Goal: Task Accomplishment & Management: Use online tool/utility

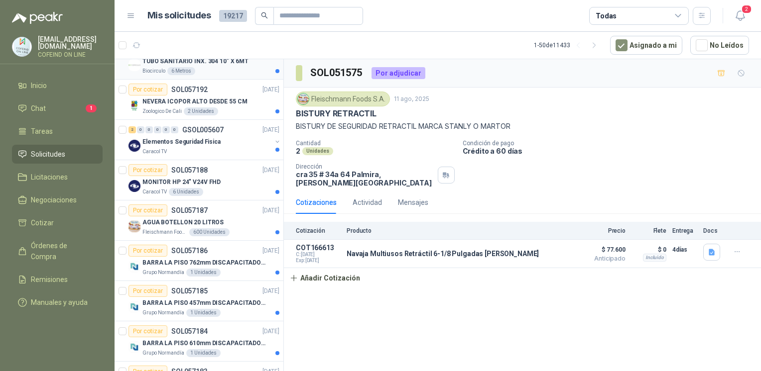
scroll to position [143, 0]
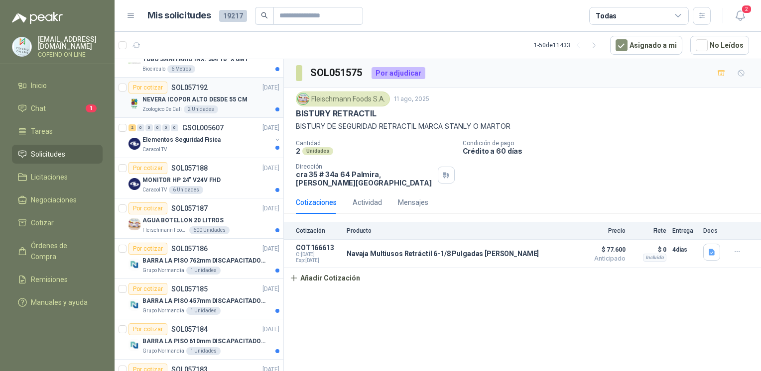
click at [238, 103] on p "NEVERA ICOPOR ALTO DESDE 55 CM" at bounding box center [194, 99] width 105 height 9
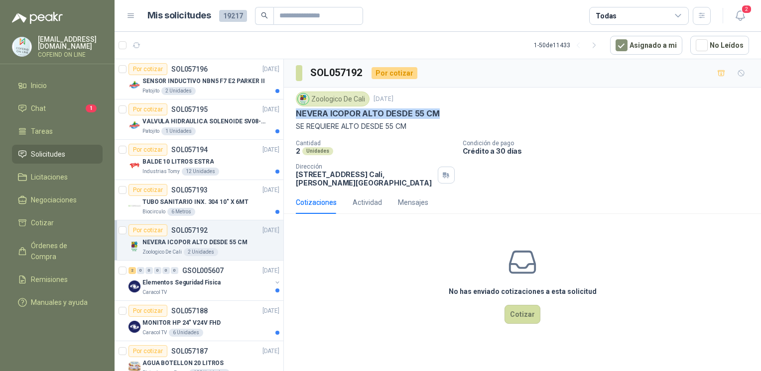
drag, startPoint x: 436, startPoint y: 116, endPoint x: 291, endPoint y: 113, distance: 145.4
click at [291, 113] on div "Zoologico De Cali [DATE] NEVERA ICOPOR ALTO DESDE 55 CM SE REQUIERE ALTO DESDE …" at bounding box center [522, 140] width 477 height 104
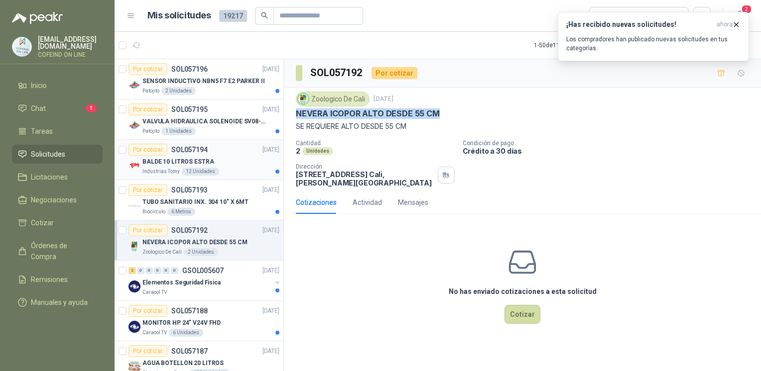
click at [211, 168] on div "12 Unidades" at bounding box center [200, 172] width 37 height 8
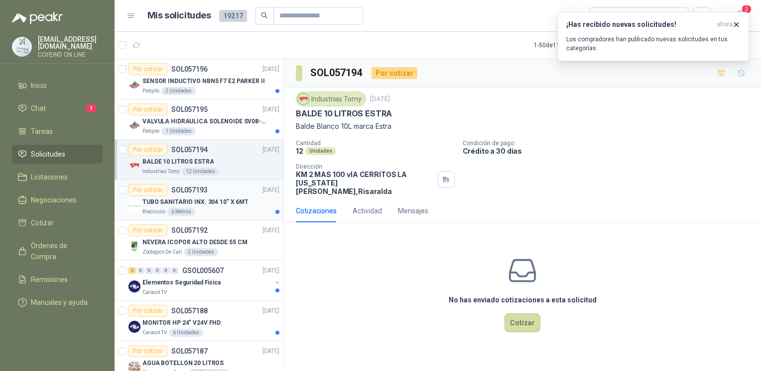
click at [230, 211] on div "Biocirculo 6 Metros" at bounding box center [210, 212] width 137 height 8
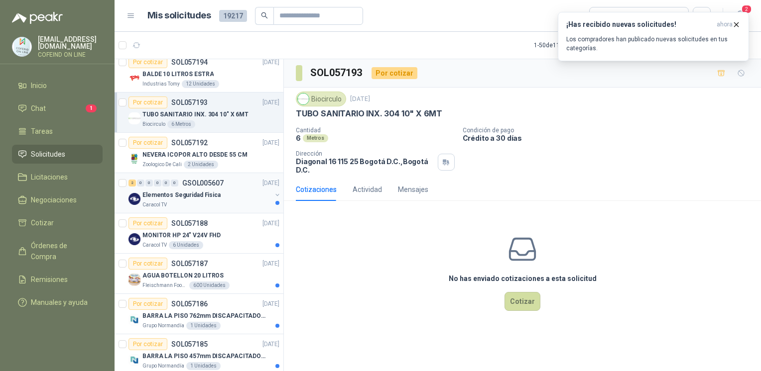
scroll to position [117, 0]
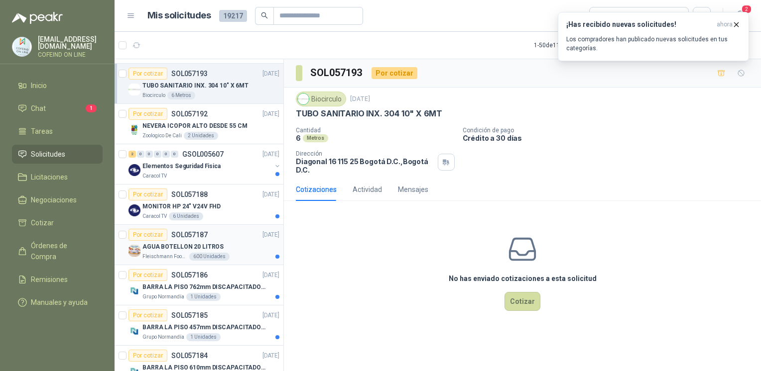
click at [222, 248] on div "AGUA BOTELLON 20 LITROS" at bounding box center [210, 247] width 137 height 12
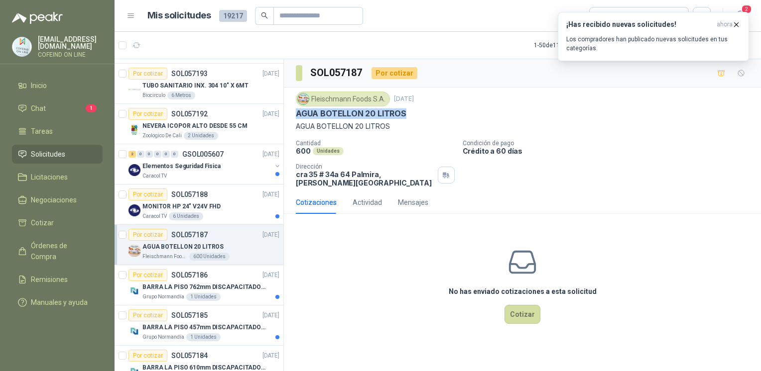
drag, startPoint x: 422, startPoint y: 112, endPoint x: 296, endPoint y: 116, distance: 126.5
click at [296, 116] on div "AGUA BOTELLON 20 LITROS" at bounding box center [522, 114] width 453 height 10
copy p "AGUA BOTELLON 20 LITROS"
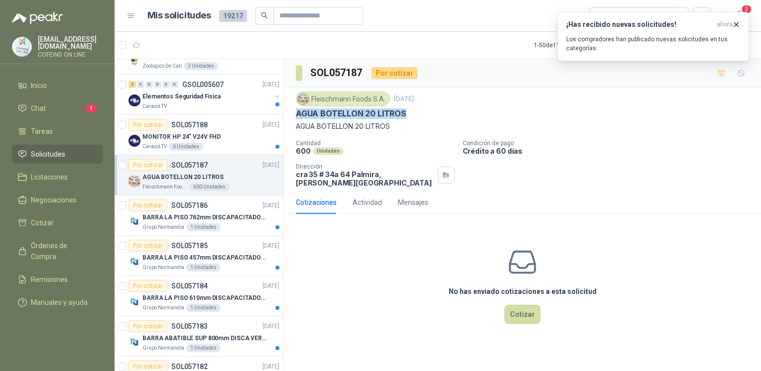
scroll to position [193, 0]
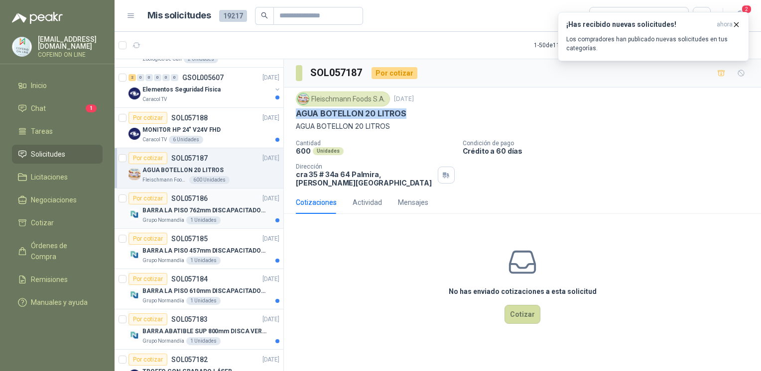
click at [241, 217] on div "Grupo Normandía 1 Unidades" at bounding box center [210, 221] width 137 height 8
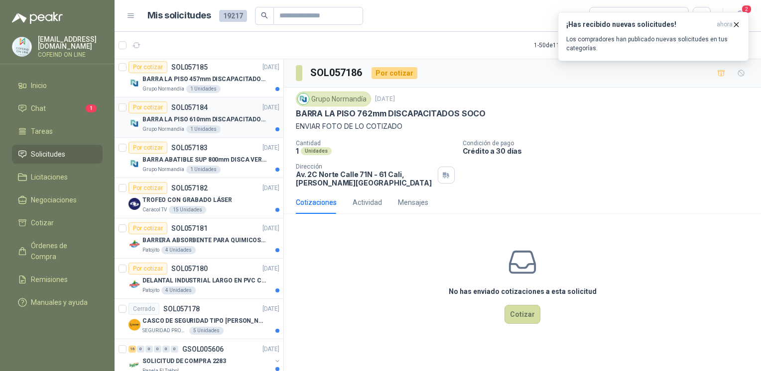
scroll to position [371, 0]
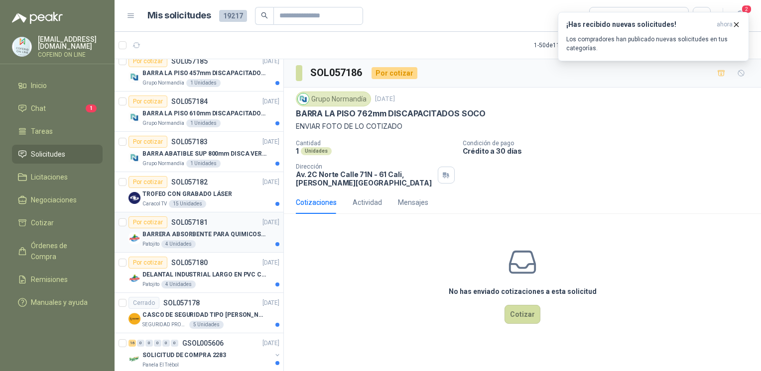
click at [227, 235] on p "BARRERA ABSORBENTE PARA QUIMICOS (DERRAME DE HIPOCLORITO)" at bounding box center [204, 234] width 124 height 9
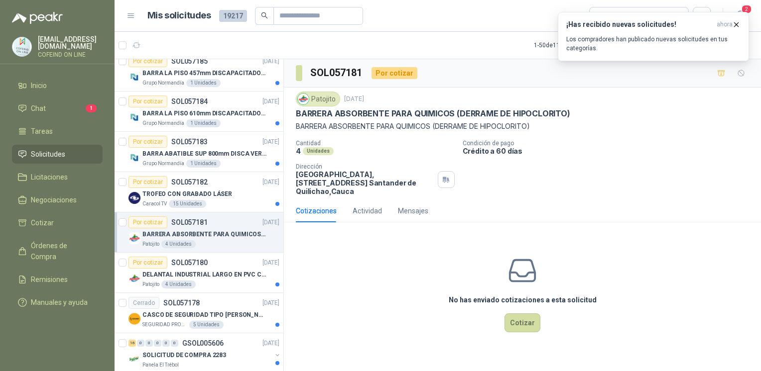
click at [757, 355] on div "No has enviado cotizaciones a esta solicitud Cotizar" at bounding box center [522, 294] width 477 height 127
click at [225, 273] on p "DELANTAL INDUSTRIAL LARGO EN PVC COLOR AMARILLO" at bounding box center [204, 274] width 124 height 9
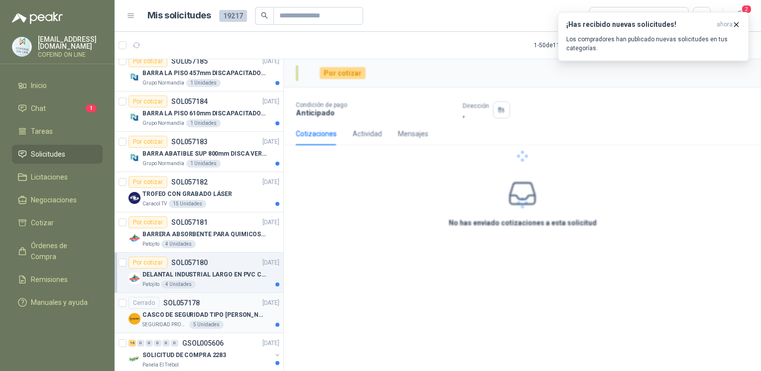
click at [247, 313] on div "CASCO DE SEGURIDAD TIPO [PERSON_NAME]" at bounding box center [210, 315] width 137 height 12
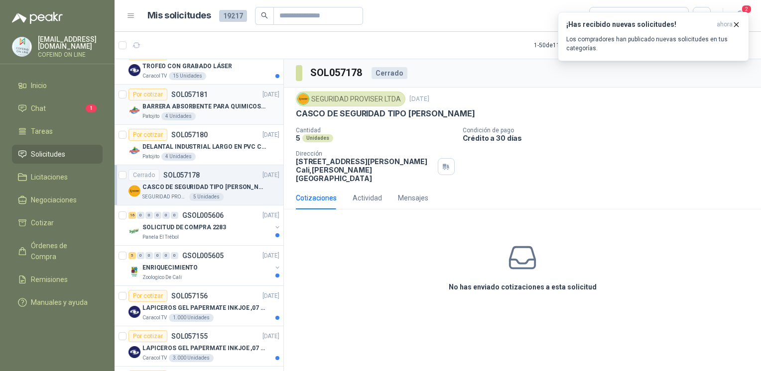
scroll to position [510, 0]
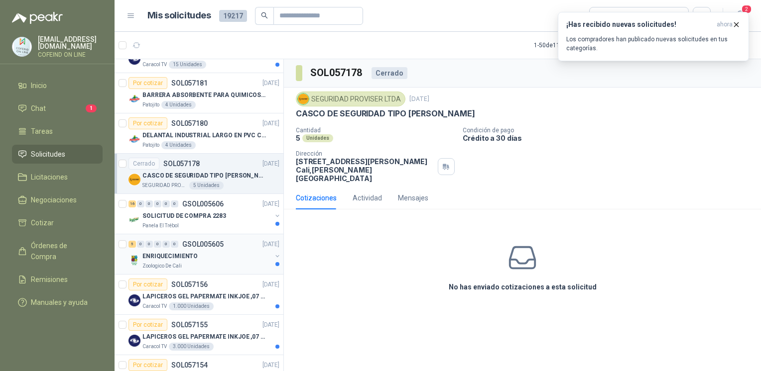
click at [226, 263] on div "Zoologico De Cali" at bounding box center [206, 266] width 129 height 8
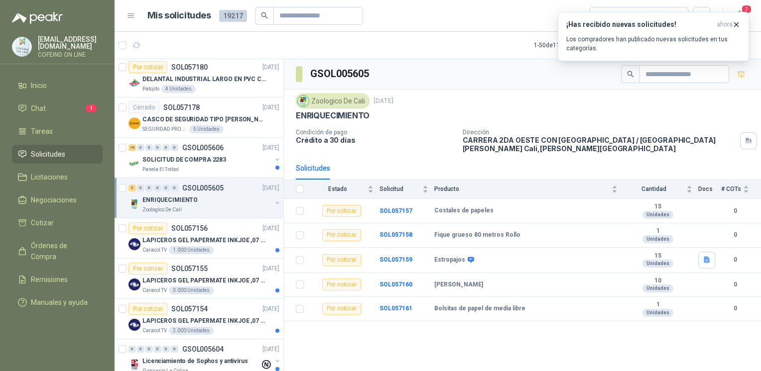
scroll to position [569, 0]
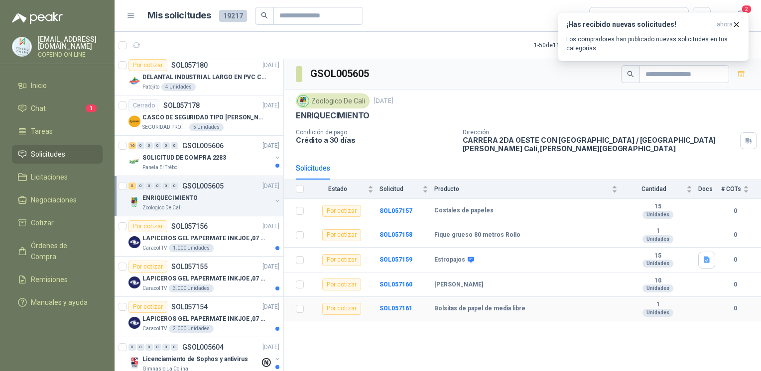
click at [404, 312] on td "SOL057161" at bounding box center [406, 309] width 55 height 24
click at [400, 308] on b "SOL057161" at bounding box center [395, 308] width 33 height 7
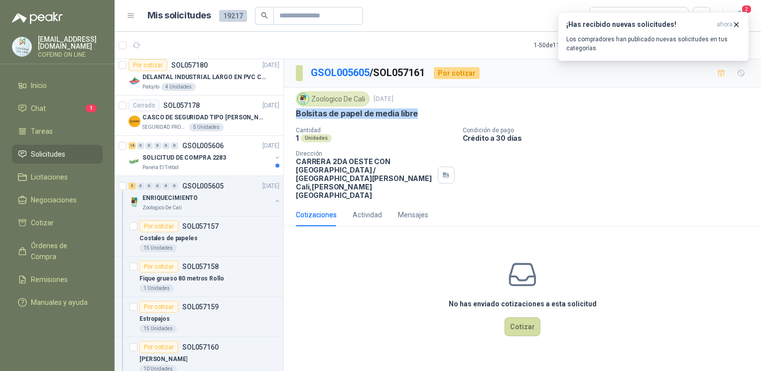
drag, startPoint x: 416, startPoint y: 120, endPoint x: 287, endPoint y: 113, distance: 129.2
click at [287, 113] on div "Zoologico De Cali [DATE] Bolsitas de papel de media libre Cantidad 1 Unidades C…" at bounding box center [522, 146] width 477 height 116
copy p "Bolsitas de papel de media libre"
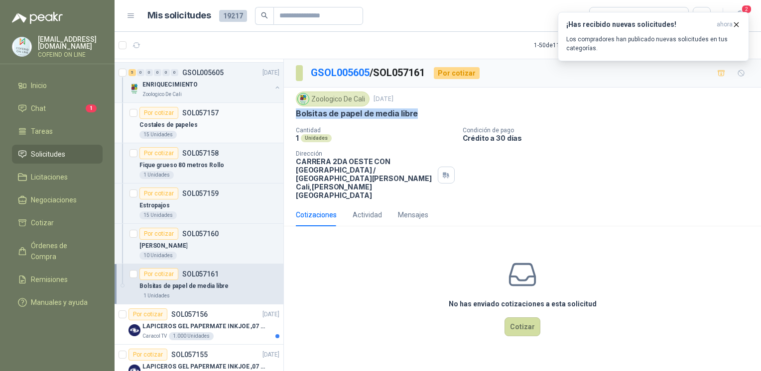
scroll to position [682, 0]
click at [197, 252] on div "10 Unidades" at bounding box center [209, 256] width 140 height 8
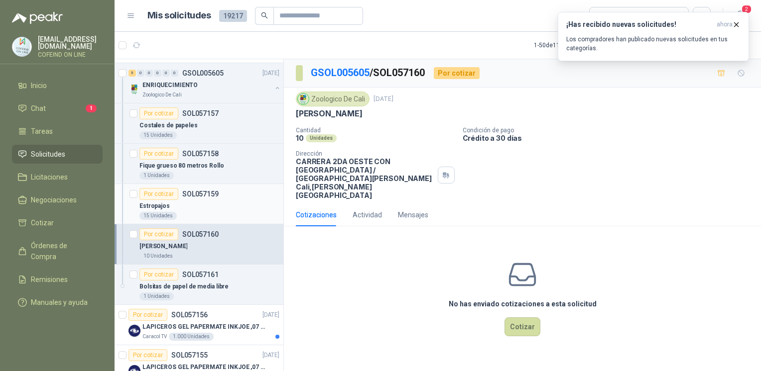
click at [231, 184] on article "Por cotizar SOL057159 Estropajos 15 Unidades" at bounding box center [199, 204] width 169 height 40
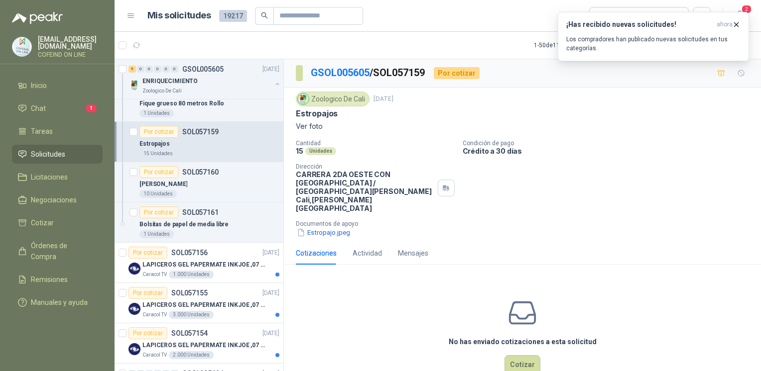
scroll to position [745, 0]
click at [338, 228] on button "Estropajo.jpeg" at bounding box center [323, 233] width 55 height 10
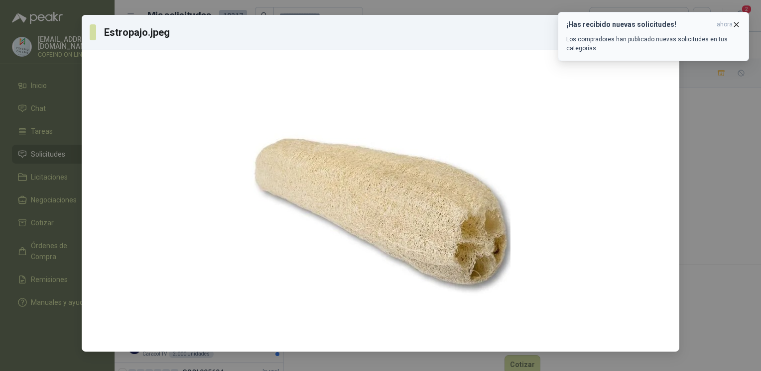
click at [735, 28] on icon "button" at bounding box center [736, 24] width 8 height 8
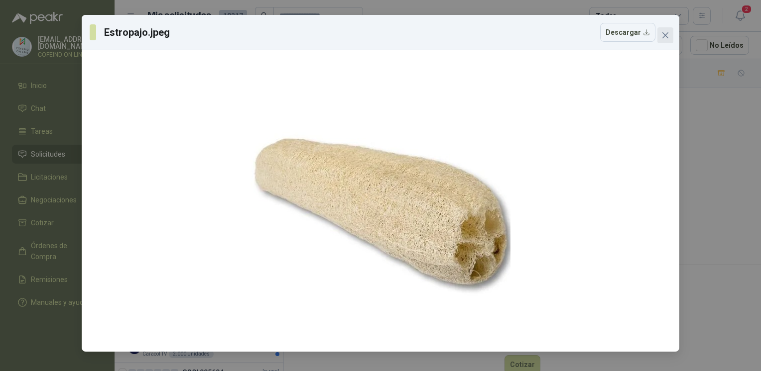
click at [672, 34] on span "Close" at bounding box center [665, 35] width 16 height 8
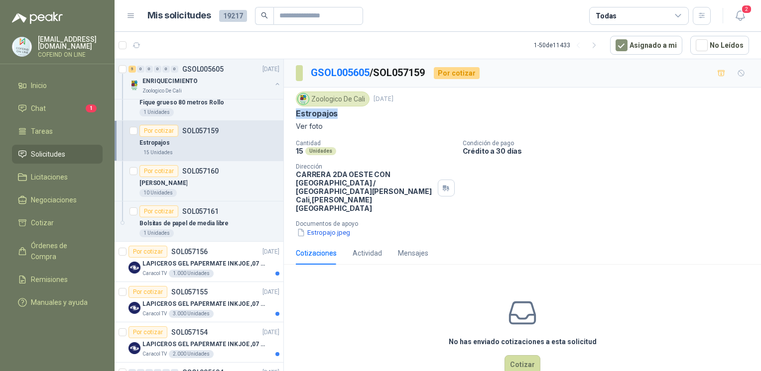
drag, startPoint x: 340, startPoint y: 109, endPoint x: 292, endPoint y: 114, distance: 47.5
click at [292, 114] on div "Zoologico De Cali [DATE] Estropajos Ver foto Cantidad 15 Unidades Condición de …" at bounding box center [522, 165] width 477 height 154
copy p "Estropajos"
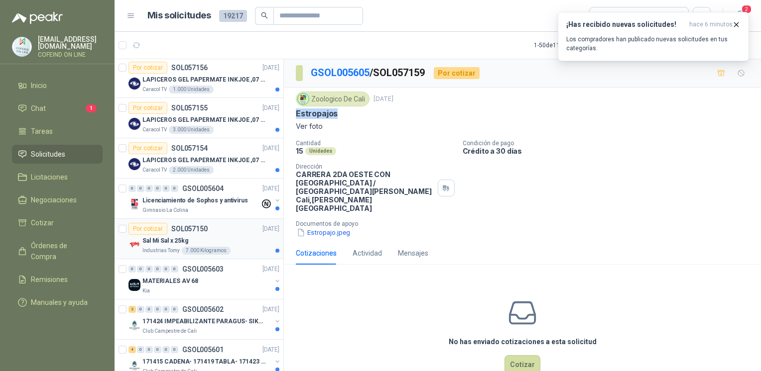
scroll to position [930, 0]
click at [206, 206] on div "Gimnasio La Colina" at bounding box center [200, 210] width 117 height 8
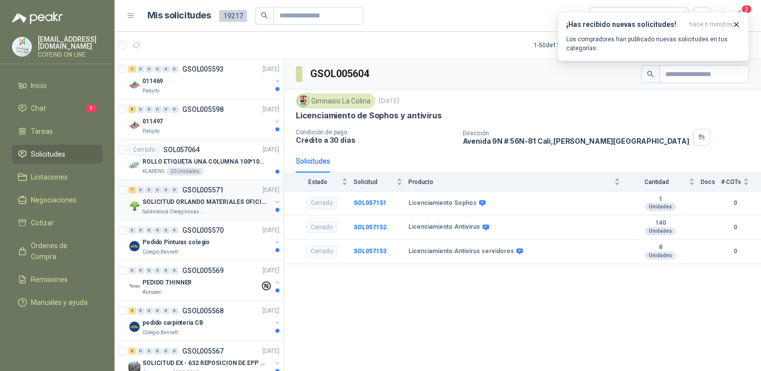
scroll to position [1292, 0]
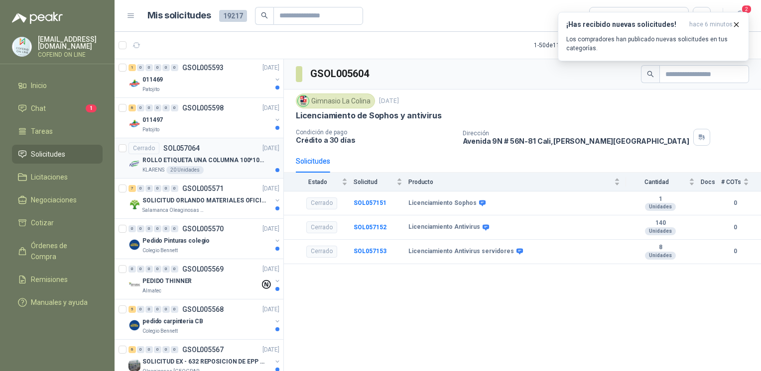
click at [211, 157] on p "ROLLO ETIQUETA UNA COLUMNA 100*100*500un" at bounding box center [204, 160] width 124 height 9
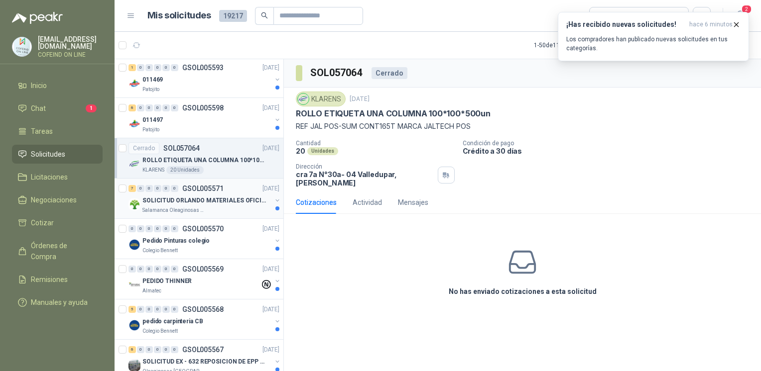
click at [244, 200] on p "SOLICITUD ORLANDO MATERIALES OFICINA - CALI" at bounding box center [204, 200] width 124 height 9
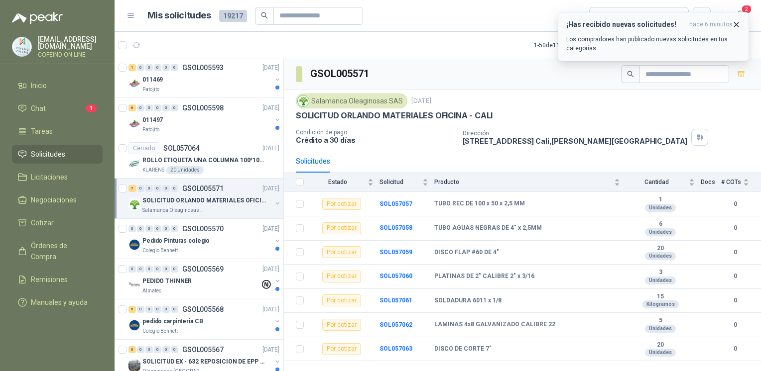
click at [736, 25] on icon "button" at bounding box center [736, 24] width 8 height 8
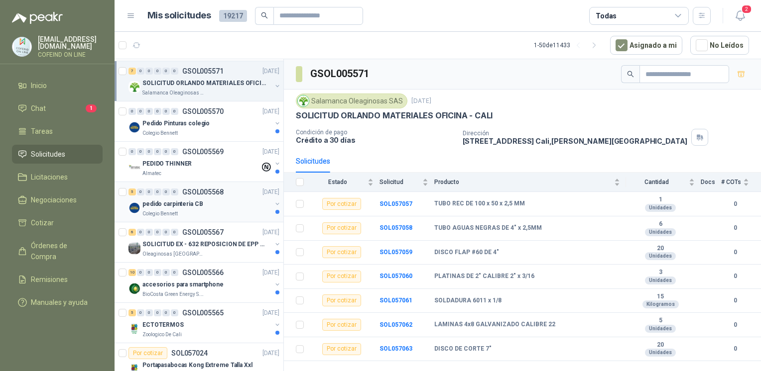
scroll to position [1423, 0]
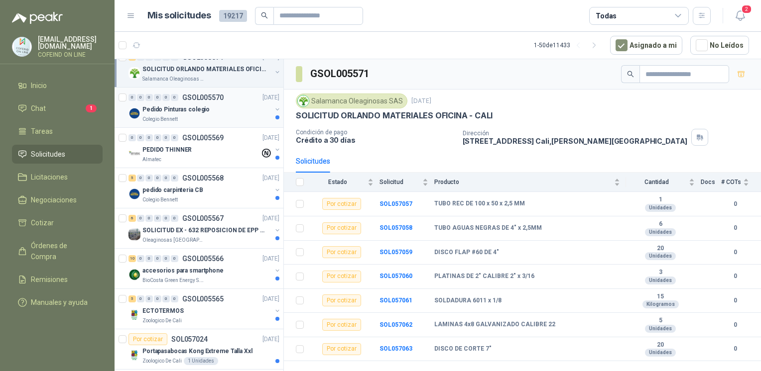
click at [228, 105] on div "Pedido Pinturas colegio" at bounding box center [206, 110] width 129 height 12
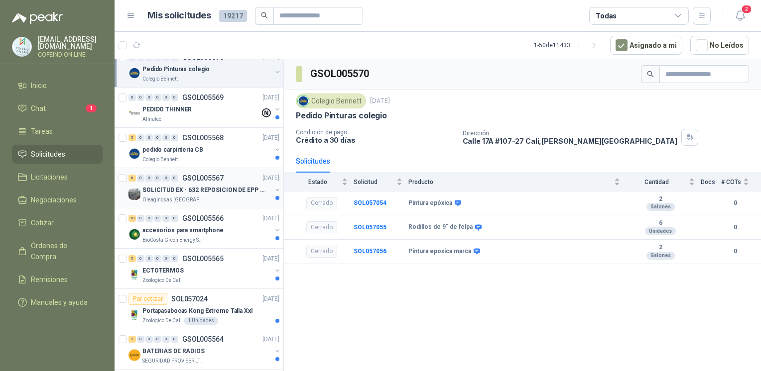
scroll to position [1477, 0]
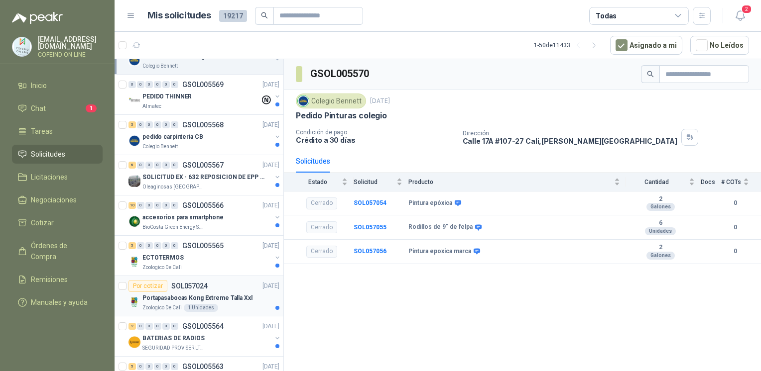
click at [247, 292] on div "Portapasabocas Kong Extreme Talla Xxl" at bounding box center [210, 298] width 137 height 12
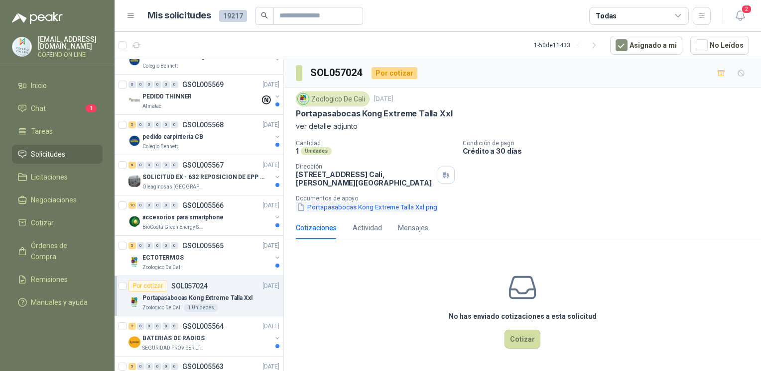
click at [399, 210] on button "Portapasabocas Kong Extreme Talla Xxl.png" at bounding box center [367, 207] width 142 height 10
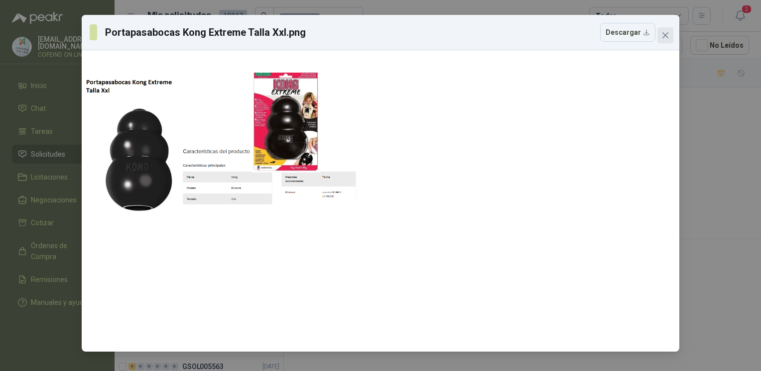
click at [665, 34] on icon "close" at bounding box center [665, 35] width 6 height 6
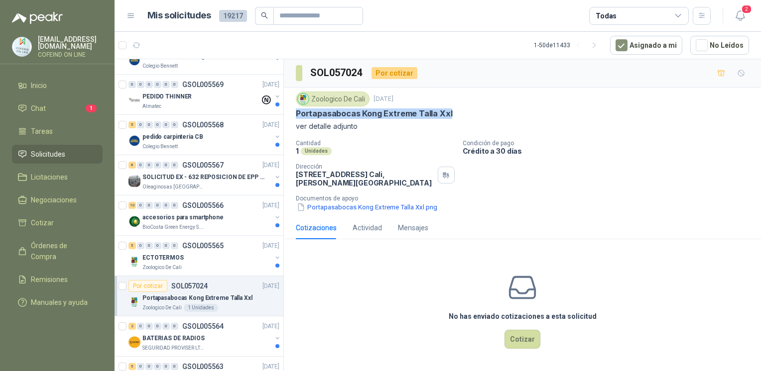
drag, startPoint x: 458, startPoint y: 112, endPoint x: 291, endPoint y: 115, distance: 167.3
click at [291, 115] on div "Zoologico De Cali [DATE] Portapasabocas Kong Extreme Talla Xxl ver detalle adju…" at bounding box center [522, 152] width 477 height 129
copy p "Portapasabocas Kong Extreme Talla Xxl"
click at [325, 210] on button "Portapasabocas Kong Extreme Talla Xxl.png" at bounding box center [367, 207] width 142 height 10
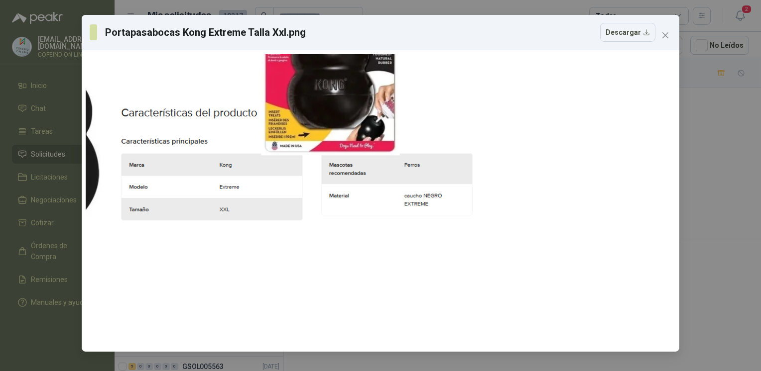
click at [682, 211] on div "Portapasabocas Kong Extreme Talla Xxl.png Descargar" at bounding box center [380, 185] width 761 height 371
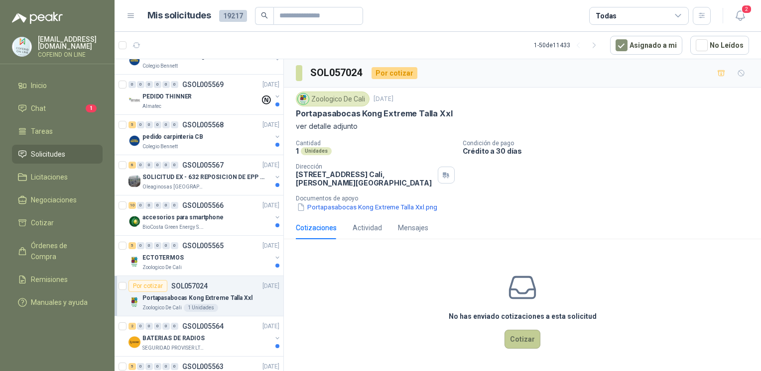
click at [515, 346] on button "Cotizar" at bounding box center [522, 339] width 36 height 19
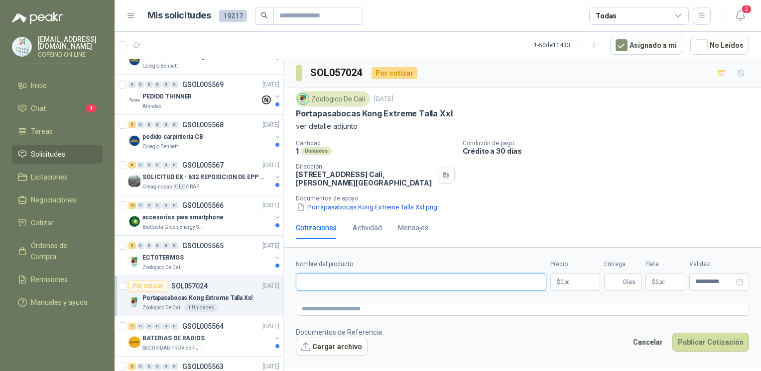
click at [379, 280] on input "Nombre del producto" at bounding box center [421, 282] width 250 height 18
paste input "**********"
type input "**********"
click at [325, 348] on button "Cargar archivo" at bounding box center [332, 347] width 72 height 18
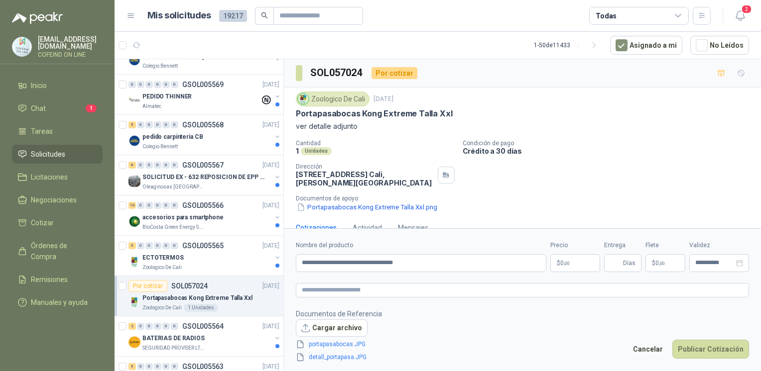
click at [580, 263] on body "[EMAIL_ADDRESS][DOMAIN_NAME] COFEIND ON LINE Inicio Chat 1 Tareas Solicitudes L…" at bounding box center [380, 185] width 761 height 371
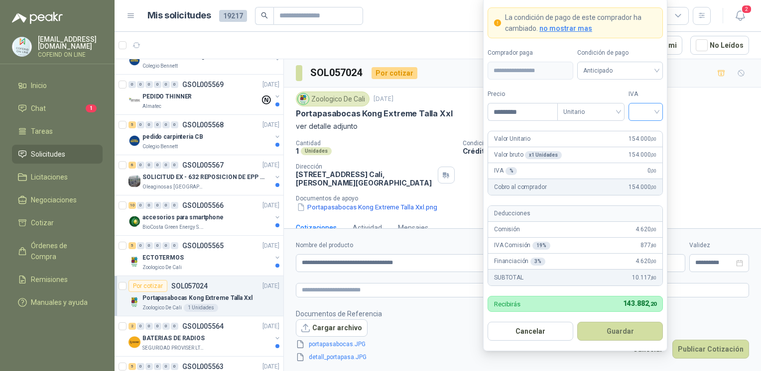
type input "*********"
click at [646, 115] on input "search" at bounding box center [645, 111] width 22 height 15
click at [647, 160] on div "0%" at bounding box center [645, 165] width 18 height 11
click at [605, 329] on button "Guardar" at bounding box center [620, 331] width 86 height 19
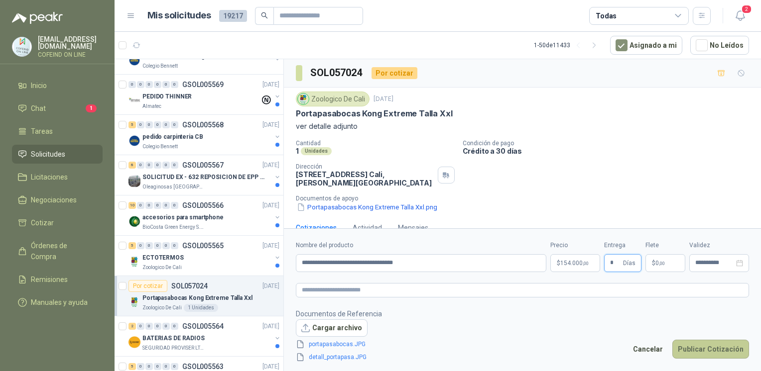
type input "*"
click at [705, 345] on button "Publicar Cotización" at bounding box center [710, 349] width 77 height 19
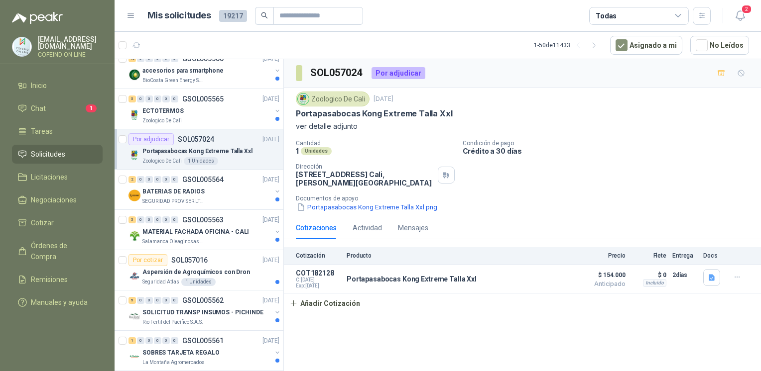
scroll to position [1632, 0]
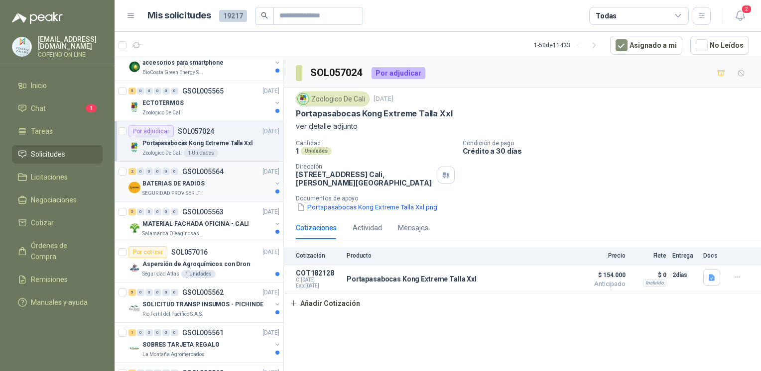
click at [170, 179] on p "BATERIAS DE RADIOS" at bounding box center [173, 183] width 62 height 9
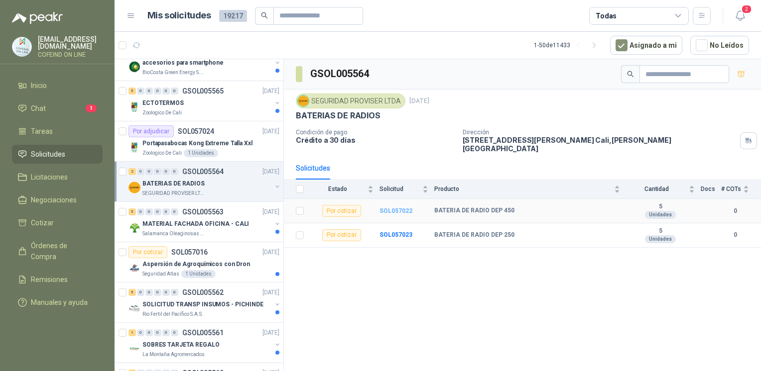
click at [403, 208] on b "SOL057022" at bounding box center [395, 211] width 33 height 7
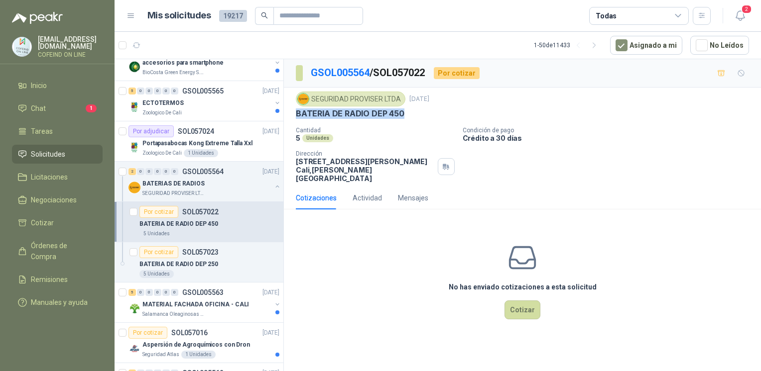
drag, startPoint x: 403, startPoint y: 118, endPoint x: 293, endPoint y: 121, distance: 110.6
click at [293, 121] on div "SEGURIDAD PROVISER LTDA [DATE] BATERIA DE RADIO DEP 450 Cantidad 5 Unidades Con…" at bounding box center [522, 137] width 477 height 99
copy p "BATERIA DE RADIO DEP 450"
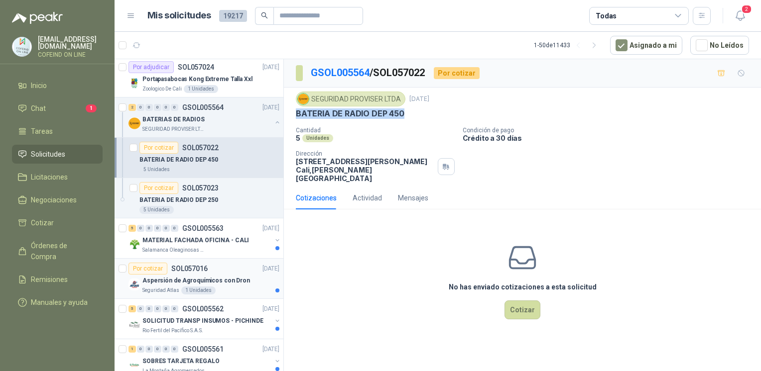
scroll to position [1697, 0]
click at [189, 245] on p "Salamanca Oleaginosas SAS" at bounding box center [173, 249] width 63 height 8
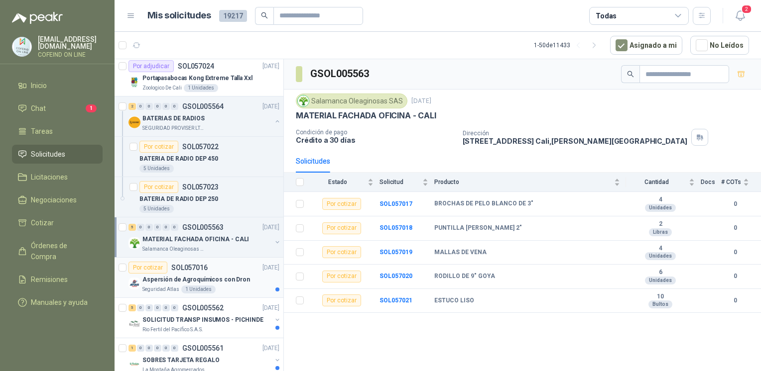
click at [211, 275] on p "Aspersión de Agroquímicos con Dron" at bounding box center [196, 279] width 108 height 9
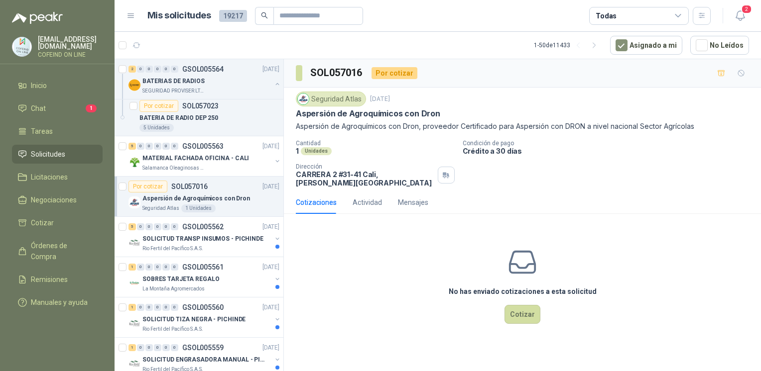
scroll to position [1778, 0]
click at [238, 285] on div "La Montaña Agromercados" at bounding box center [206, 289] width 129 height 8
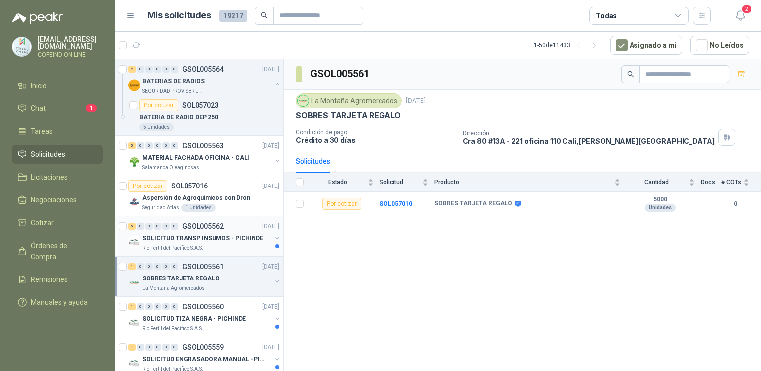
click at [225, 244] on div "Rio Fertil del Pacífico S.A.S." at bounding box center [206, 248] width 129 height 8
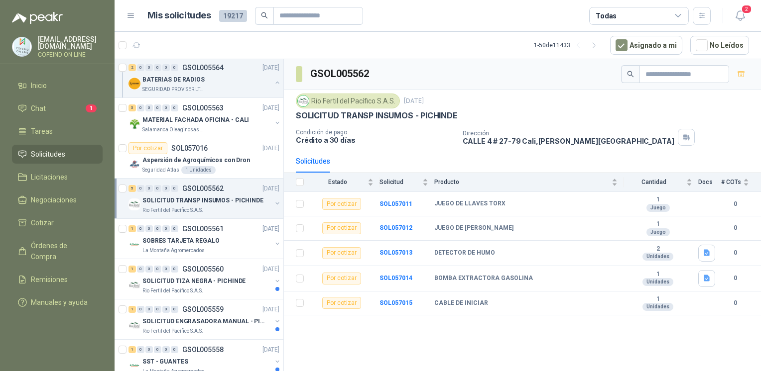
scroll to position [1827, 0]
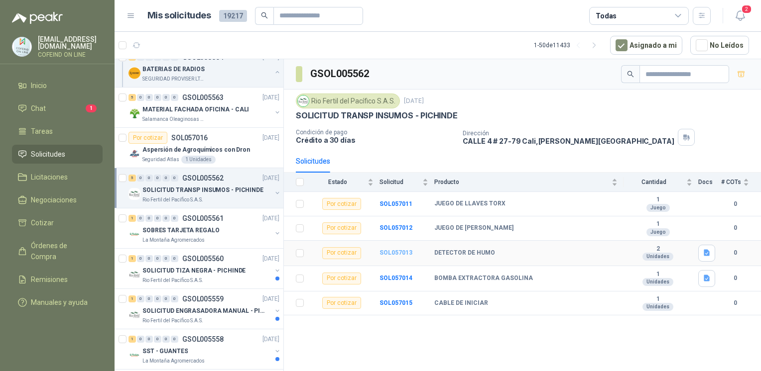
click at [398, 251] on b "SOL057013" at bounding box center [395, 252] width 33 height 7
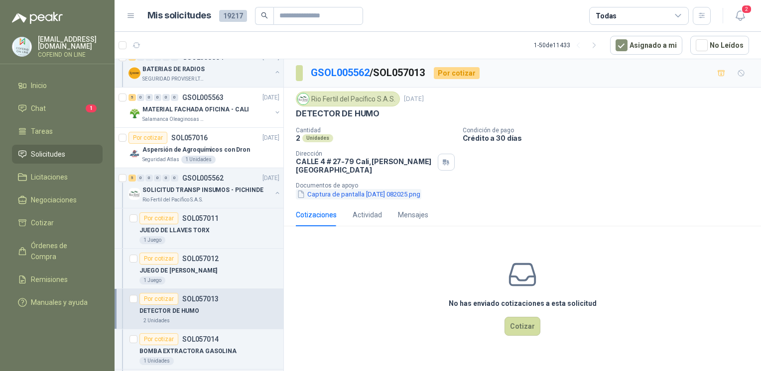
click at [339, 189] on button "Captura de pantalla [DATE] 082025.png" at bounding box center [358, 194] width 125 height 10
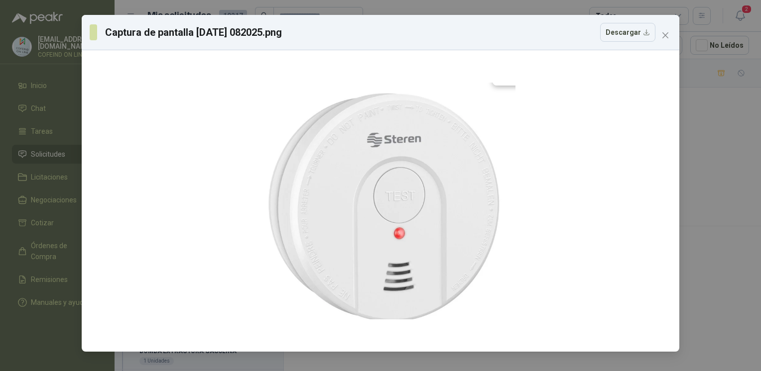
click at [711, 183] on div "Captura de pantalla [DATE] 082025.png Descargar" at bounding box center [380, 185] width 761 height 371
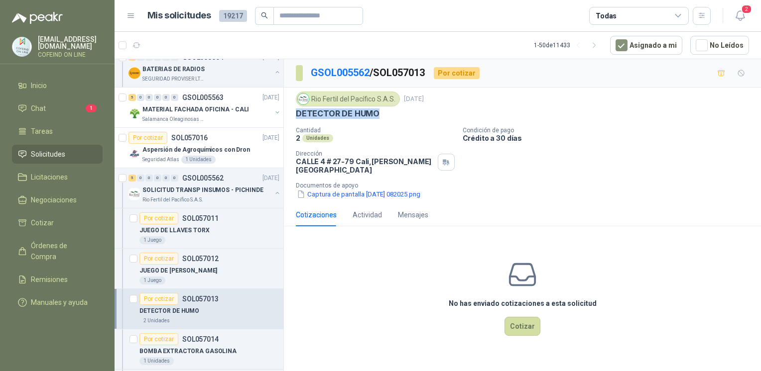
drag, startPoint x: 389, startPoint y: 114, endPoint x: 293, endPoint y: 111, distance: 96.2
click at [293, 111] on div "Rio Fertil [PERSON_NAME] S.A.S. [DATE] DETECTOR DE HUMO Cantidad 2 Unidades Con…" at bounding box center [522, 146] width 477 height 116
copy p "DETECTOR DE HUMO"
click at [326, 190] on button "Captura de pantalla [DATE] 082025.png" at bounding box center [358, 194] width 125 height 10
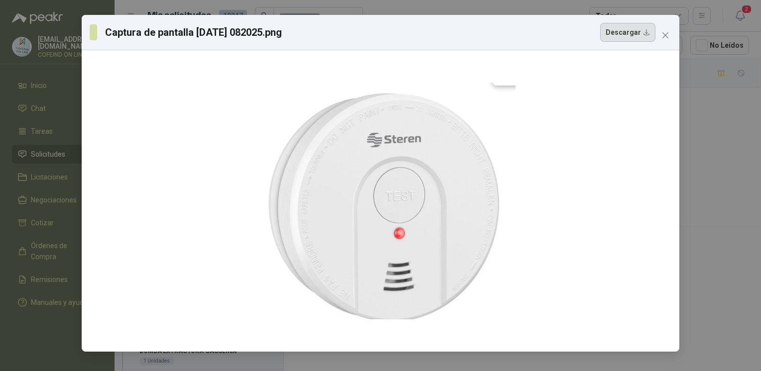
click at [615, 37] on button "Descargar" at bounding box center [627, 32] width 55 height 19
click at [691, 222] on div "Captura de pantalla [DATE] 082025.png Descargar" at bounding box center [380, 185] width 761 height 371
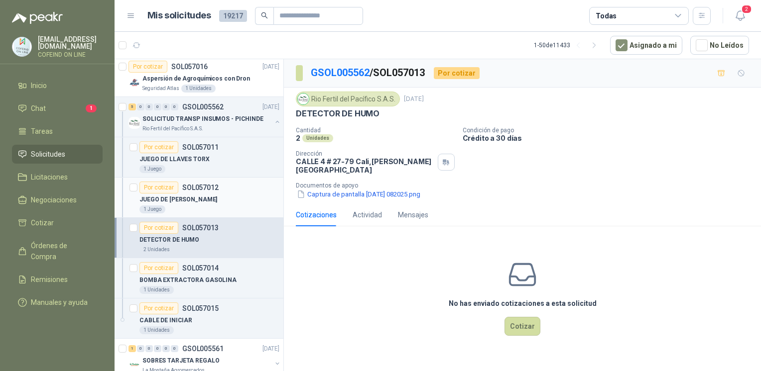
scroll to position [1924, 0]
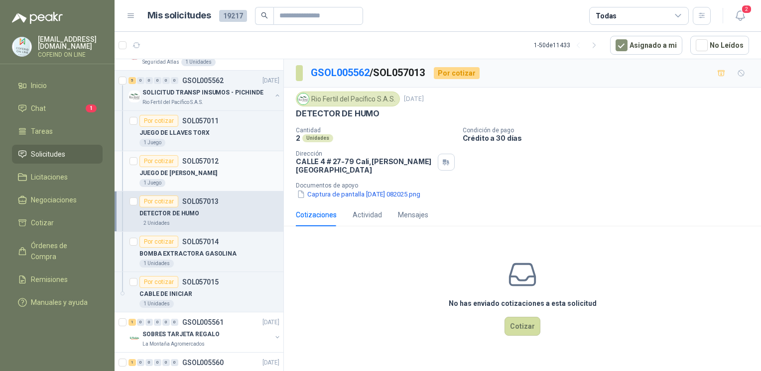
click at [208, 167] on div "JUEGO DE [PERSON_NAME]" at bounding box center [209, 173] width 140 height 12
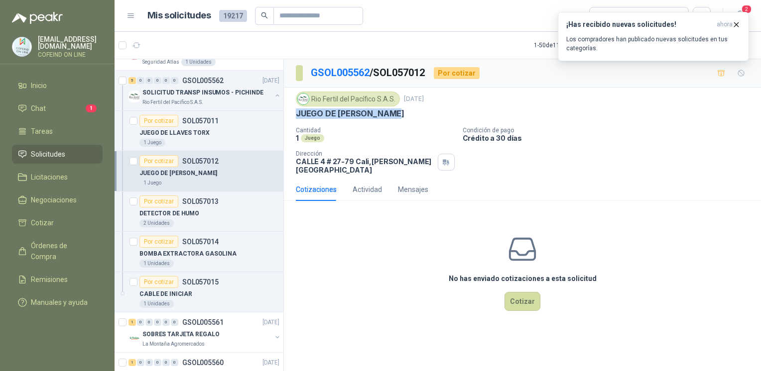
drag, startPoint x: 390, startPoint y: 118, endPoint x: 289, endPoint y: 118, distance: 101.6
click at [289, 118] on div "Rio Fertil [PERSON_NAME] S.A.S. [DATE] JUEGO DE LLAVES [PERSON_NAME] Cantidad 1…" at bounding box center [522, 133] width 477 height 91
copy p "JUEGO DE [PERSON_NAME]"
click at [513, 296] on button "Cotizar" at bounding box center [522, 301] width 36 height 19
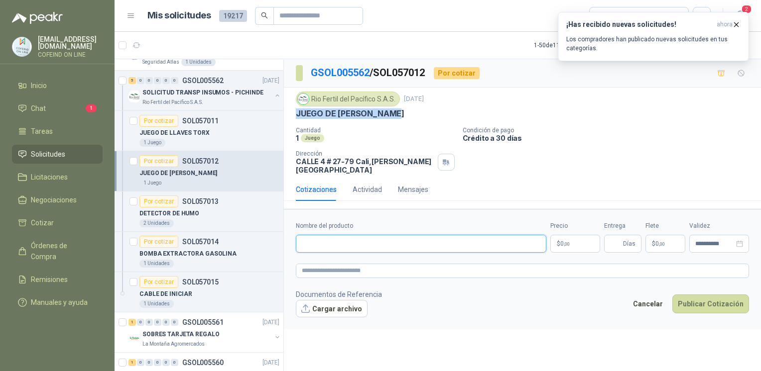
click at [376, 238] on input "Nombre del producto" at bounding box center [421, 244] width 250 height 18
paste input "**********"
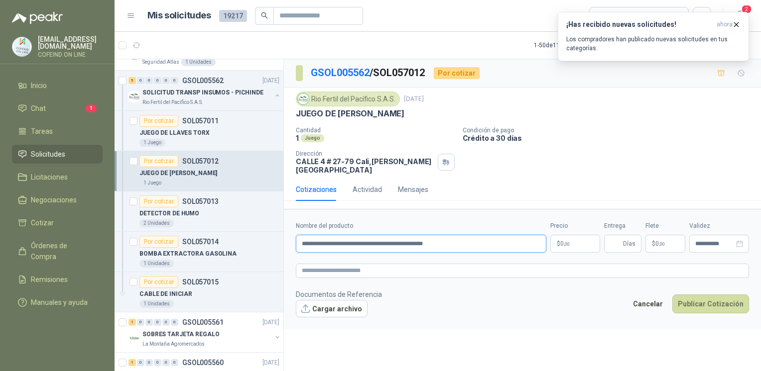
type input "**********"
click at [343, 300] on button "Cargar archivo" at bounding box center [332, 309] width 72 height 18
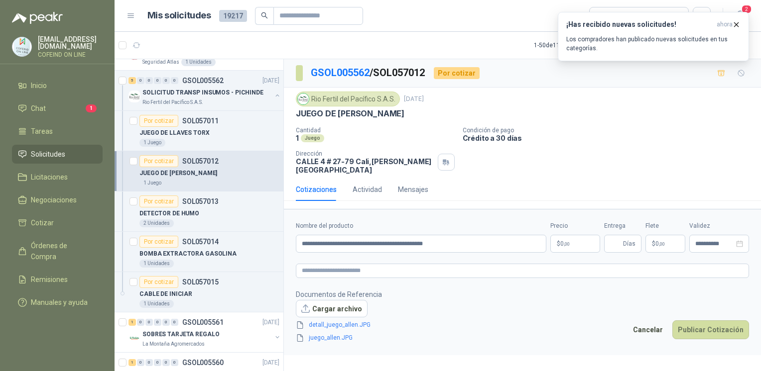
click at [586, 236] on body "[EMAIL_ADDRESS][DOMAIN_NAME] COFEIND ON LINE Inicio Chat 1 Tareas Solicitudes L…" at bounding box center [380, 185] width 761 height 371
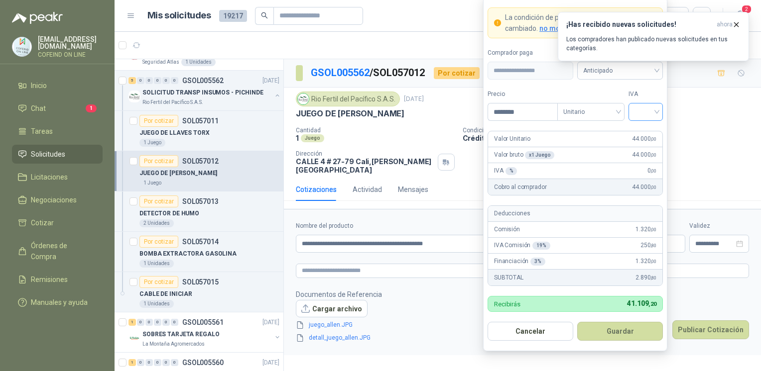
type input "********"
click at [646, 118] on input "search" at bounding box center [645, 111] width 22 height 15
click at [646, 172] on div "0%" at bounding box center [645, 165] width 30 height 16
click at [604, 329] on button "Guardar" at bounding box center [620, 331] width 86 height 19
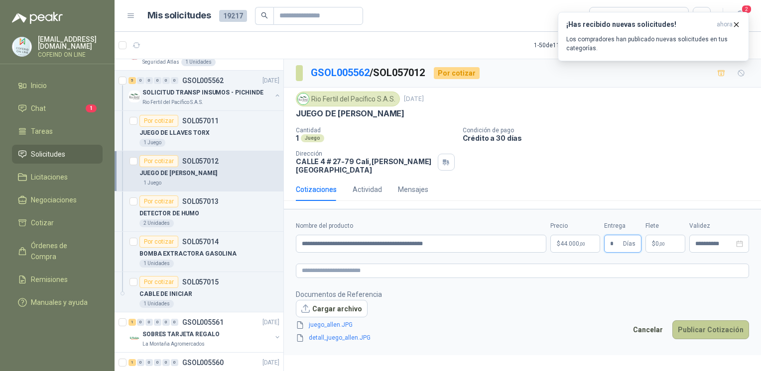
type input "*"
click at [705, 325] on button "Publicar Cotización" at bounding box center [710, 330] width 77 height 19
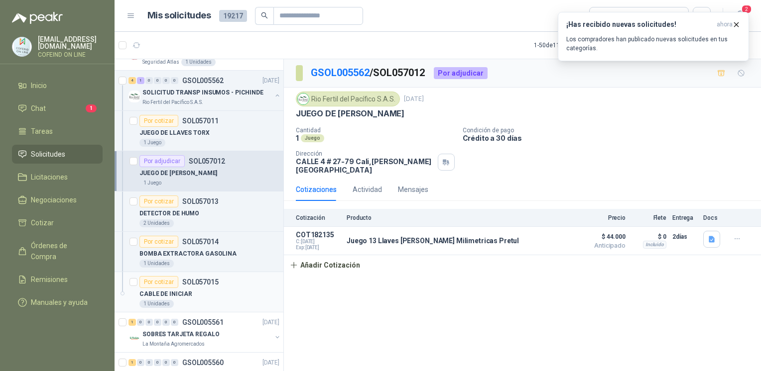
click at [220, 288] on div "CABLE DE INICIAR" at bounding box center [209, 294] width 140 height 12
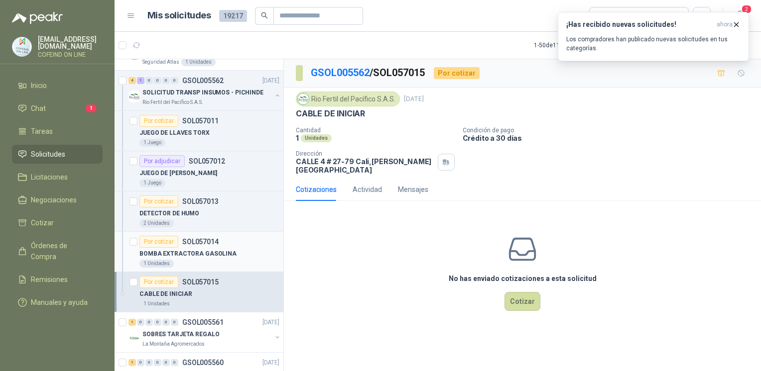
click at [210, 249] on p "BOMBA EXTRACTORA GASOLINA" at bounding box center [187, 253] width 97 height 9
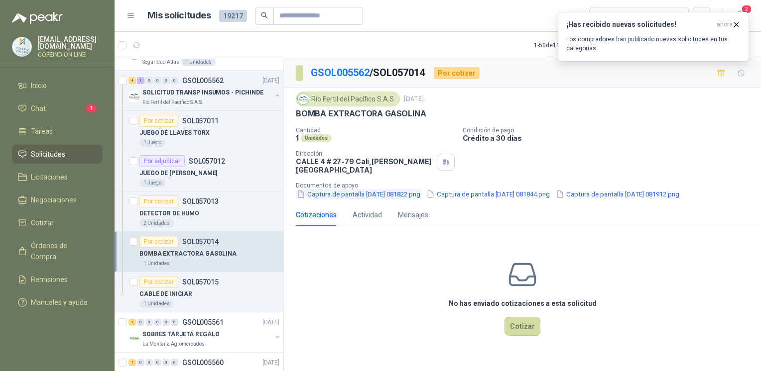
click at [398, 189] on button "Captura de pantalla [DATE] 081822.png" at bounding box center [358, 194] width 125 height 10
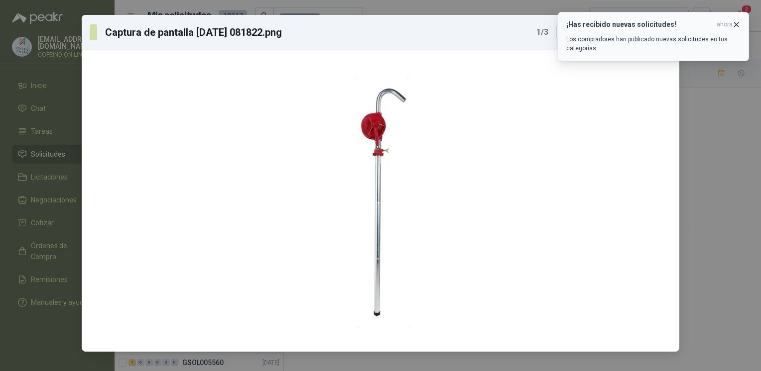
click at [740, 27] on button "¡Has recibido nuevas solicitudes! ahora Los compradores han publicado nuevas so…" at bounding box center [653, 36] width 191 height 49
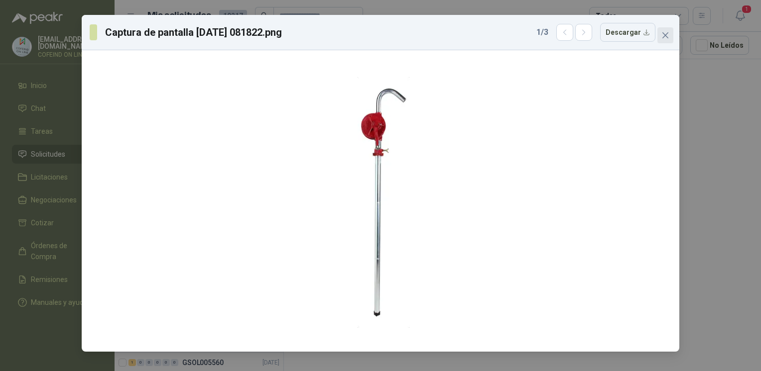
click at [666, 36] on icon "close" at bounding box center [665, 35] width 6 height 6
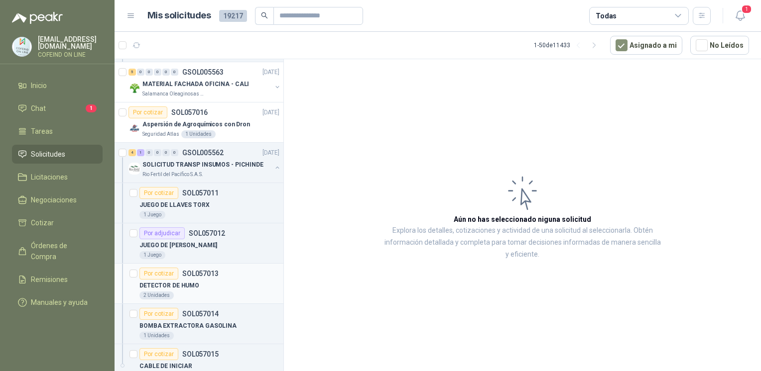
scroll to position [1892, 0]
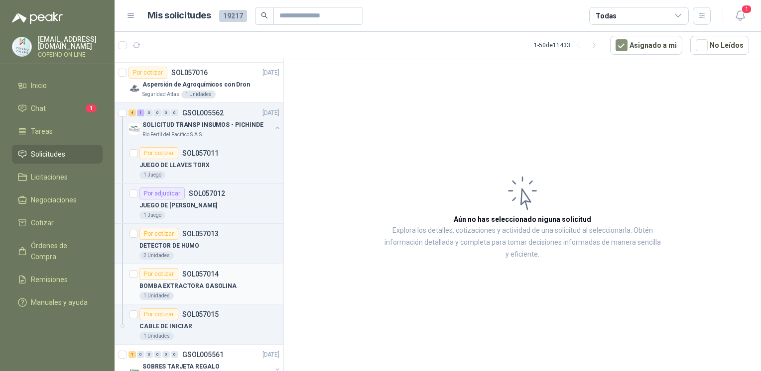
click at [195, 283] on p "BOMBA EXTRACTORA GASOLINA" at bounding box center [187, 286] width 97 height 9
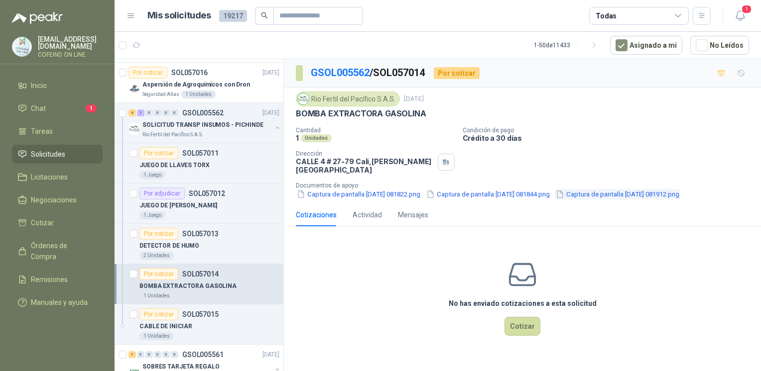
click at [631, 189] on button "Captura de pantalla [DATE] 081912.png" at bounding box center [617, 194] width 125 height 10
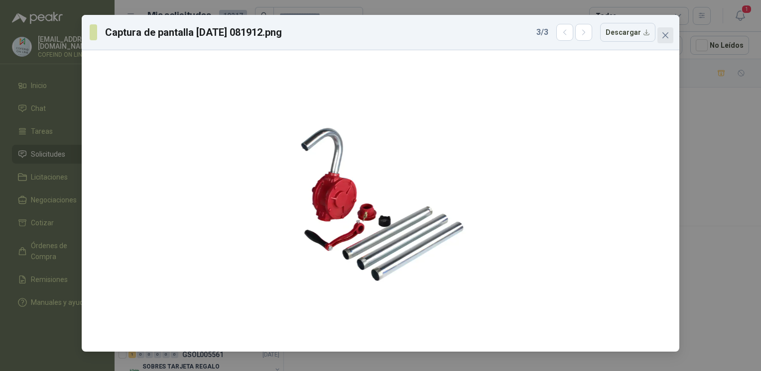
click at [666, 37] on icon "close" at bounding box center [665, 35] width 8 height 8
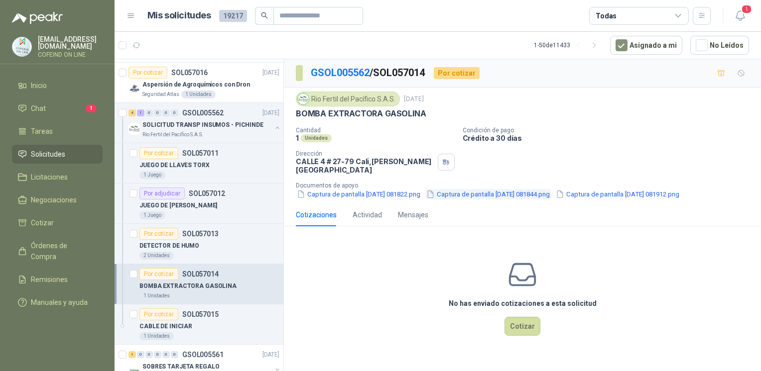
click at [540, 189] on button "Captura de pantalla [DATE] 081844.png" at bounding box center [487, 194] width 125 height 10
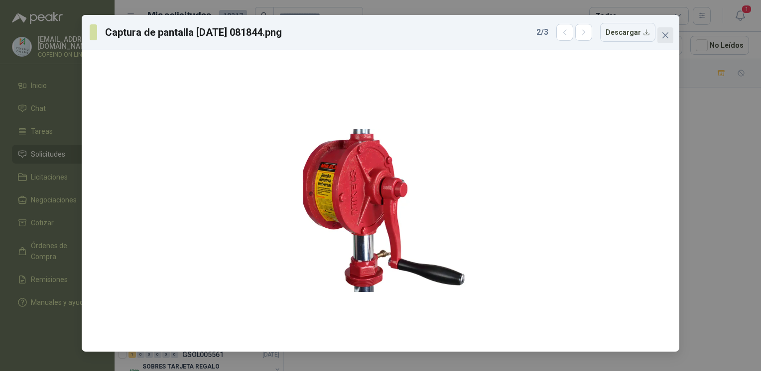
click at [665, 31] on icon "close" at bounding box center [665, 35] width 8 height 8
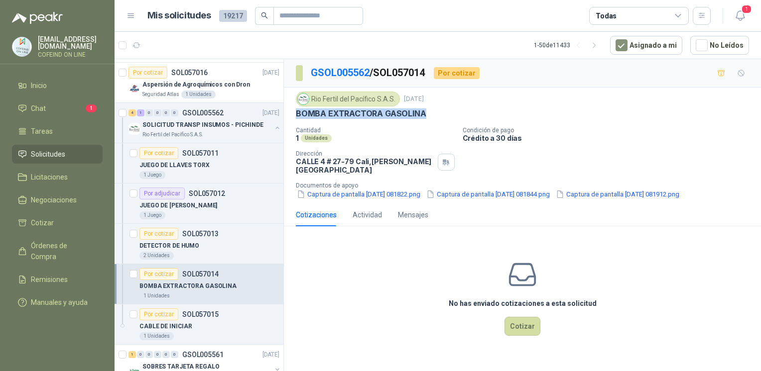
drag, startPoint x: 434, startPoint y: 110, endPoint x: 293, endPoint y: 112, distance: 141.4
click at [293, 112] on div "Rio Fertil [PERSON_NAME] S.A.S. [DATE] BOMBA EXTRACTORA GASOLINA Cantidad 1 Uni…" at bounding box center [522, 146] width 477 height 116
copy p "BOMBA EXTRACTORA GASOLINA"
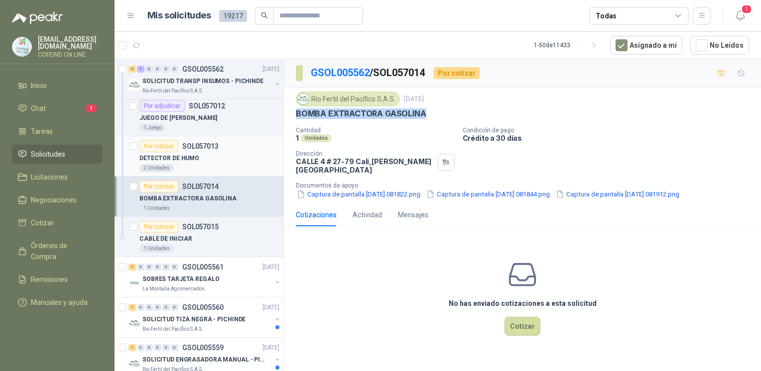
scroll to position [2002, 0]
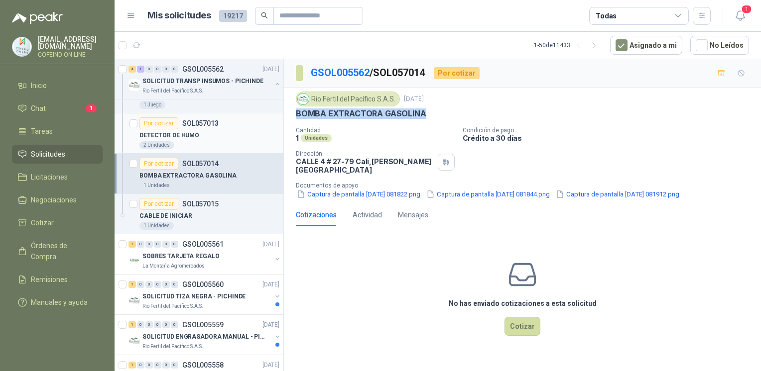
click at [203, 130] on div "DETECTOR DE HUMO" at bounding box center [209, 135] width 140 height 12
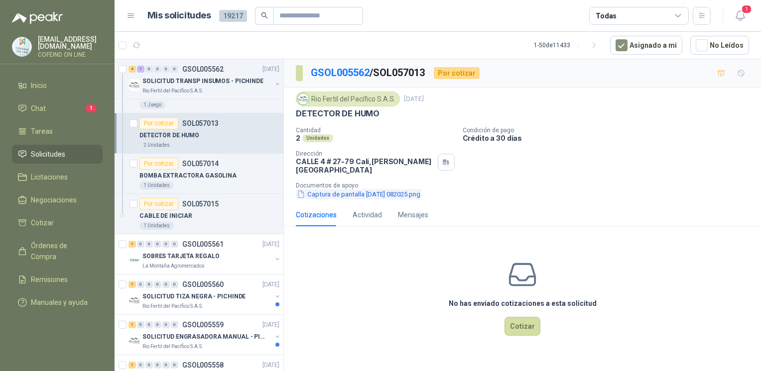
click at [345, 190] on button "Captura de pantalla [DATE] 082025.png" at bounding box center [358, 194] width 125 height 10
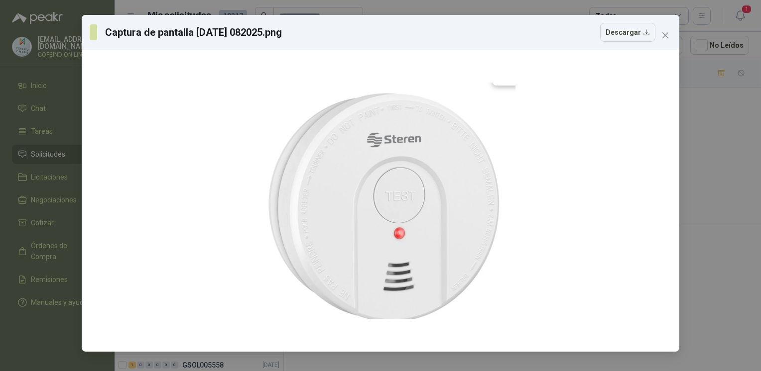
click at [718, 190] on div "Captura de pantalla [DATE] 082025.png Descargar" at bounding box center [380, 185] width 761 height 371
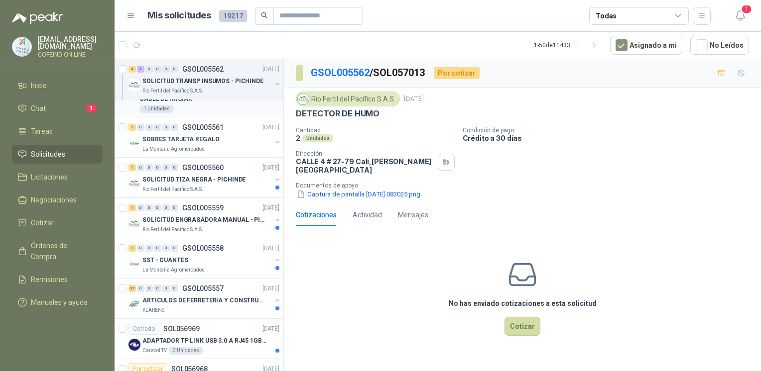
scroll to position [2121, 0]
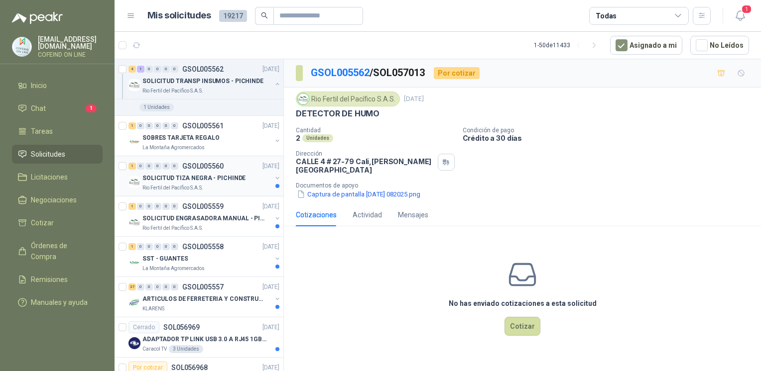
click at [207, 174] on p "SOLICITUD TIZA NEGRA - PICHINDE" at bounding box center [193, 178] width 103 height 9
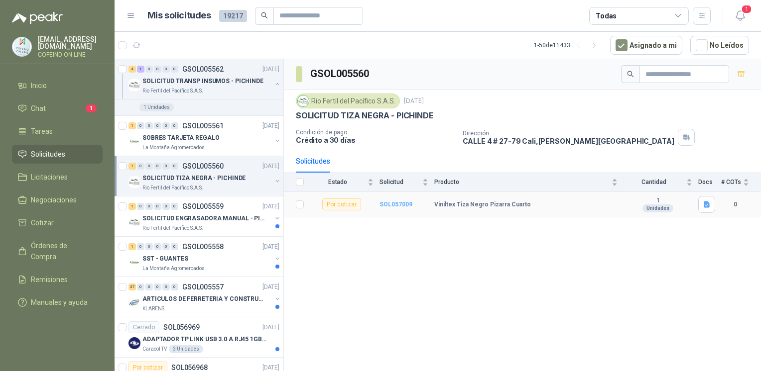
click at [406, 202] on b "SOL057009" at bounding box center [395, 204] width 33 height 7
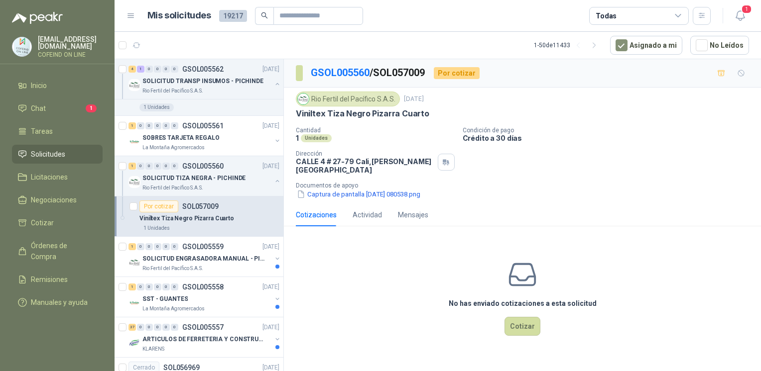
click at [406, 194] on div "Rio Fertil [PERSON_NAME] S.A.S. [DATE] Viniltex Tiza Negro Pizarra Cuarto Canti…" at bounding box center [522, 146] width 477 height 116
click at [406, 189] on button "Captura de pantalla [DATE] 080538.png" at bounding box center [358, 194] width 125 height 10
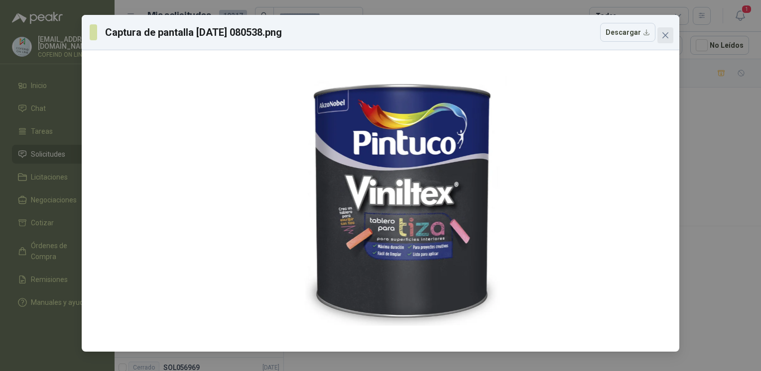
click at [665, 37] on icon "close" at bounding box center [665, 35] width 8 height 8
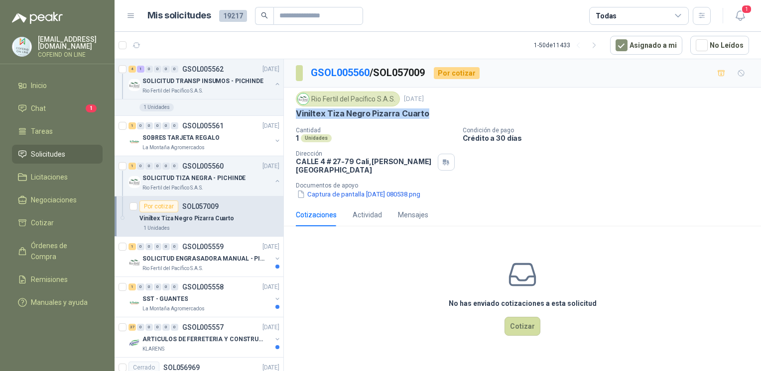
drag, startPoint x: 433, startPoint y: 121, endPoint x: 293, endPoint y: 110, distance: 140.4
click at [293, 110] on div "Rio Fertil [PERSON_NAME] S.A.S. [DATE] Viniltex Tiza Negro Pizarra Cuarto Canti…" at bounding box center [522, 146] width 477 height 116
copy p "Viniltex Tiza Negro Pizarra Cuarto"
click at [355, 189] on button "Captura de pantalla [DATE] 080538.png" at bounding box center [358, 194] width 125 height 10
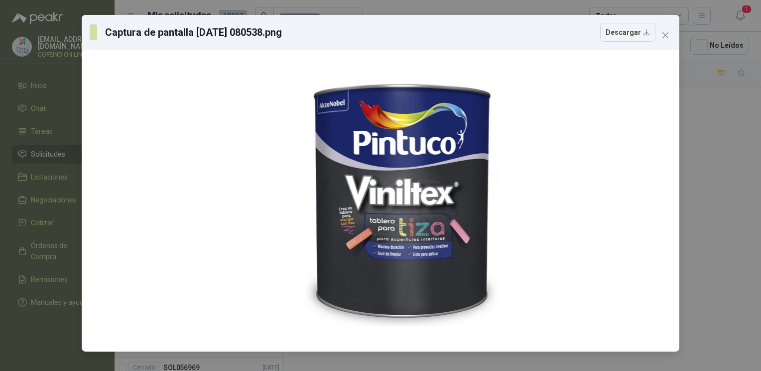
click at [716, 212] on div "Captura de pantalla [DATE] 080538.png Descargar" at bounding box center [380, 185] width 761 height 371
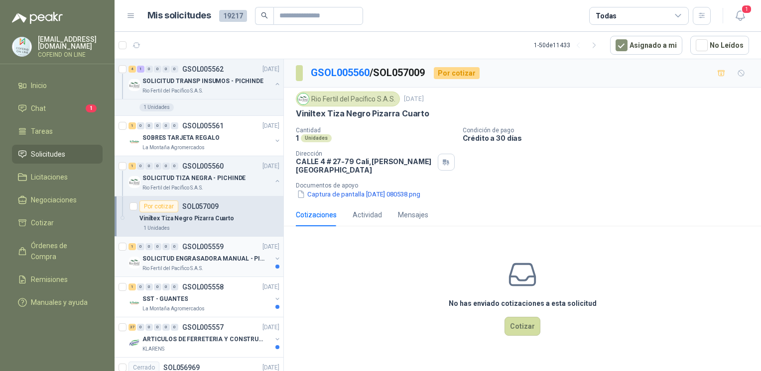
click at [214, 253] on div "SOLICITUD ENGRASADORA MANUAL - PICHINDE" at bounding box center [206, 259] width 129 height 12
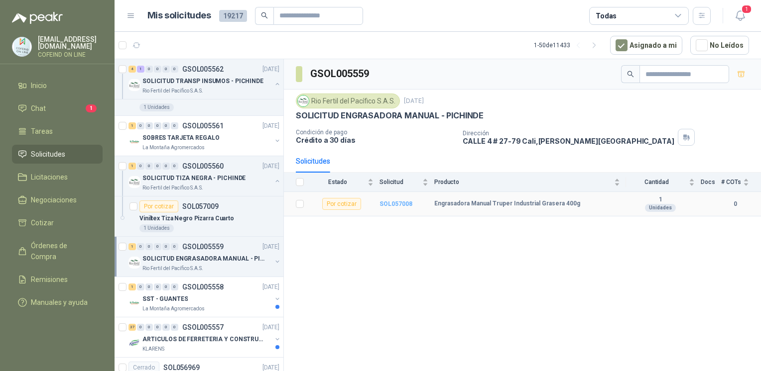
click at [402, 202] on b "SOL057008" at bounding box center [395, 204] width 33 height 7
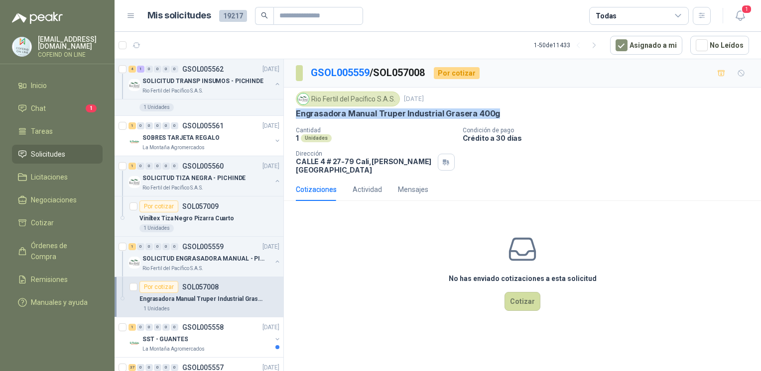
drag, startPoint x: 499, startPoint y: 116, endPoint x: 295, endPoint y: 116, distance: 204.1
click at [295, 116] on div "Rio Fertil [PERSON_NAME] S.A.S. [DATE] Engrasadora Manual Truper Industrial Gra…" at bounding box center [522, 133] width 477 height 91
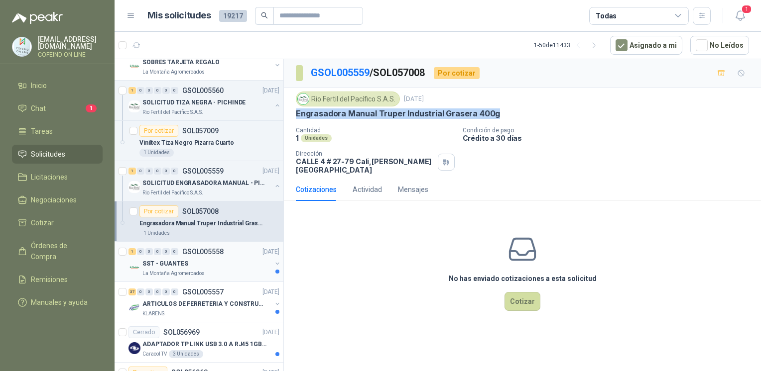
scroll to position [2197, 0]
click at [233, 248] on div "1 0 0 0 0 0 GSOL005558 [DATE]" at bounding box center [204, 251] width 153 height 12
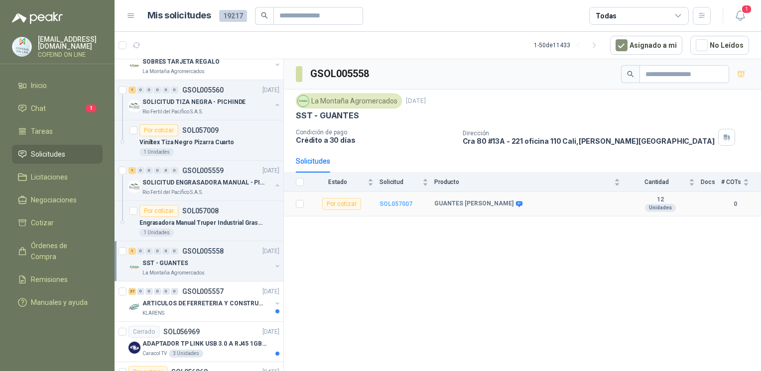
click at [402, 201] on b "SOL057007" at bounding box center [395, 204] width 33 height 7
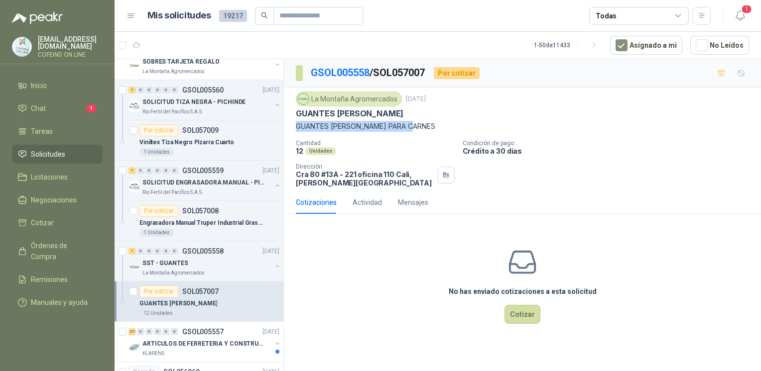
drag, startPoint x: 429, startPoint y: 124, endPoint x: 295, endPoint y: 124, distance: 134.4
click at [295, 124] on div "La Montaña Agromercados [DATE] GUANTES [PERSON_NAME] GUANTES [PERSON_NAME] PARA…" at bounding box center [522, 140] width 477 height 104
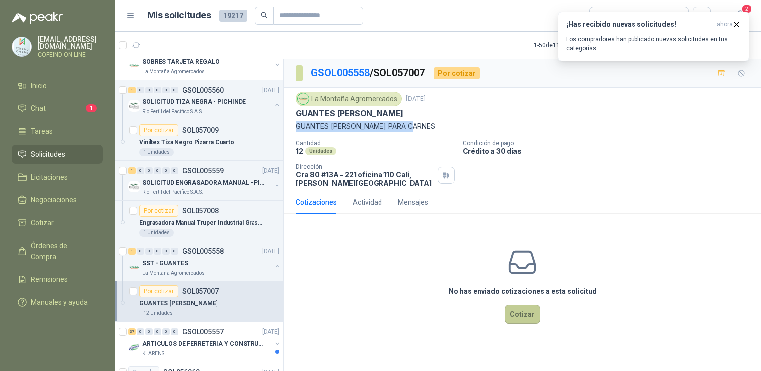
click at [522, 306] on button "Cotizar" at bounding box center [522, 314] width 36 height 19
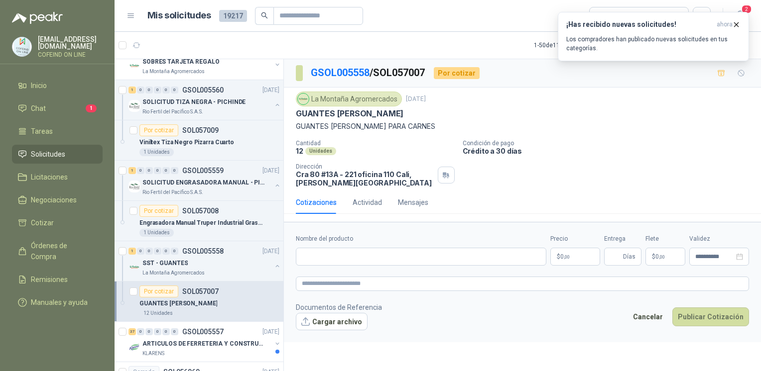
click at [393, 246] on div "Nombre del producto" at bounding box center [421, 249] width 250 height 31
click at [390, 252] on input "Nombre del producto" at bounding box center [421, 257] width 250 height 18
paste input "**********"
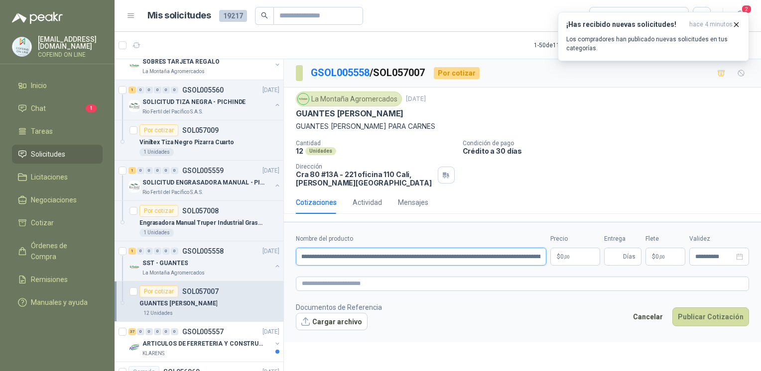
scroll to position [0, 170]
drag, startPoint x: 539, startPoint y: 258, endPoint x: 389, endPoint y: 265, distance: 150.5
click at [389, 265] on input "**********" at bounding box center [421, 257] width 250 height 18
type input "**********"
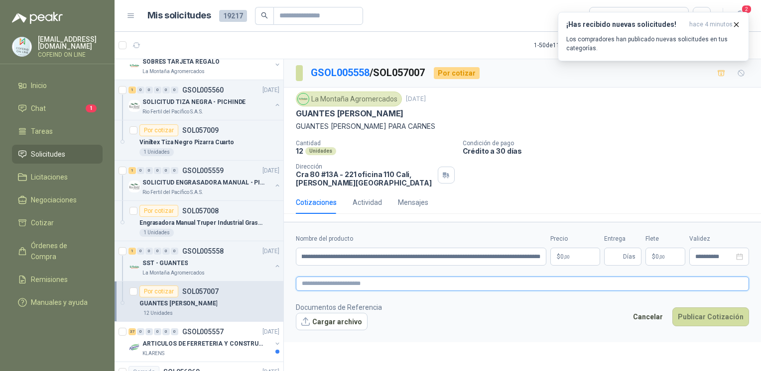
click at [375, 277] on textarea at bounding box center [522, 284] width 453 height 14
paste textarea "**********"
type textarea "**********"
click at [304, 283] on textarea "**********" at bounding box center [522, 284] width 453 height 14
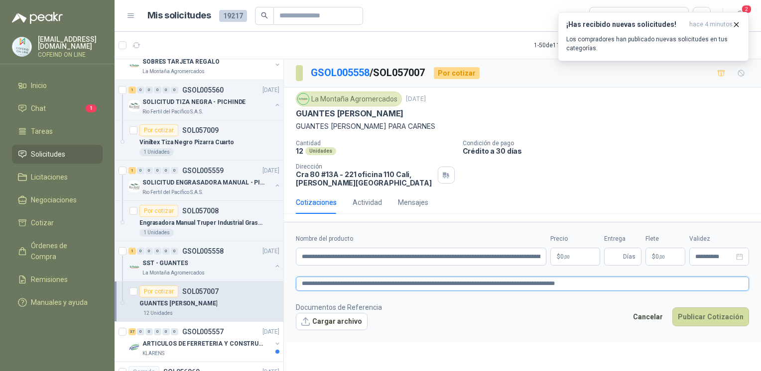
type textarea "**********"
click at [546, 188] on div "La Montaña Agromercados [DATE] GUANTES [PERSON_NAME] GUANTES [PERSON_NAME] PARA…" at bounding box center [522, 140] width 477 height 104
drag, startPoint x: 295, startPoint y: 172, endPoint x: 354, endPoint y: 174, distance: 59.8
click at [354, 174] on div "La Montaña Agromercados [DATE] GUANTES [PERSON_NAME] GUANTES [PERSON_NAME] PARA…" at bounding box center [522, 140] width 477 height 104
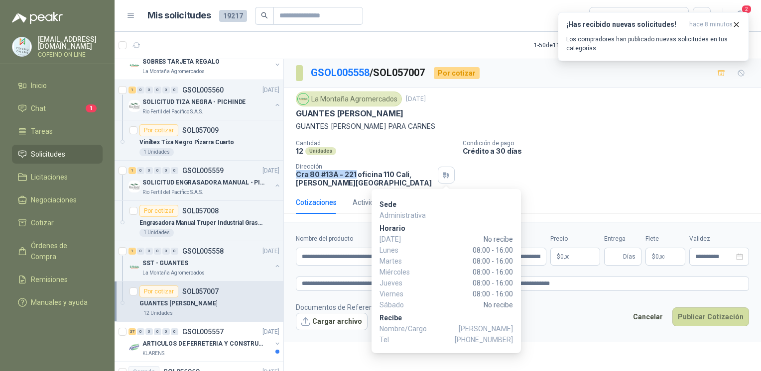
drag, startPoint x: 473, startPoint y: 331, endPoint x: 520, endPoint y: 327, distance: 46.4
click at [520, 327] on div "Sede Administrativa [PERSON_NAME][DATE] No recibe [DATE] 08:00 - 16:00 [DATE] 0…" at bounding box center [445, 271] width 149 height 164
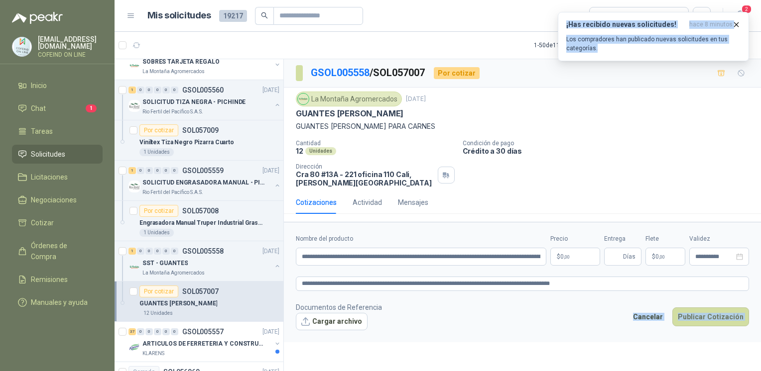
drag, startPoint x: 473, startPoint y: 341, endPoint x: 503, endPoint y: 324, distance: 34.3
click at [503, 324] on body "[EMAIL_ADDRESS][DOMAIN_NAME] COFEIND ON LINE Inicio Chat 1 Tareas Solicitudes L…" at bounding box center [380, 185] width 761 height 371
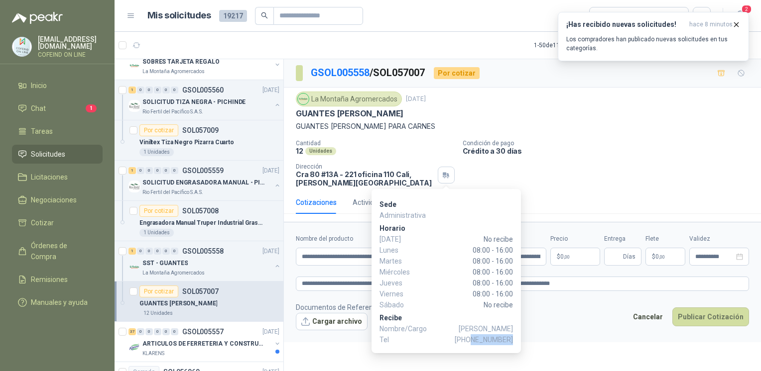
drag, startPoint x: 473, startPoint y: 338, endPoint x: 511, endPoint y: 343, distance: 38.7
click at [511, 343] on span "[PHONE_NUMBER]" at bounding box center [484, 340] width 58 height 11
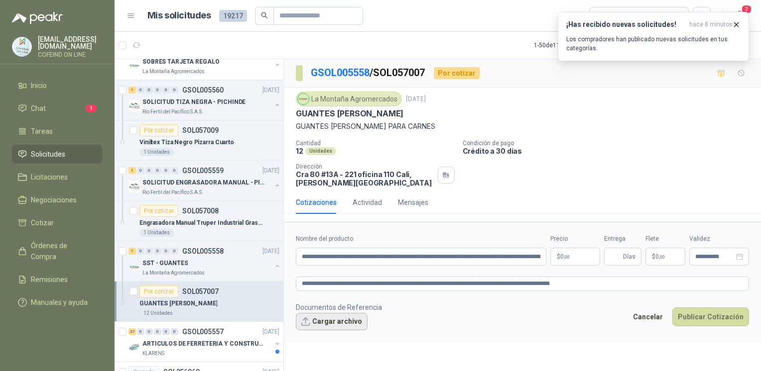
click at [319, 322] on button "Cargar archivo" at bounding box center [332, 322] width 72 height 18
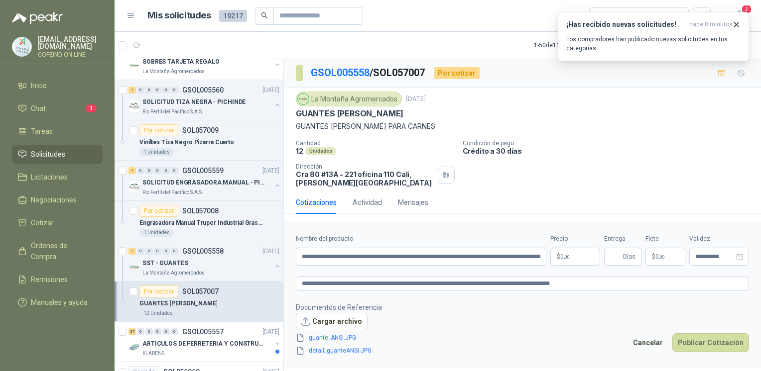
click at [578, 258] on body "[EMAIL_ADDRESS][DOMAIN_NAME] COFEIND ON LINE Inicio Chat 1 Tareas Solicitudes L…" at bounding box center [380, 185] width 761 height 371
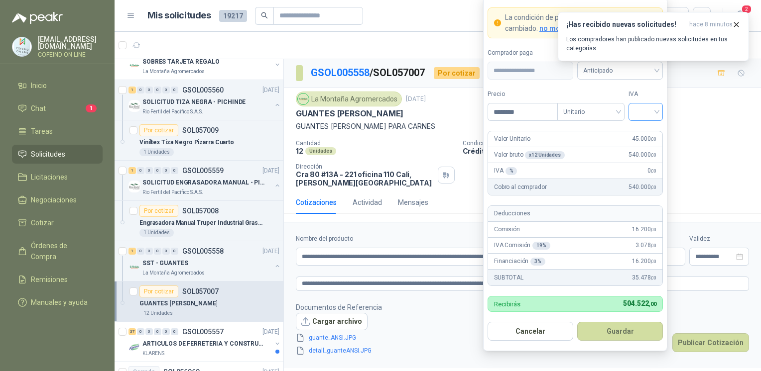
type input "********"
click at [651, 105] on input "search" at bounding box center [645, 111] width 22 height 15
click at [645, 161] on div "0%" at bounding box center [645, 165] width 18 height 11
click at [611, 332] on button "Guardar" at bounding box center [620, 331] width 86 height 19
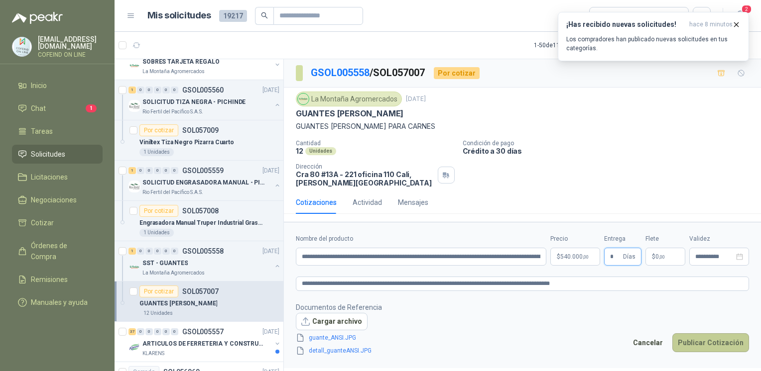
type input "*"
click at [707, 346] on button "Publicar Cotización" at bounding box center [710, 343] width 77 height 19
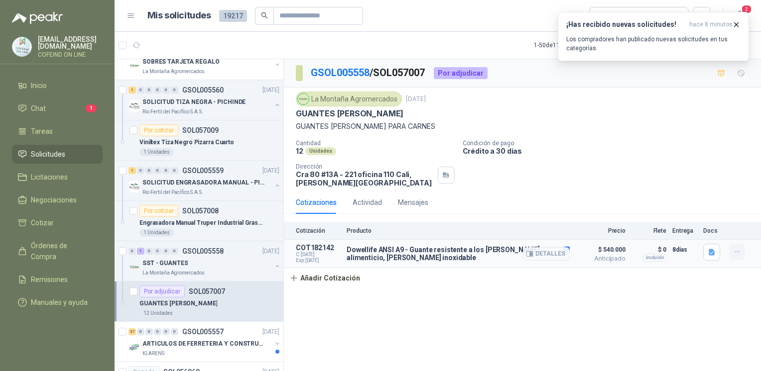
click at [741, 254] on button "button" at bounding box center [737, 252] width 16 height 16
click at [548, 256] on button "Detalles" at bounding box center [546, 253] width 47 height 13
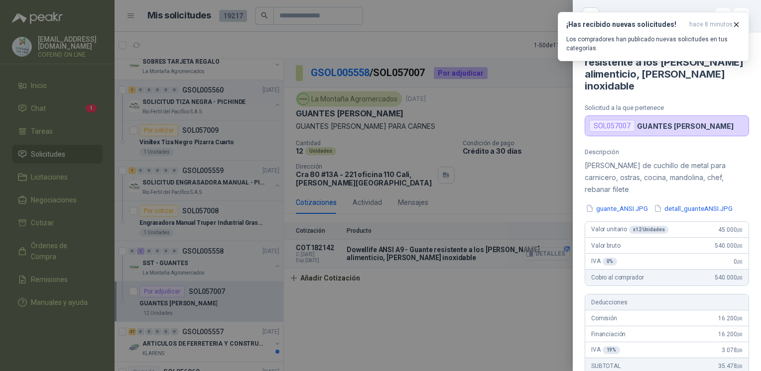
scroll to position [322, 0]
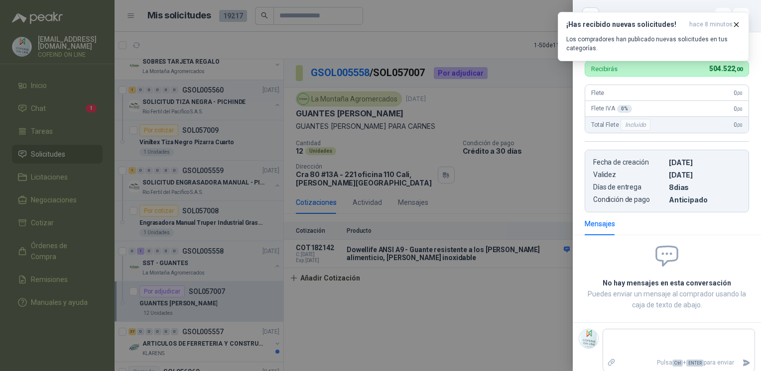
click at [513, 288] on div at bounding box center [380, 185] width 761 height 371
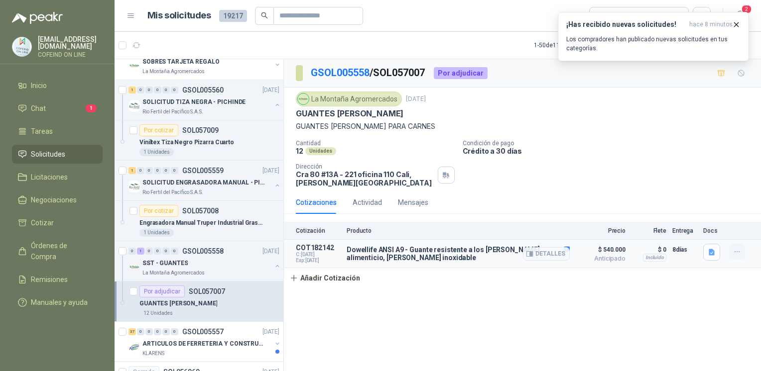
click at [734, 249] on icon "button" at bounding box center [737, 252] width 8 height 8
click at [702, 212] on button "Editar" at bounding box center [717, 212] width 80 height 16
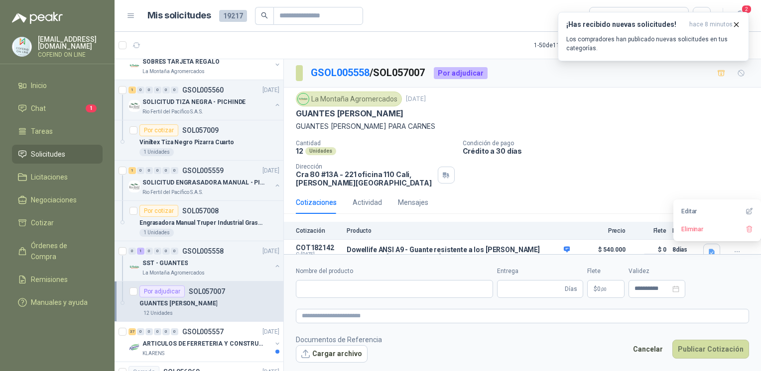
type input "**********"
type input "*"
type textarea "**********"
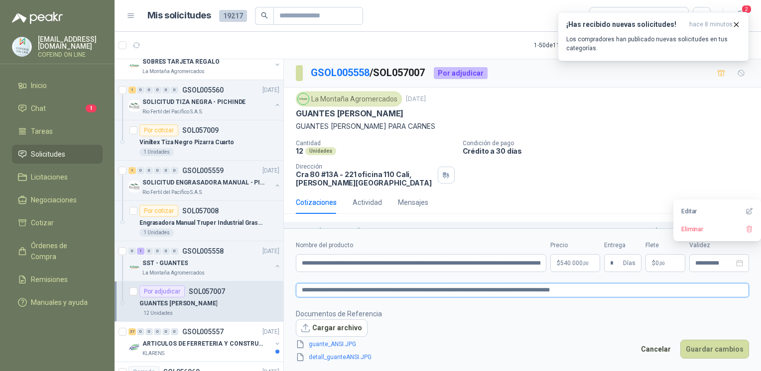
click at [564, 294] on textarea "**********" at bounding box center [522, 290] width 453 height 14
type textarea "**********"
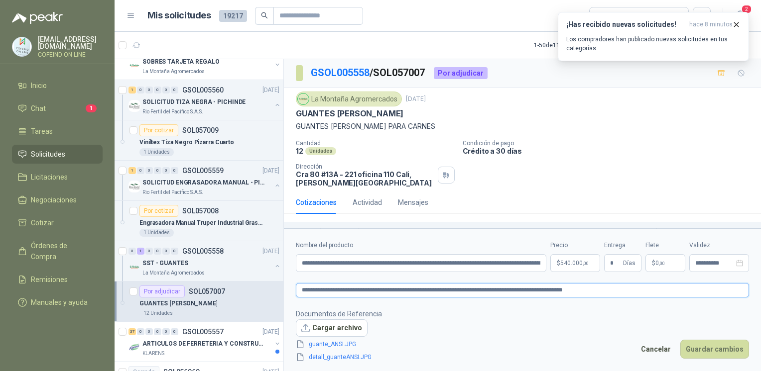
type textarea "**********"
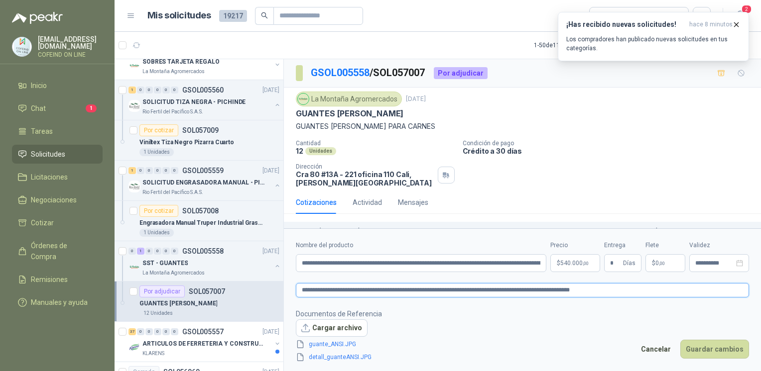
type textarea "**********"
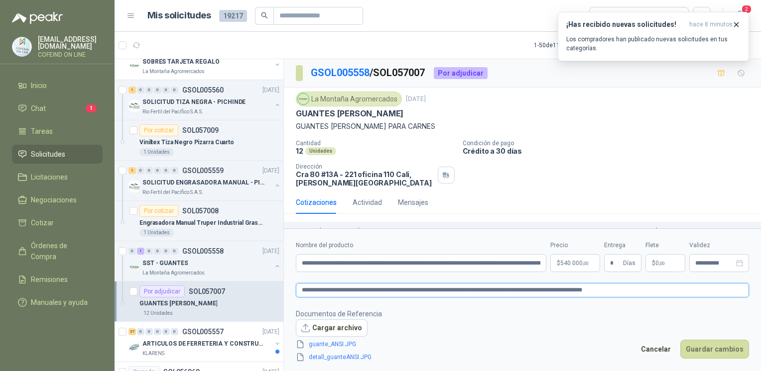
type textarea "**********"
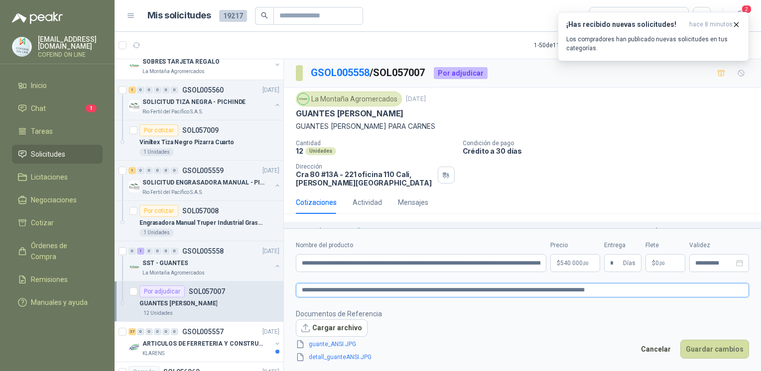
type textarea "**********"
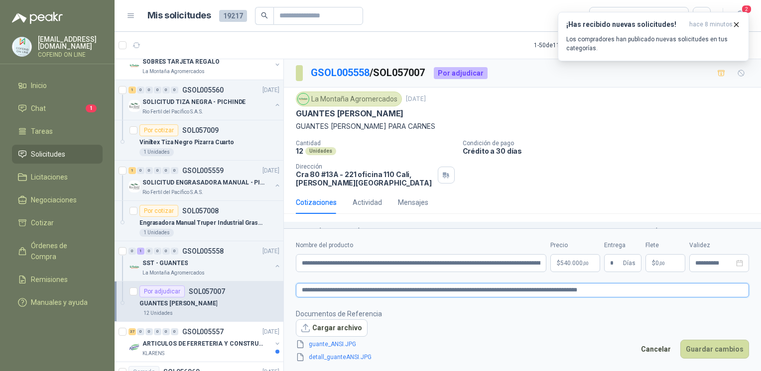
type textarea "**********"
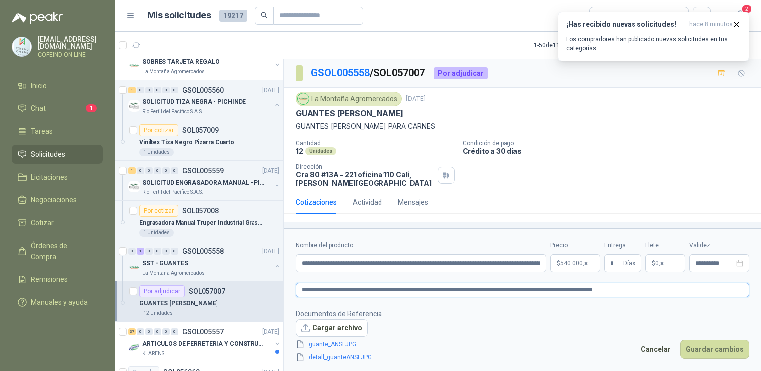
type textarea "**********"
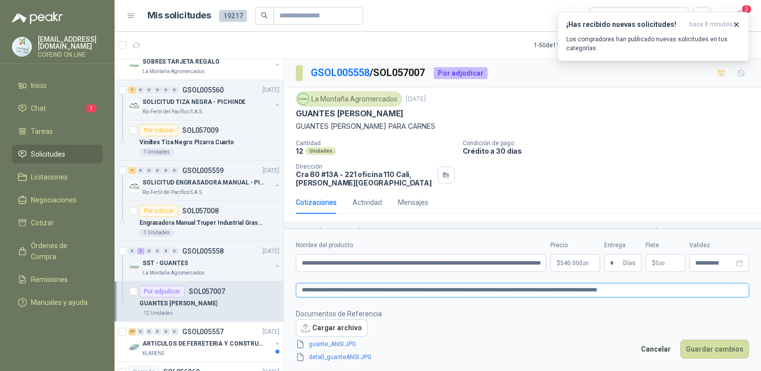
type textarea "**********"
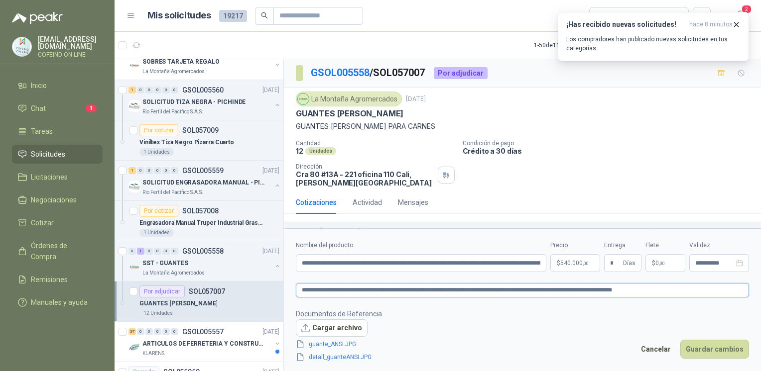
type textarea "**********"
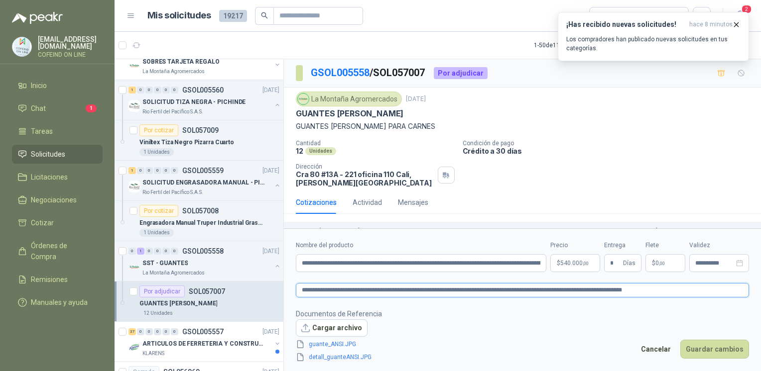
type textarea "**********"
click at [692, 348] on button "Guardar cambios" at bounding box center [714, 349] width 69 height 19
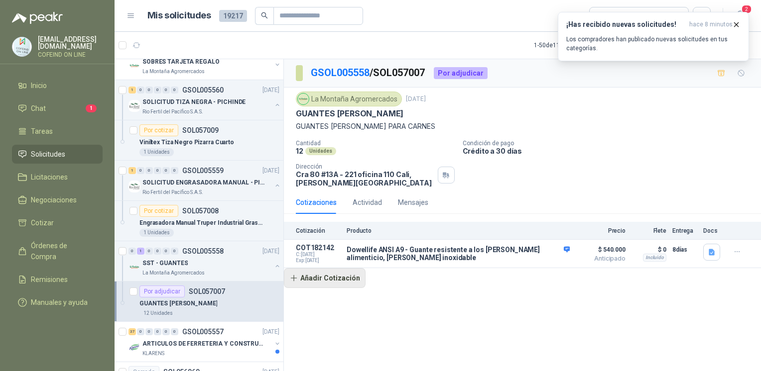
click at [315, 274] on button "Añadir Cotización" at bounding box center [325, 278] width 82 height 20
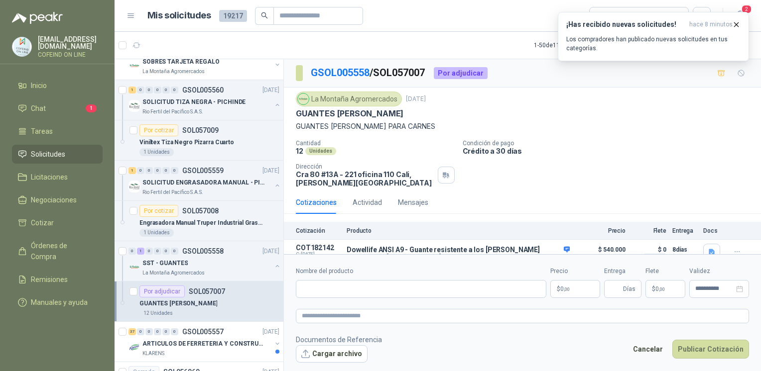
click at [365, 325] on form "**********" at bounding box center [522, 314] width 477 height 120
click at [363, 317] on textarea at bounding box center [522, 316] width 453 height 14
type textarea "*"
type textarea "**"
type textarea "***"
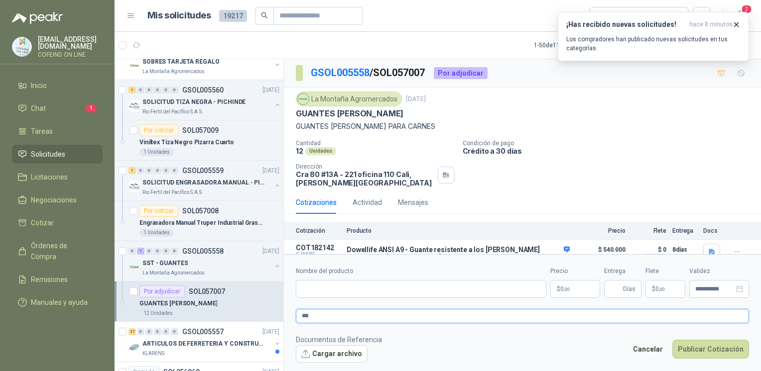
type textarea "****"
type textarea "*****"
type textarea "*******"
type textarea "********"
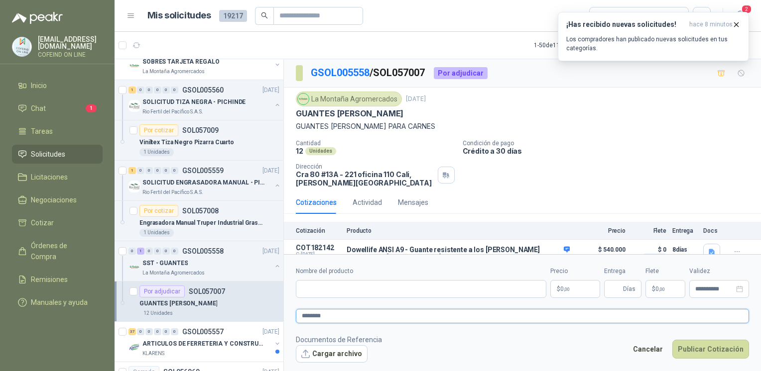
type textarea "*********"
type textarea "**********"
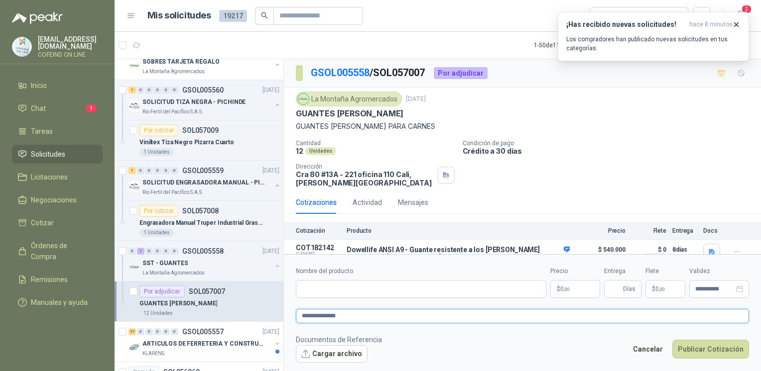
type textarea "**********"
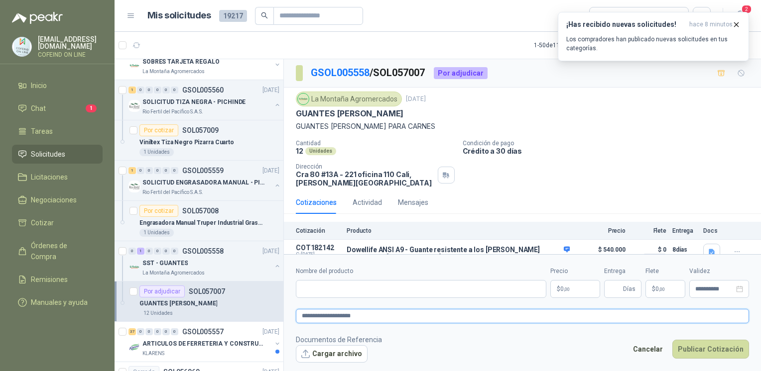
type textarea "**********"
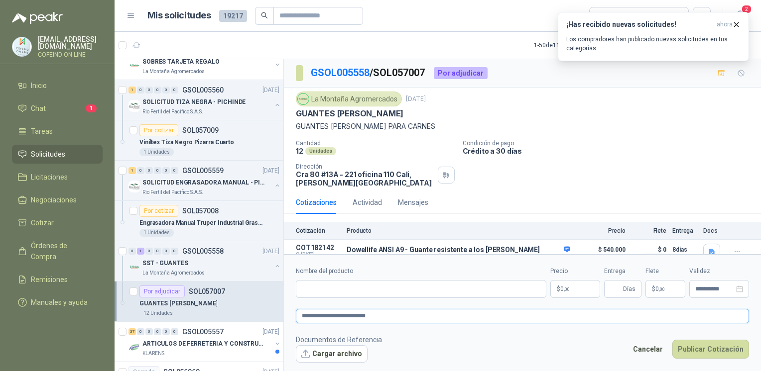
type textarea "**********"
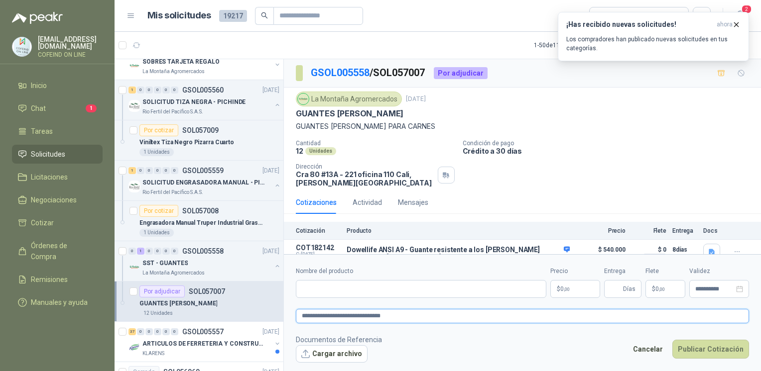
type textarea "**********"
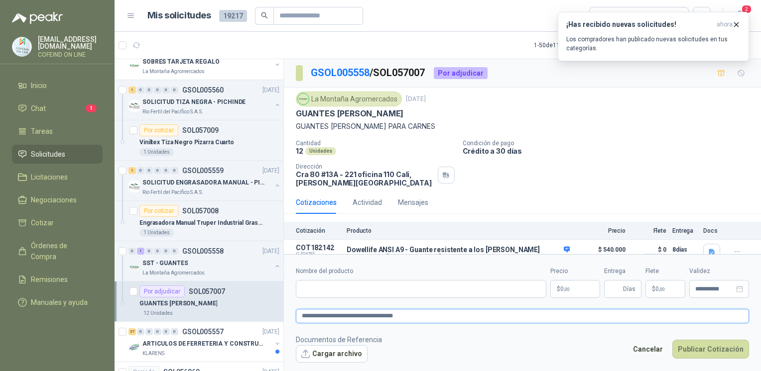
type textarea "**********"
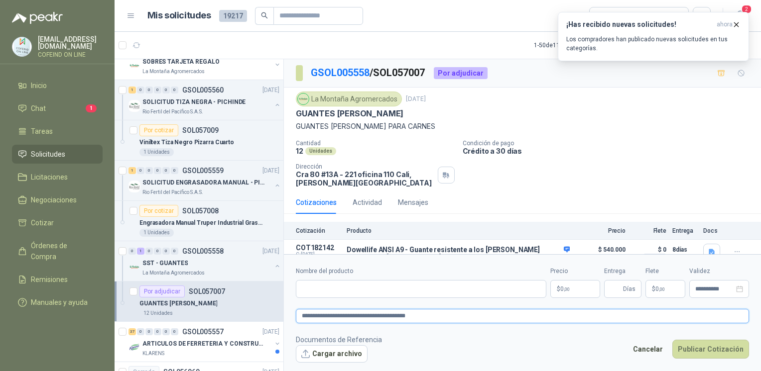
type textarea "**********"
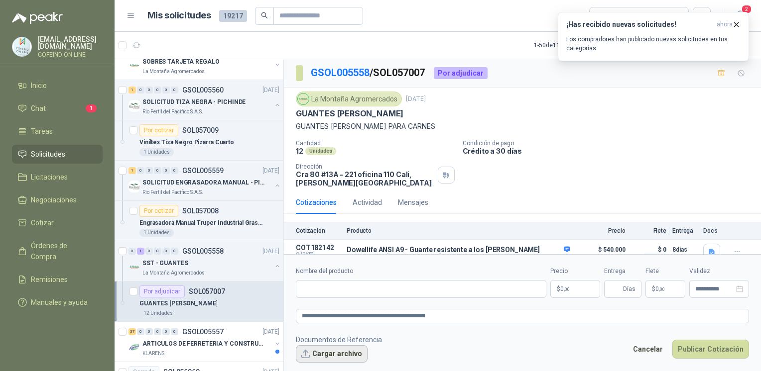
click at [339, 355] on button "Cargar archivo" at bounding box center [332, 355] width 72 height 18
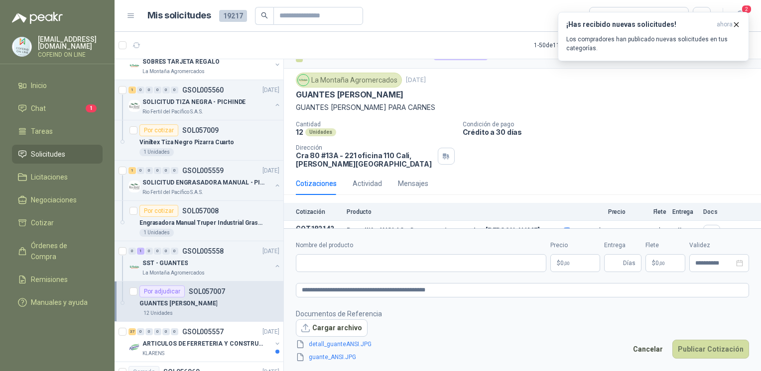
scroll to position [40, 0]
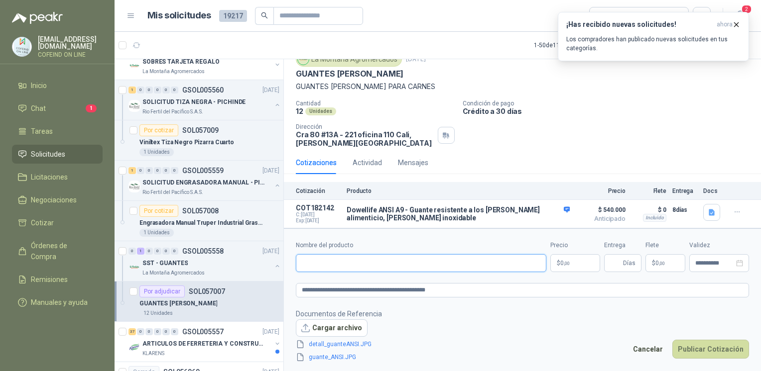
click at [350, 263] on input "Nombre del producto" at bounding box center [421, 263] width 250 height 18
click at [576, 262] on p "$ 0 ,00" at bounding box center [575, 263] width 50 height 18
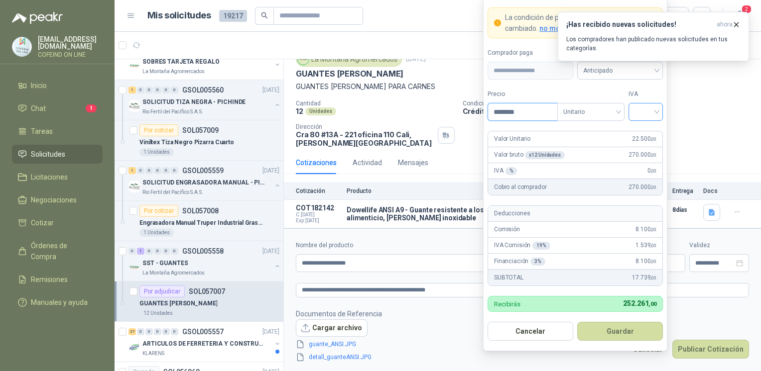
click at [658, 113] on div at bounding box center [645, 112] width 34 height 18
click at [643, 160] on div "0%" at bounding box center [645, 165] width 18 height 11
click at [605, 334] on button "Guardar" at bounding box center [620, 331] width 86 height 19
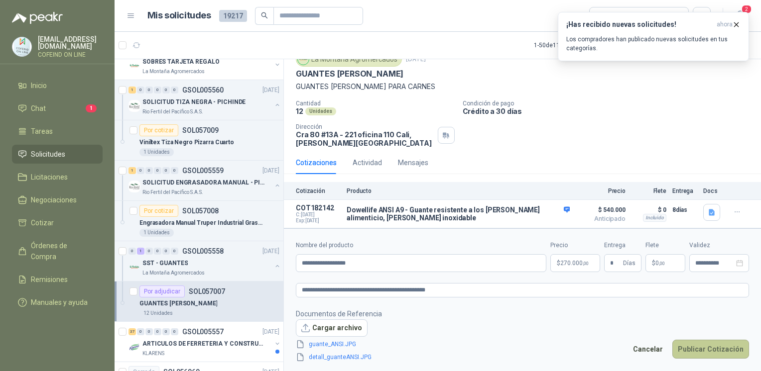
click at [693, 353] on button "Publicar Cotización" at bounding box center [710, 349] width 77 height 19
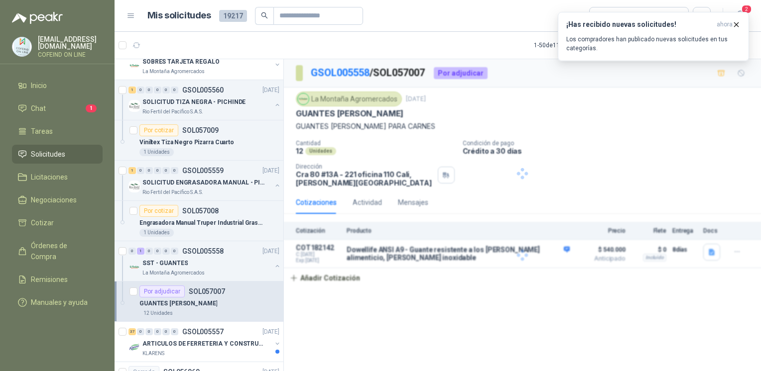
scroll to position [0, 0]
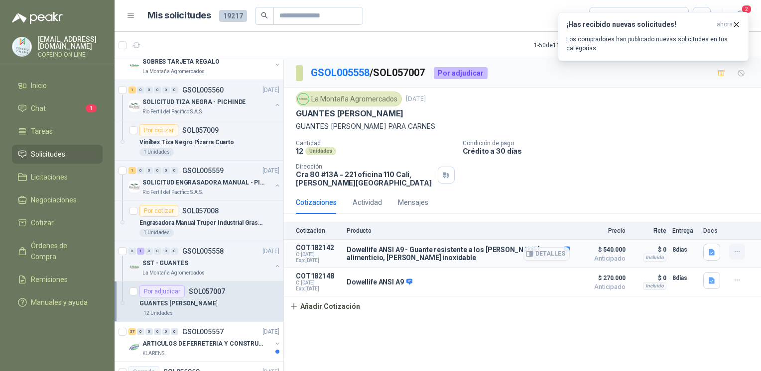
click at [736, 248] on icon "button" at bounding box center [737, 252] width 8 height 8
click at [689, 92] on div "La Montaña Agromercados [DATE]" at bounding box center [522, 99] width 453 height 15
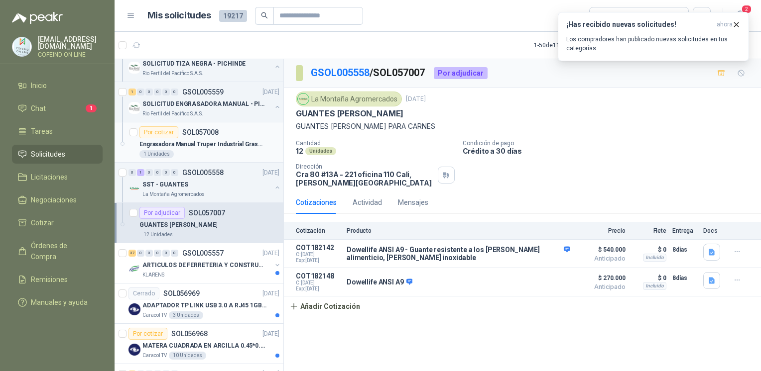
scroll to position [2321, 0]
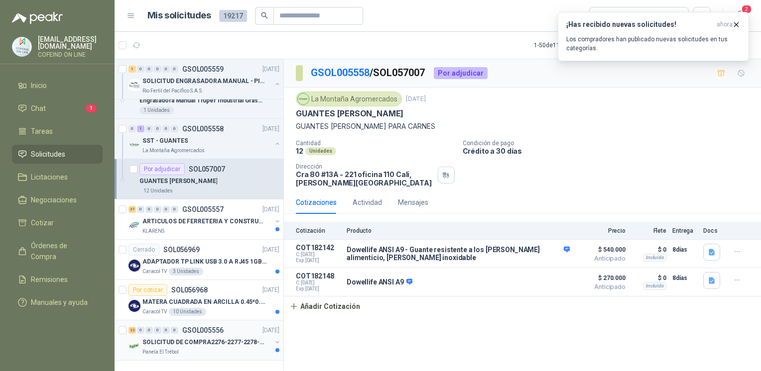
click at [223, 321] on div "22 0 0 0 0 0 GSOL005556 [DATE] SOLICITUD DE COMPRA2276-2277-2278-2284-2285- Pan…" at bounding box center [199, 341] width 169 height 40
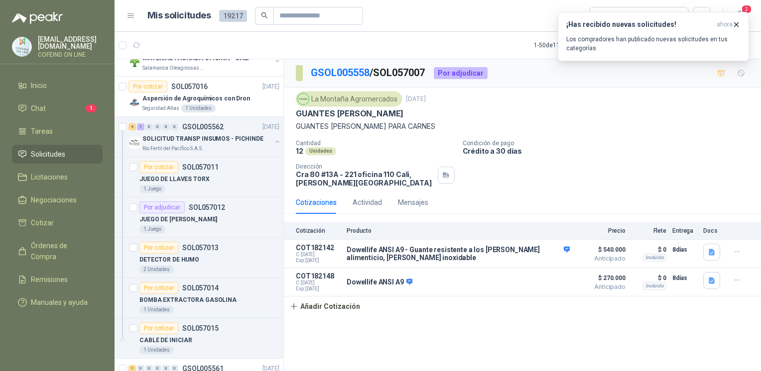
scroll to position [1858, 0]
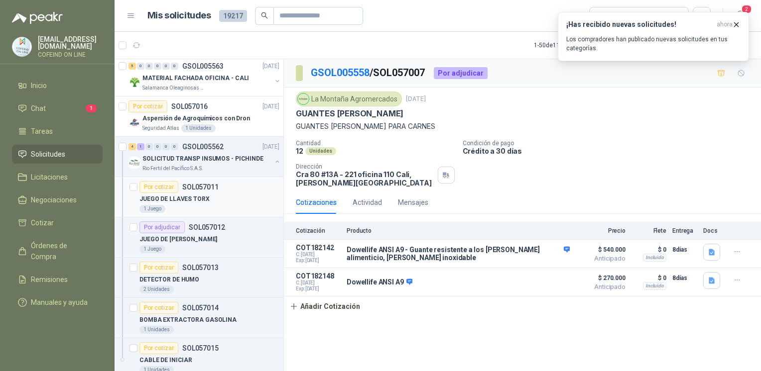
click at [227, 205] on div "1 Juego" at bounding box center [209, 209] width 140 height 8
click at [228, 206] on div "1 Juego" at bounding box center [209, 209] width 140 height 8
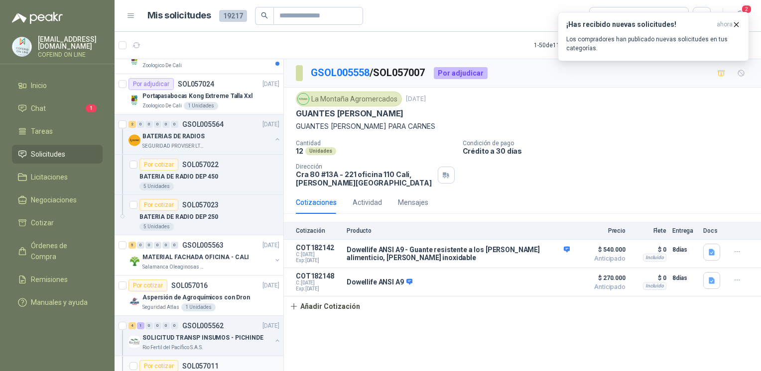
scroll to position [1659, 0]
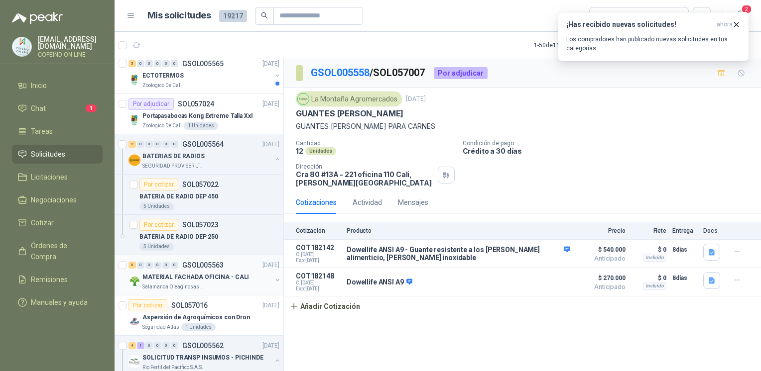
click at [186, 283] on p "Salamanca Oleaginosas SAS" at bounding box center [173, 287] width 63 height 8
click at [737, 21] on icon "button" at bounding box center [736, 24] width 8 height 8
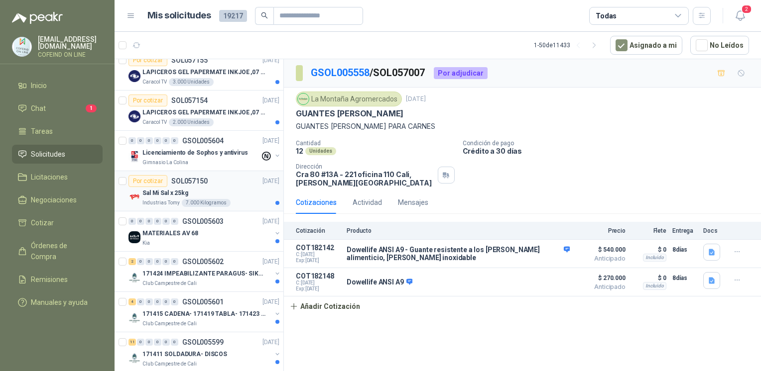
scroll to position [976, 0]
click at [162, 201] on p "Industrias Tomy" at bounding box center [160, 204] width 37 height 8
click at [31, 149] on span "Solicitudes" at bounding box center [48, 154] width 34 height 11
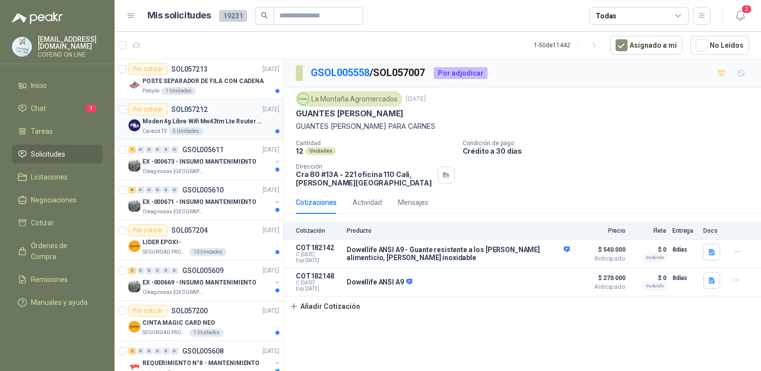
click at [192, 134] on div "5 Unidades" at bounding box center [186, 131] width 34 height 8
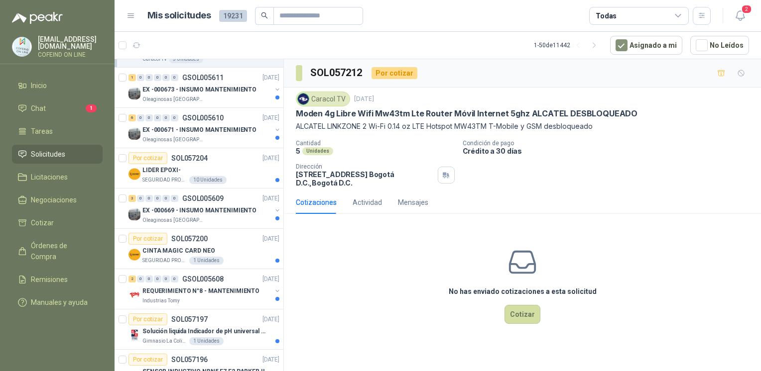
scroll to position [80, 0]
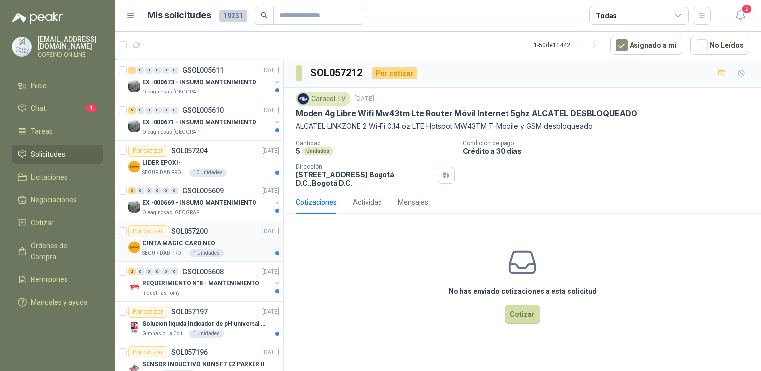
click at [215, 239] on div "CINTA MAGIC CARD NEO" at bounding box center [210, 243] width 137 height 12
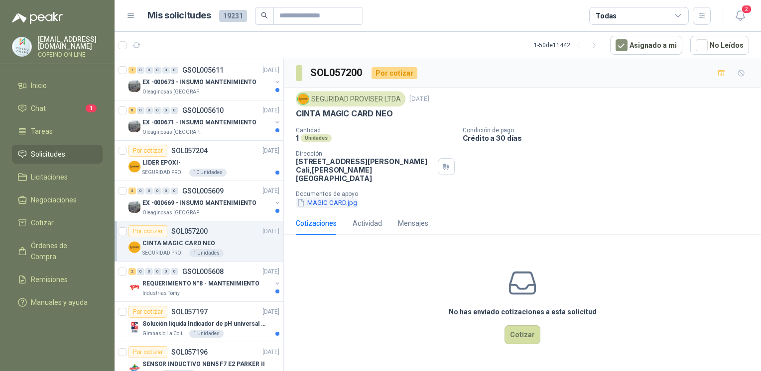
click at [307, 198] on button "MAGIC CARD.jpg" at bounding box center [327, 203] width 62 height 10
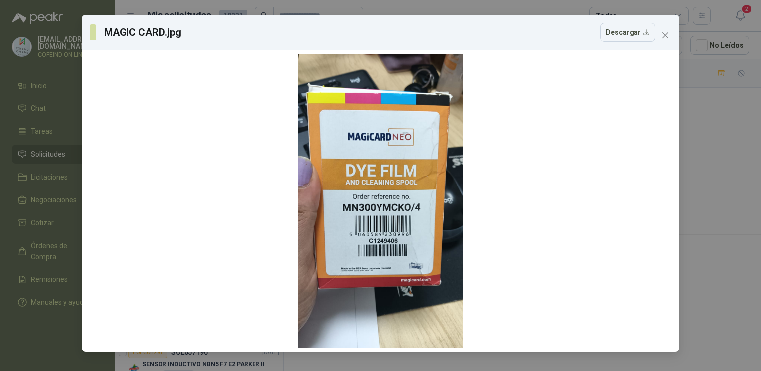
click at [709, 155] on div "MAGIC CARD.jpg Descargar" at bounding box center [380, 185] width 761 height 371
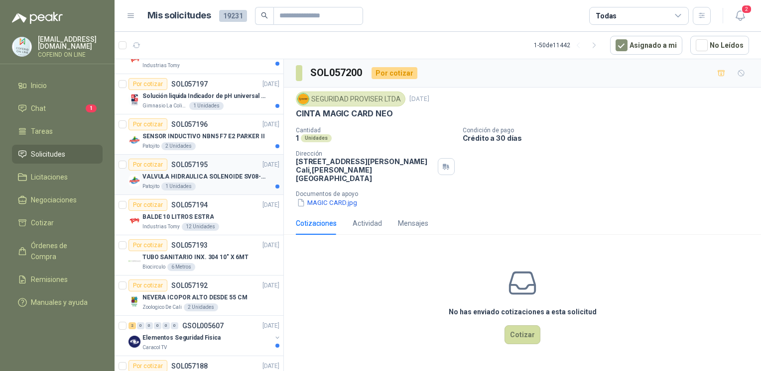
scroll to position [301, 0]
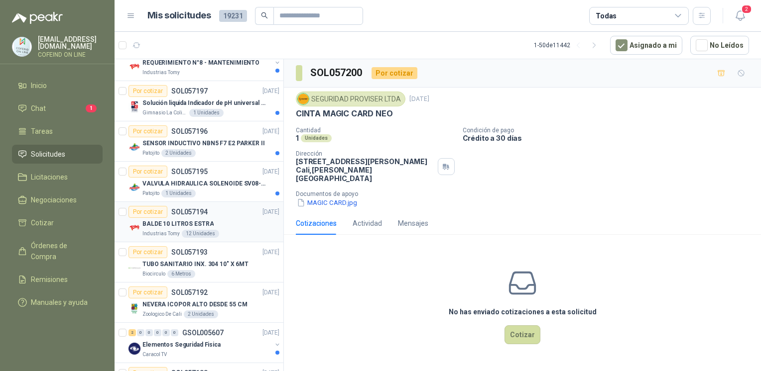
click at [149, 230] on p "Industrias Tomy" at bounding box center [160, 234] width 37 height 8
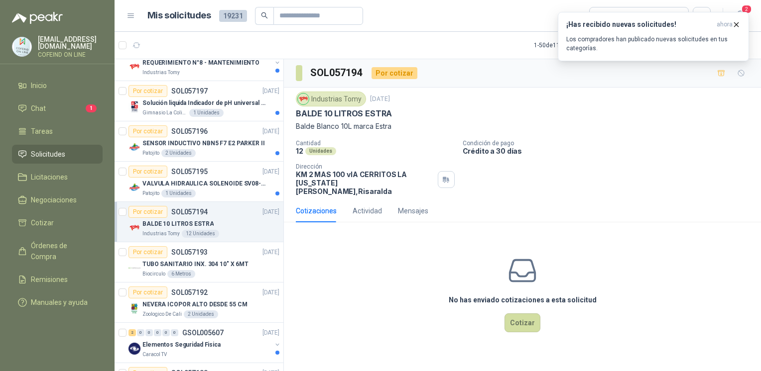
click at [36, 18] on img at bounding box center [37, 18] width 51 height 12
click at [182, 104] on p "Solución liquida Indicador de pH universal de 500ml o 20 de 25ml (no tiras de p…" at bounding box center [204, 103] width 124 height 9
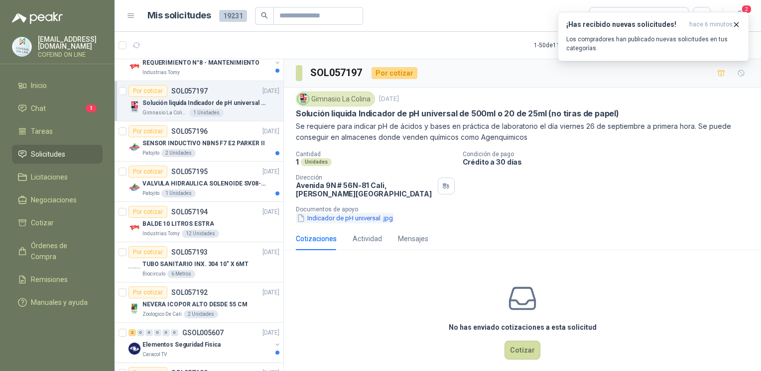
click at [343, 222] on button "Indicador de pH universal .jpg" at bounding box center [345, 218] width 98 height 10
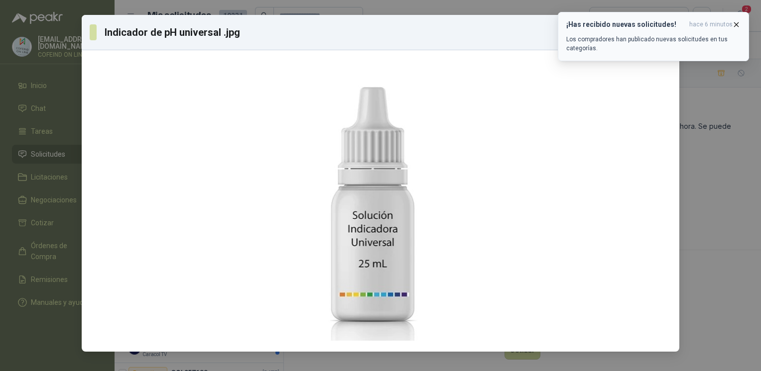
click at [736, 25] on icon "button" at bounding box center [736, 24] width 8 height 8
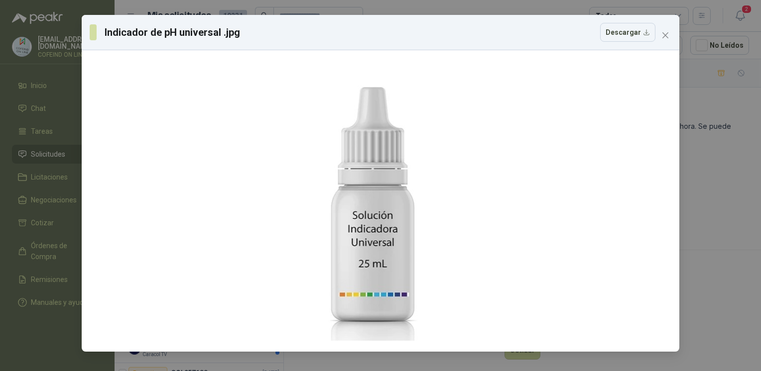
click at [696, 200] on div "Indicador de pH universal .jpg Descargar" at bounding box center [380, 185] width 761 height 371
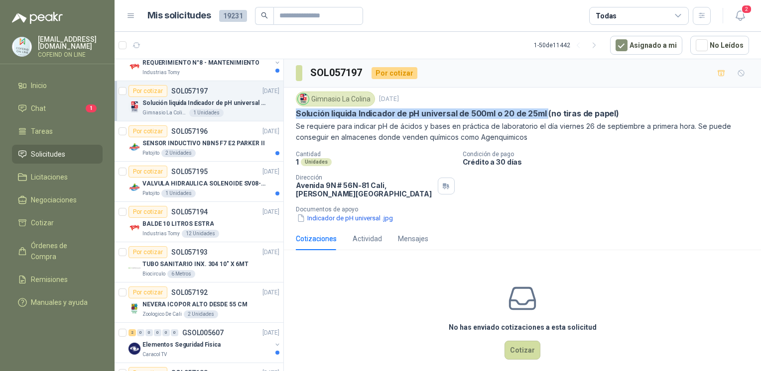
drag, startPoint x: 297, startPoint y: 114, endPoint x: 546, endPoint y: 115, distance: 249.4
click at [546, 115] on p "Solución liquida Indicador de pH universal de 500ml o 20 de 25ml (no tiras de p…" at bounding box center [457, 114] width 323 height 10
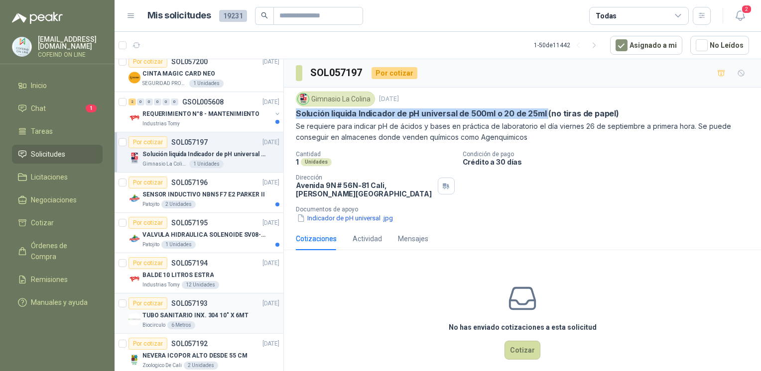
scroll to position [209, 0]
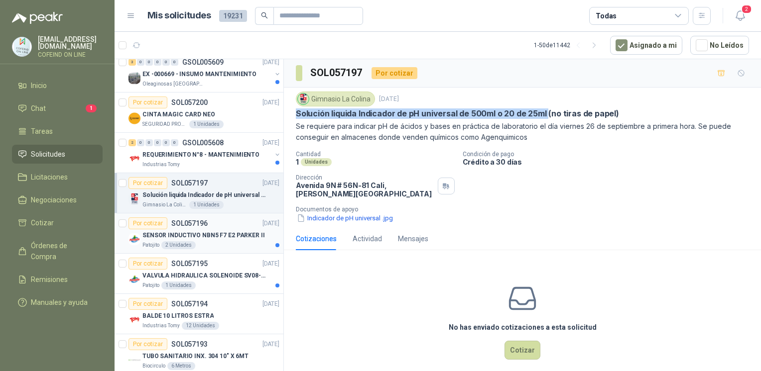
click at [225, 239] on div "SENSOR INDUCTIVO NBN5 F7 E2 PARKER II" at bounding box center [210, 236] width 137 height 12
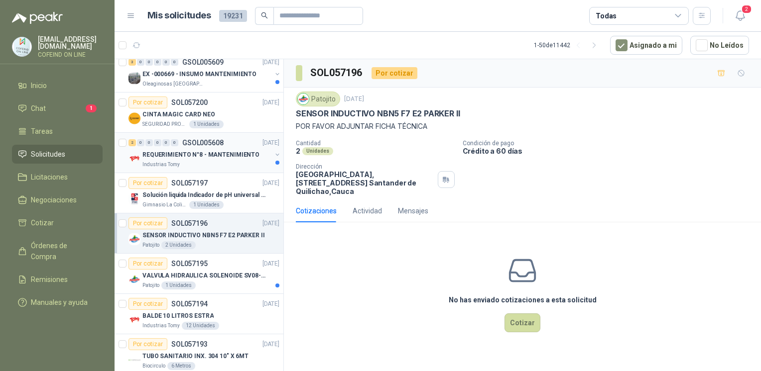
click at [242, 154] on p "REQUERIMIENTO N°8 - MANTENIMIENTO" at bounding box center [200, 154] width 117 height 9
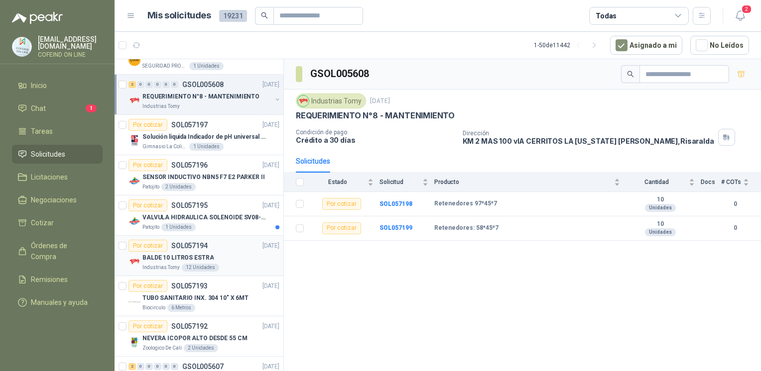
scroll to position [282, 0]
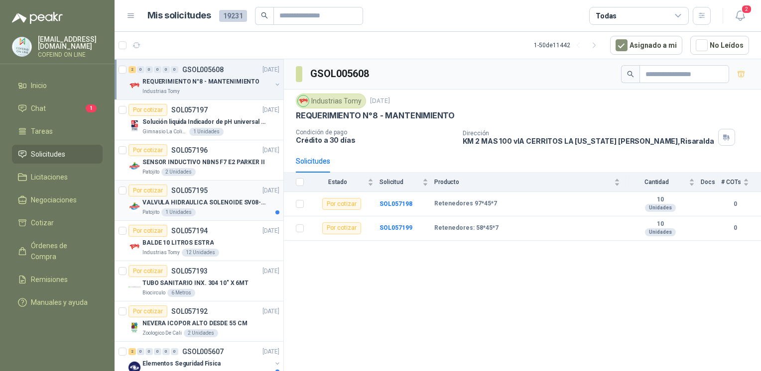
click at [226, 194] on div "Por cotizar SOL057195 24/09/25" at bounding box center [203, 191] width 151 height 12
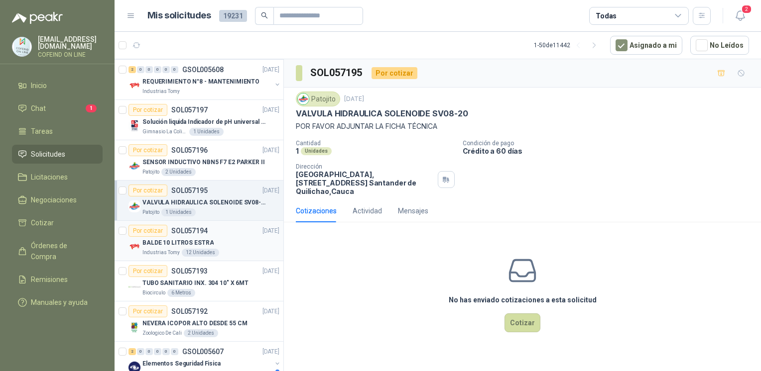
click at [223, 251] on div "Industrias Tomy 12 Unidades" at bounding box center [210, 253] width 137 height 8
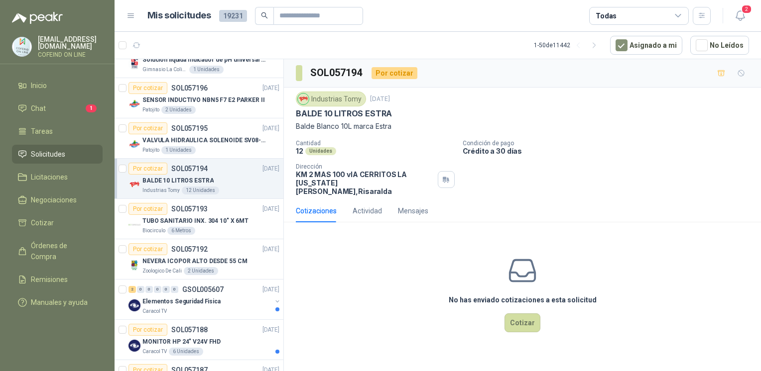
scroll to position [347, 0]
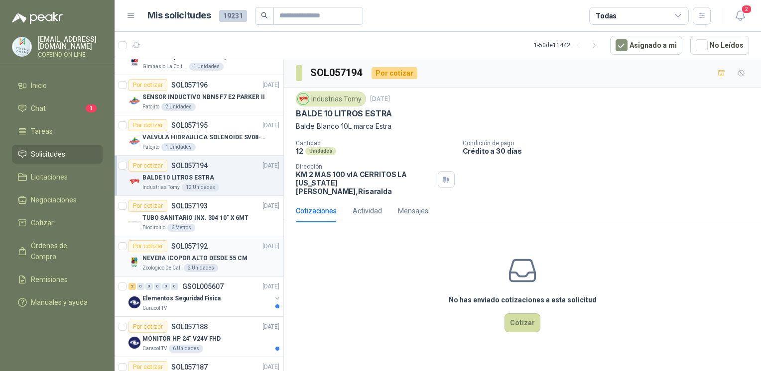
click at [222, 256] on p "NEVERA ICOPOR ALTO DESDE 55 CM" at bounding box center [194, 258] width 105 height 9
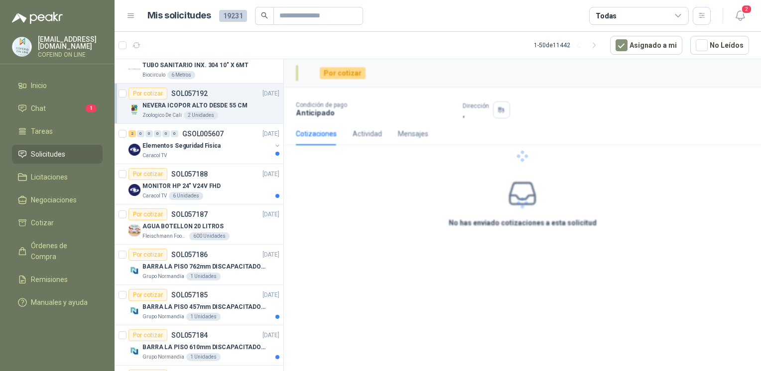
scroll to position [512, 0]
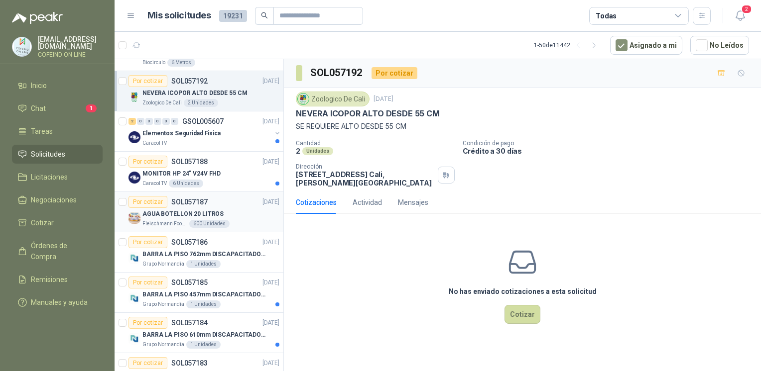
click at [228, 220] on div "Fleischmann Foods S.A. 600 Unidades" at bounding box center [210, 224] width 137 height 8
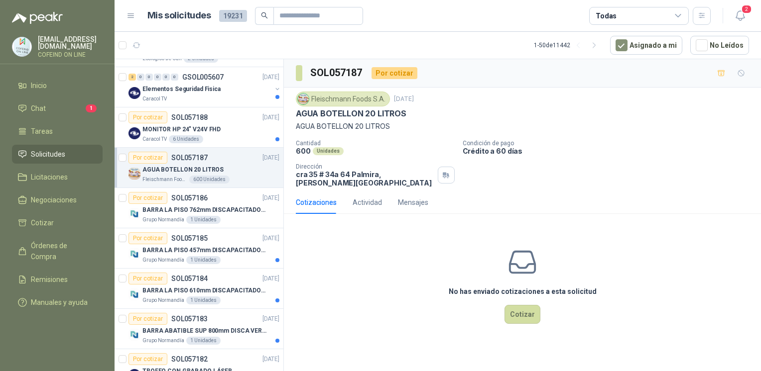
scroll to position [558, 0]
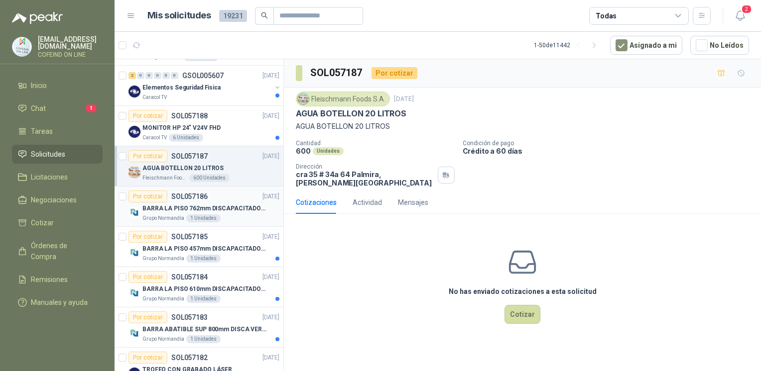
click at [258, 207] on p "BARRA LA PISO 762mm DISCAPACITADOS SOCO" at bounding box center [204, 208] width 124 height 9
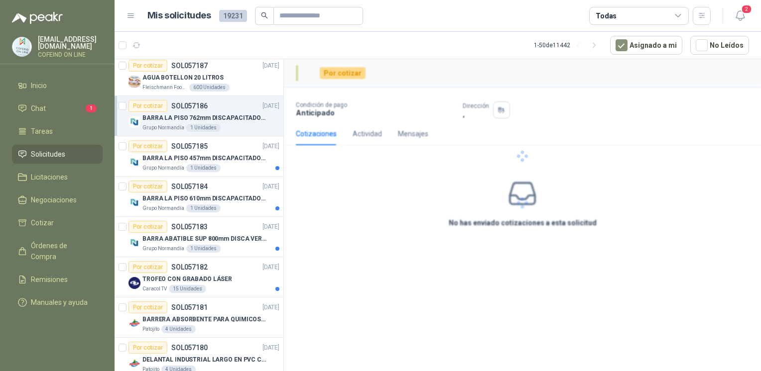
scroll to position [655, 0]
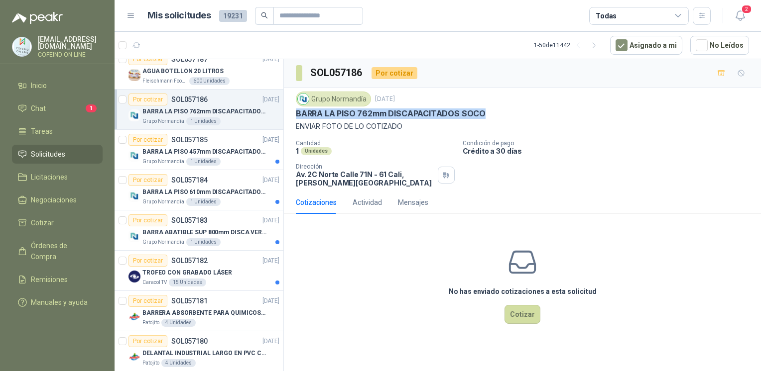
drag, startPoint x: 291, startPoint y: 113, endPoint x: 484, endPoint y: 112, distance: 193.2
click at [484, 112] on div "Grupo Normandía 23 sept, 2025 BARRA LA PISO 762mm DISCAPACITADOS SOCO ENVIAR F…" at bounding box center [522, 140] width 477 height 104
copy p "BARRA LA PISO 762mm DISCAPACITADOS SOCO"
click at [222, 194] on p "BARRA LA PISO 610mm DISCAPACITADOS SOCO" at bounding box center [204, 192] width 124 height 9
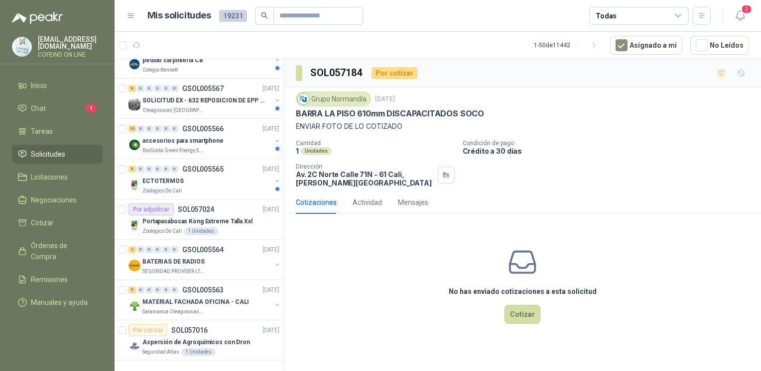
scroll to position [1717, 0]
click at [203, 175] on div "ECTOTERMOS" at bounding box center [206, 181] width 129 height 12
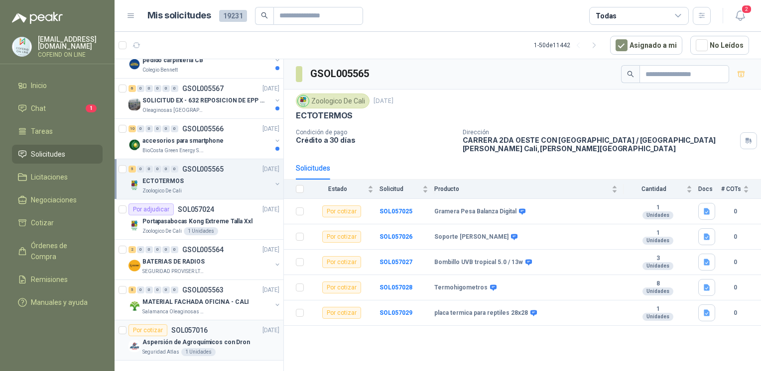
click at [241, 349] on div "Seguridad Atlas 1 Unidades" at bounding box center [210, 353] width 137 height 8
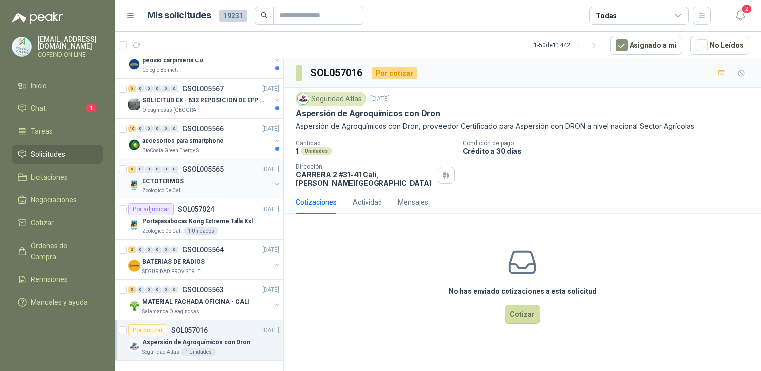
click at [221, 166] on div "5 0 0 0 0 0 GSOL005565 23/09/25" at bounding box center [204, 169] width 153 height 12
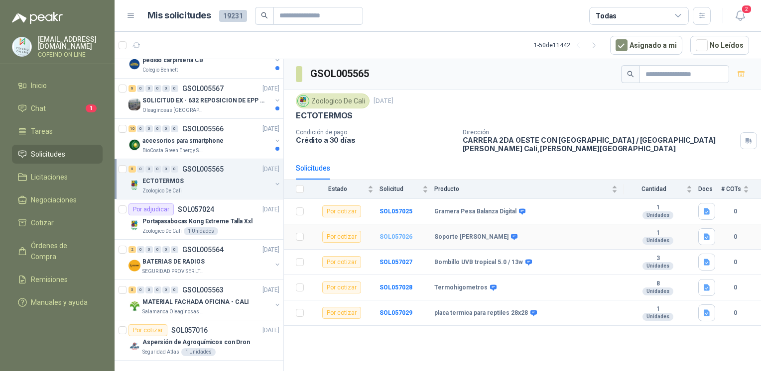
click at [392, 234] on b "SOL057026" at bounding box center [395, 236] width 33 height 7
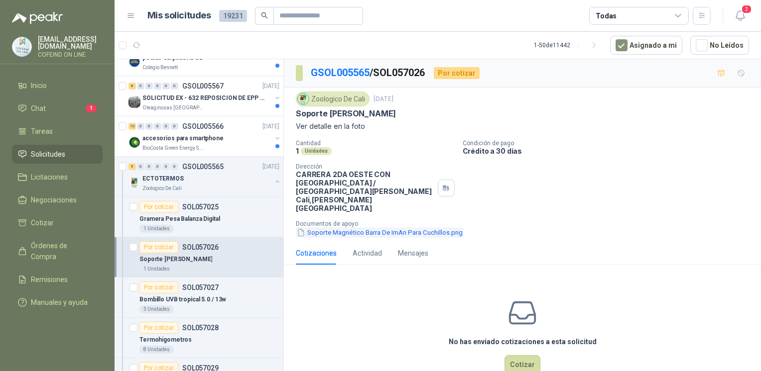
click at [381, 228] on button "Soporte Magnético Barra De ImAn Para Cuchillos.png" at bounding box center [380, 233] width 168 height 10
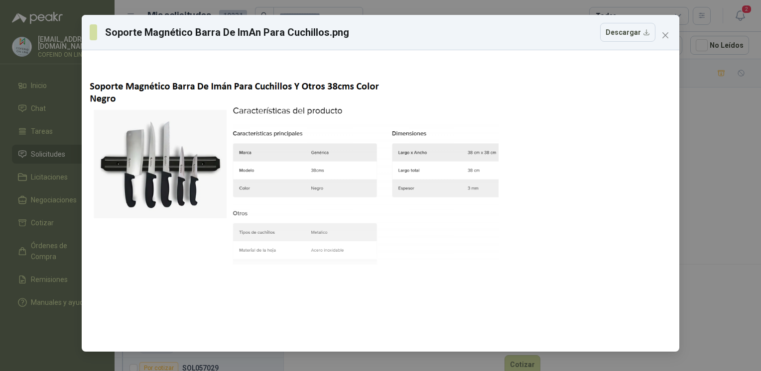
click at [745, 169] on div "Soporte Magnético Barra De ImAn Para Cuchillos.png Descargar" at bounding box center [380, 185] width 761 height 371
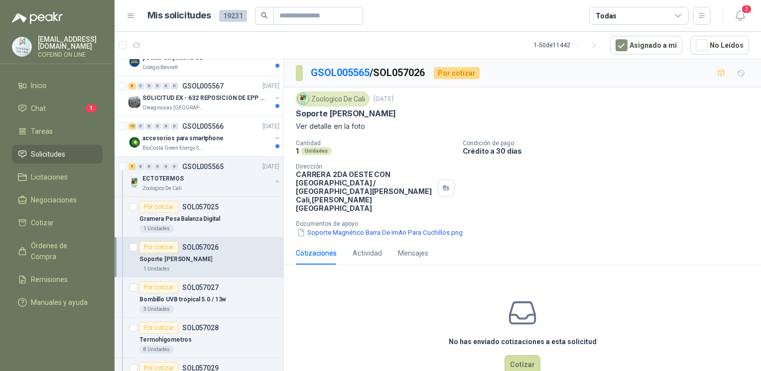
drag, startPoint x: 386, startPoint y: 111, endPoint x: 293, endPoint y: 108, distance: 93.7
click at [293, 108] on div "Zoologico De Cali 23 sept, 2025 Soporte iman cuchillos Ver detalle en la foto C…" at bounding box center [522, 165] width 477 height 154
copy p "Soporte iman cuchillos"
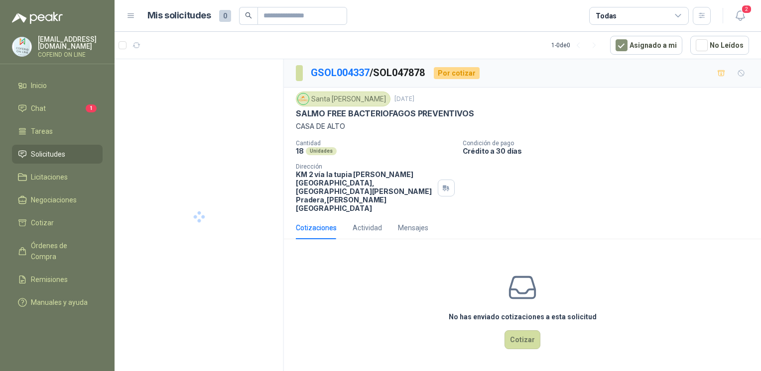
click at [375, 318] on div "No has enviado cotizaciones a esta solicitud Cotizar" at bounding box center [522, 310] width 477 height 127
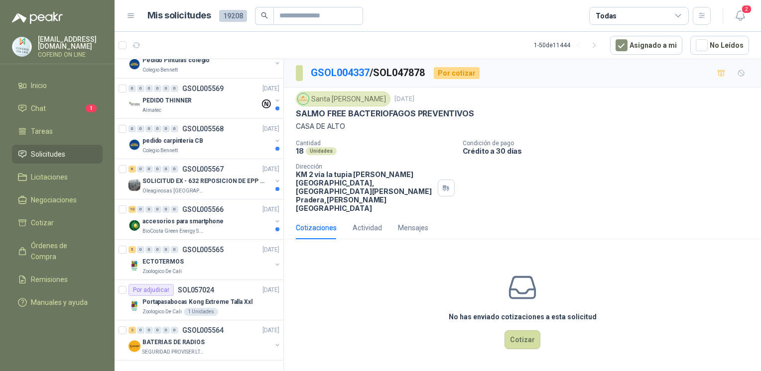
scroll to position [1717, 0]
click at [175, 246] on div "0" at bounding box center [174, 249] width 7 height 7
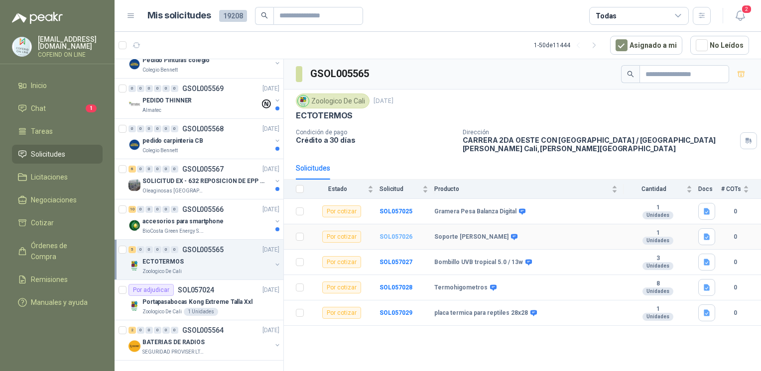
click at [391, 238] on b "SOL057026" at bounding box center [395, 236] width 33 height 7
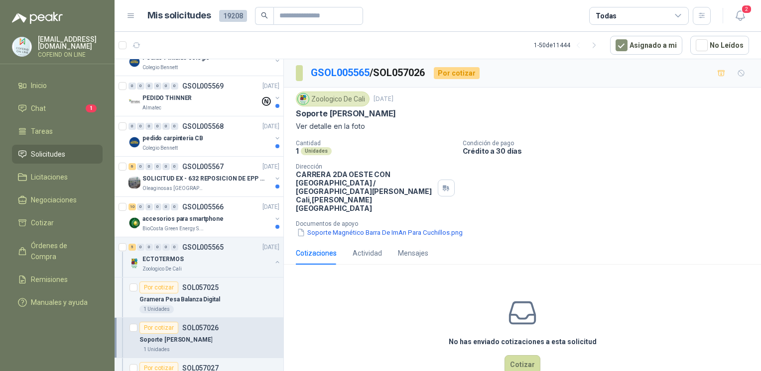
click at [349, 221] on div "Zoologico De Cali 23 sept, 2025 Soporte iman cuchillos Ver detalle en la foto C…" at bounding box center [522, 165] width 477 height 154
click at [349, 228] on button "Soporte Magnético Barra De ImAn Para Cuchillos.png" at bounding box center [380, 233] width 168 height 10
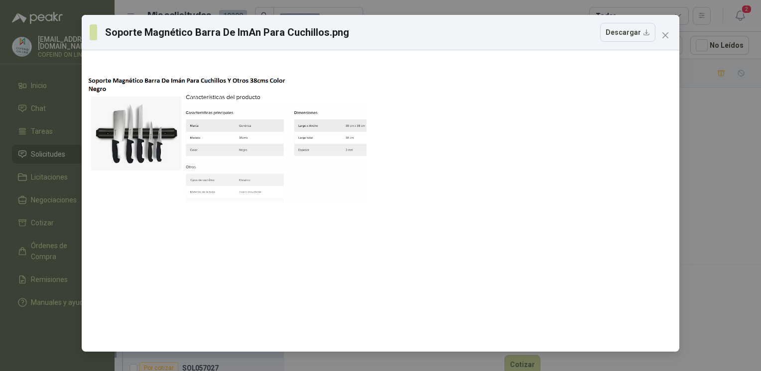
click at [694, 151] on div "Soporte Magnético Barra De ImAn Para Cuchillos.png Descargar" at bounding box center [380, 185] width 761 height 371
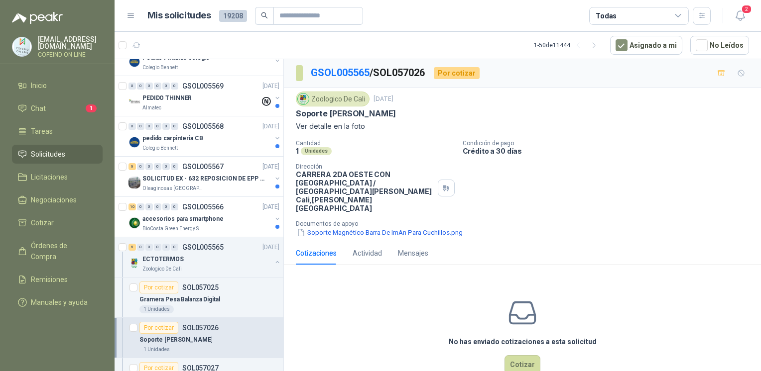
drag, startPoint x: 322, startPoint y: 112, endPoint x: 296, endPoint y: 115, distance: 25.6
click at [296, 115] on div "Soporte iman cuchillos" at bounding box center [522, 114] width 453 height 10
copy p "Soporte iman cuchillos"
click at [524, 355] on button "Cotizar" at bounding box center [522, 364] width 36 height 19
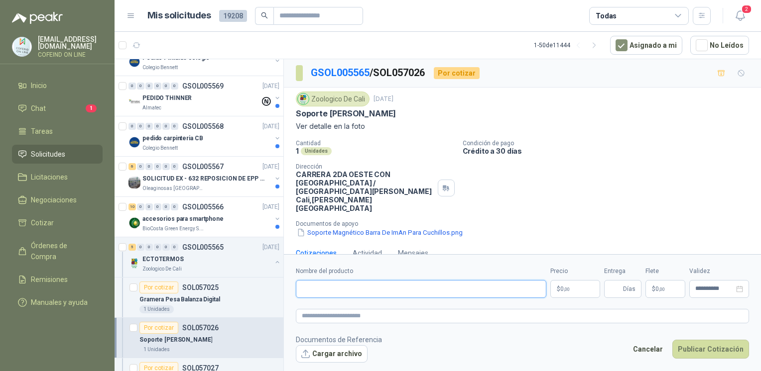
click at [412, 291] on input "Nombre del producto" at bounding box center [421, 289] width 250 height 18
paste input "**********"
type input "**********"
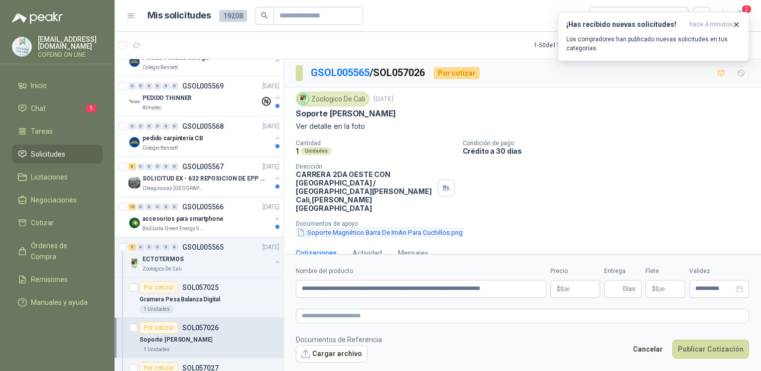
click at [381, 228] on button "Soporte Magnético Barra De ImAn Para Cuchillos.png" at bounding box center [380, 233] width 168 height 10
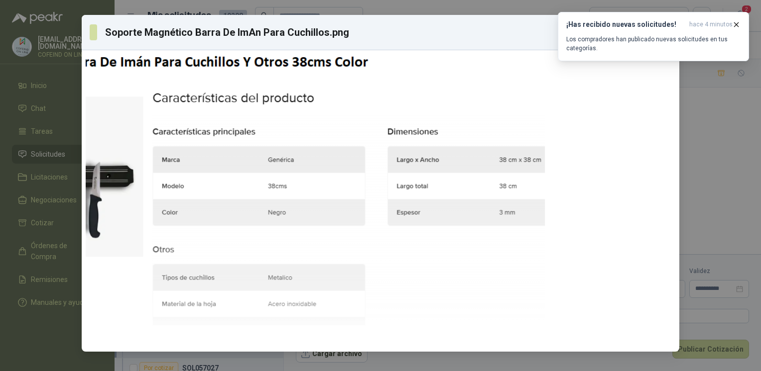
click at [707, 168] on div "Soporte Magnético Barra De ImAn Para Cuchillos.png Descargar" at bounding box center [380, 185] width 761 height 371
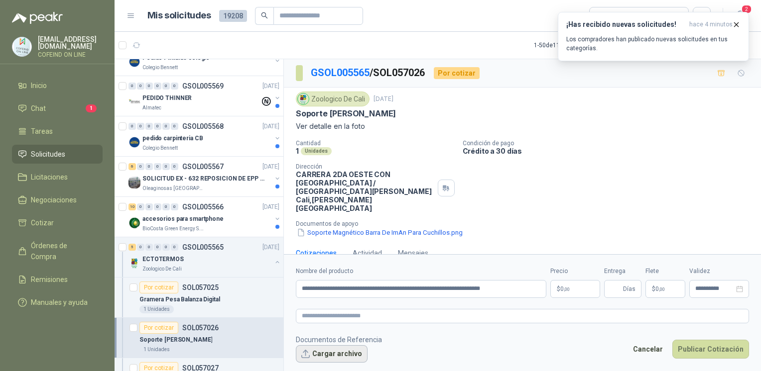
click at [342, 350] on button "Cargar archivo" at bounding box center [332, 355] width 72 height 18
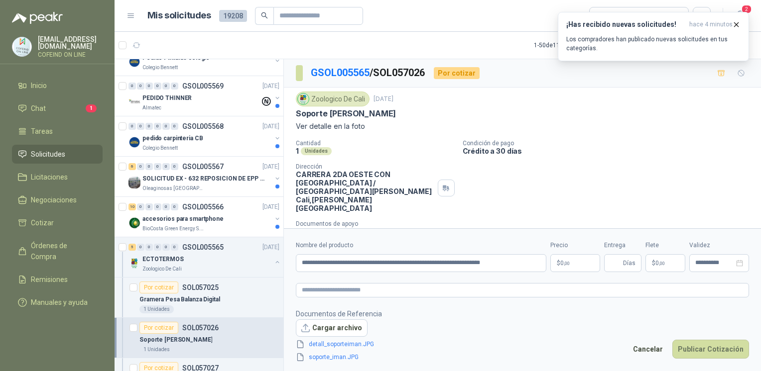
click at [578, 264] on body "osnaider564@gmail.com COFEIND ON LINE Inicio Chat 1 Tareas Solicitudes Licitaci…" at bounding box center [380, 185] width 761 height 371
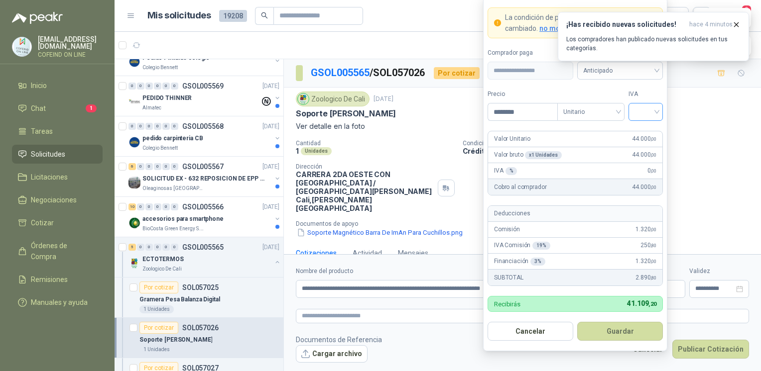
click at [645, 119] on span at bounding box center [645, 112] width 22 height 17
type input "********"
click at [642, 162] on div "0%" at bounding box center [645, 165] width 18 height 11
click at [616, 340] on button "Guardar" at bounding box center [620, 331] width 86 height 19
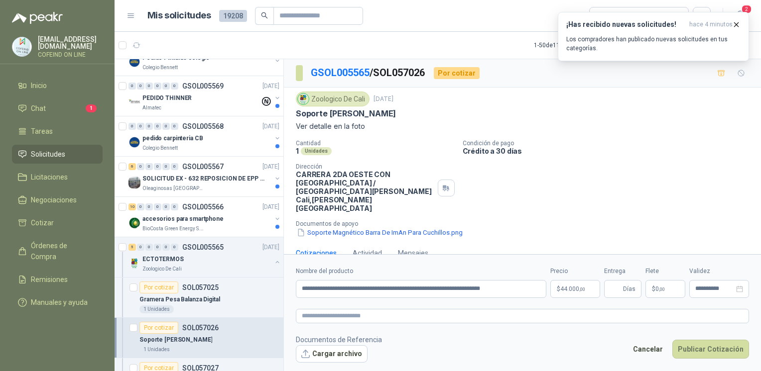
click at [329, 364] on form "**********" at bounding box center [522, 314] width 477 height 120
click at [323, 353] on button "Cargar archivo" at bounding box center [332, 355] width 72 height 18
click at [625, 285] on span "Días" at bounding box center [629, 289] width 12 height 17
type input "*"
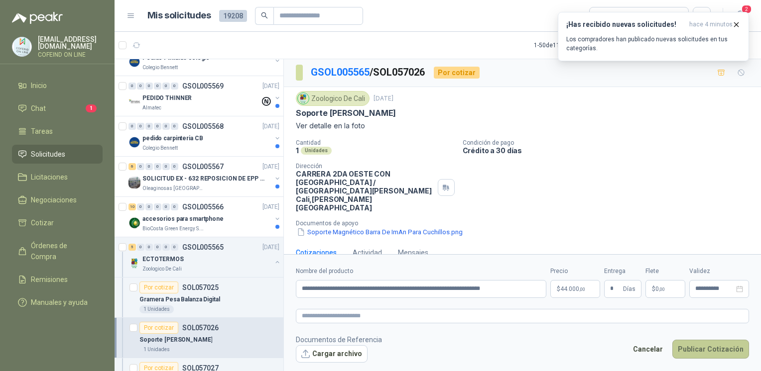
click at [702, 346] on button "Publicar Cotización" at bounding box center [710, 349] width 77 height 19
click at [699, 354] on button "Publicar Cotización" at bounding box center [710, 349] width 77 height 19
click at [434, 354] on footer "Documentos de Referencia Cargar archivo Cancelar Publicar Cotización" at bounding box center [522, 349] width 453 height 29
click at [330, 356] on button "Cargar archivo" at bounding box center [332, 355] width 72 height 18
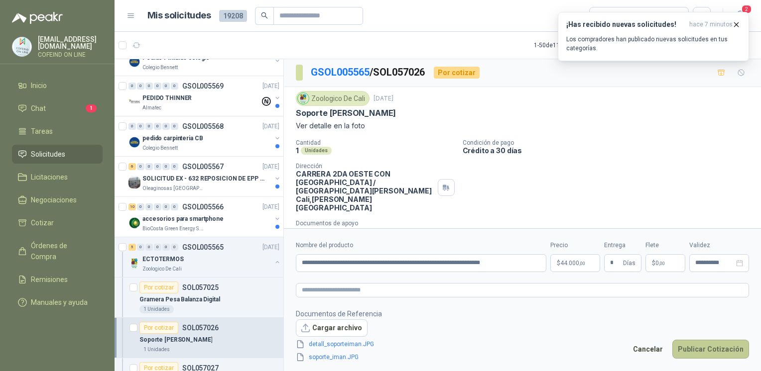
click at [717, 350] on button "Publicar Cotización" at bounding box center [710, 349] width 77 height 19
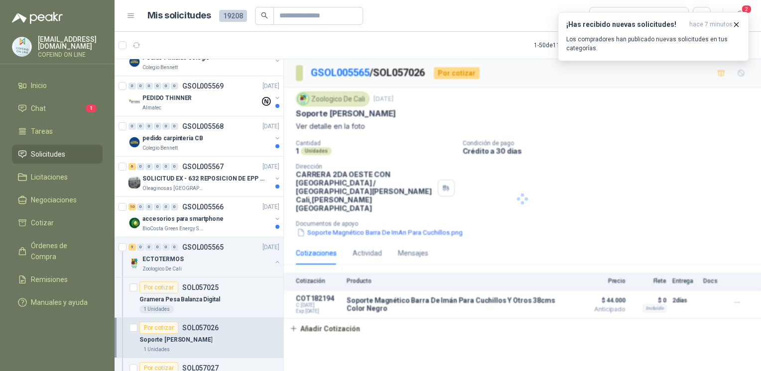
scroll to position [0, 0]
click at [560, 298] on button "Detalles" at bounding box center [546, 304] width 47 height 13
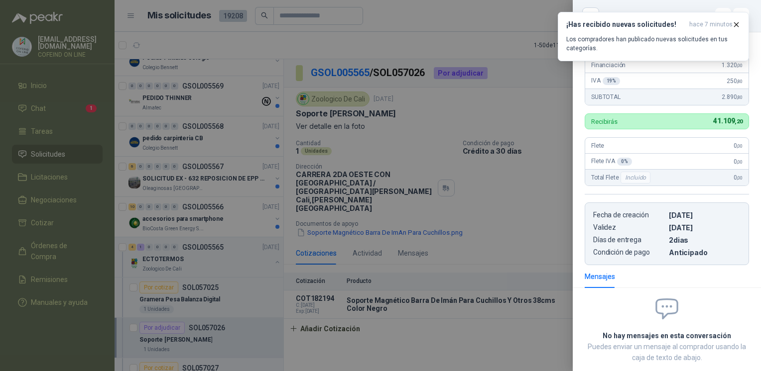
click at [481, 358] on div at bounding box center [380, 185] width 761 height 371
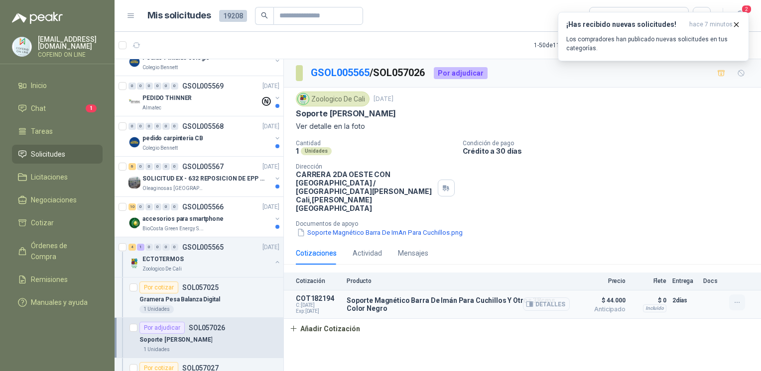
click at [740, 299] on icon "button" at bounding box center [737, 303] width 8 height 8
click at [692, 242] on button "Editar" at bounding box center [717, 245] width 80 height 16
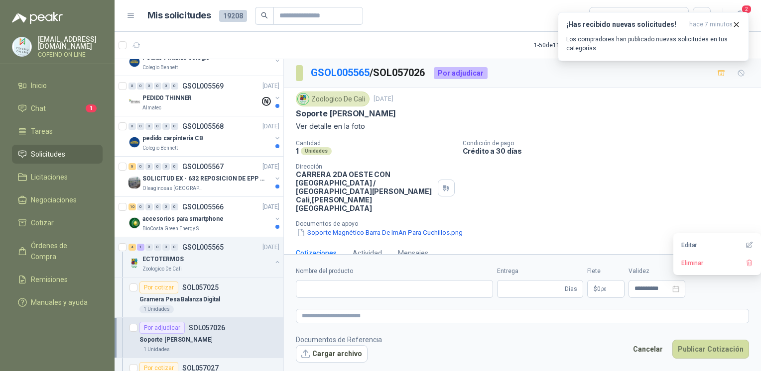
type input "**********"
type input "*"
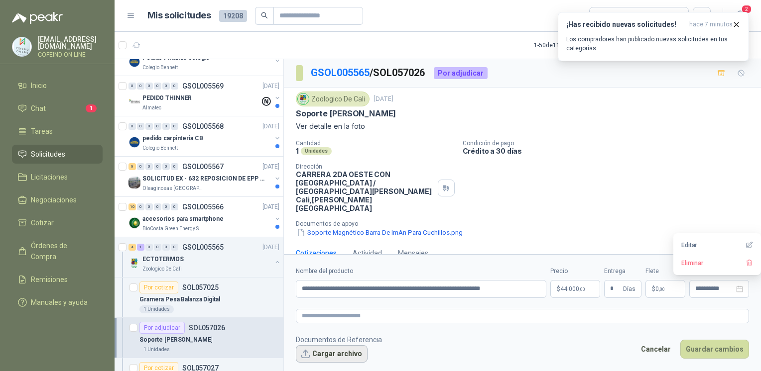
click at [349, 350] on button "Cargar archivo" at bounding box center [332, 355] width 72 height 18
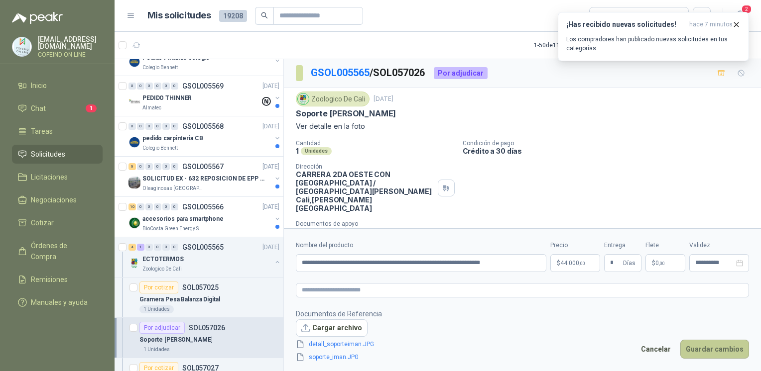
click at [699, 347] on button "Guardar cambios" at bounding box center [714, 349] width 69 height 19
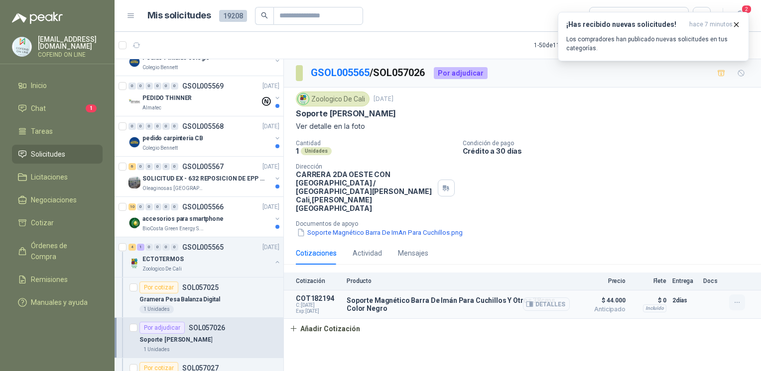
click at [737, 299] on icon "button" at bounding box center [737, 303] width 8 height 8
click at [703, 245] on button "Editar" at bounding box center [717, 245] width 80 height 16
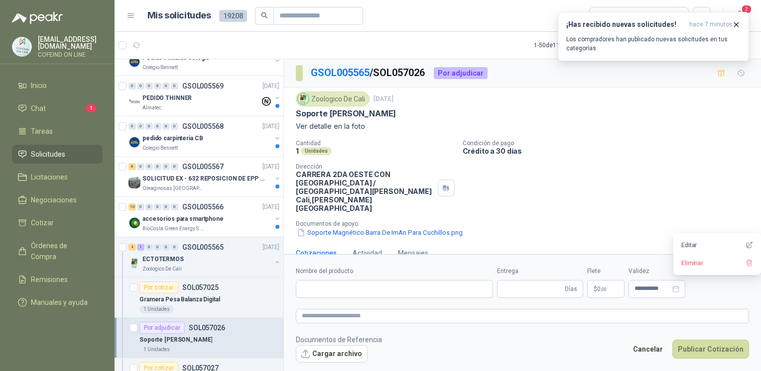
type input "**********"
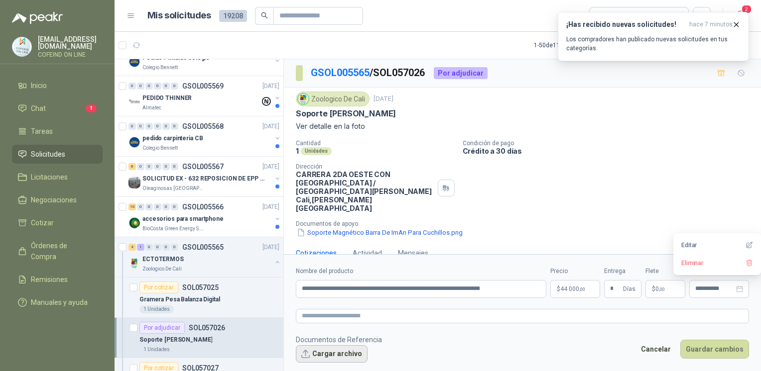
click at [338, 358] on button "Cargar archivo" at bounding box center [332, 355] width 72 height 18
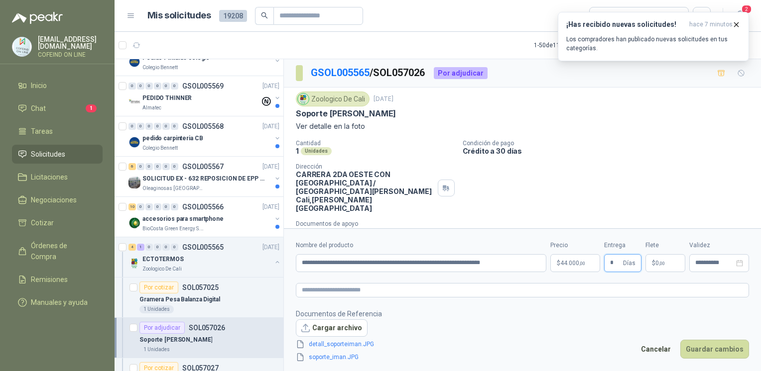
click at [611, 263] on input "*" at bounding box center [615, 263] width 11 height 17
type input "*"
click at [692, 347] on button "Guardar cambios" at bounding box center [714, 349] width 69 height 19
click at [692, 347] on div at bounding box center [522, 302] width 477 height 146
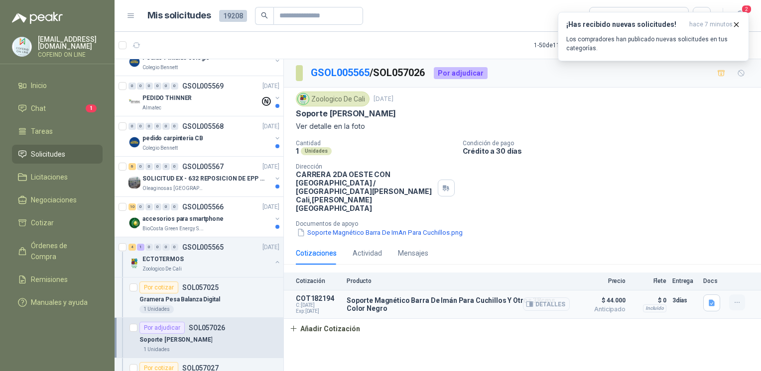
click at [736, 299] on icon "button" at bounding box center [737, 303] width 8 height 8
click at [715, 248] on button "Editar" at bounding box center [717, 245] width 80 height 16
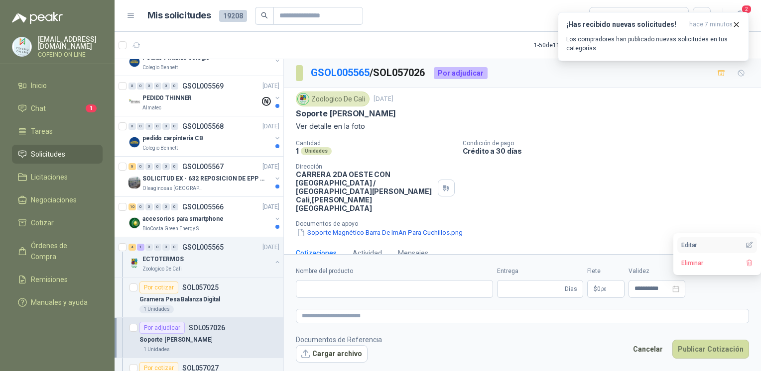
type input "**********"
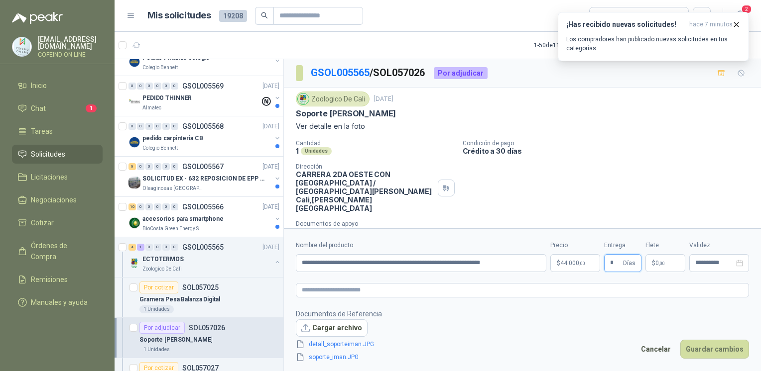
click at [610, 266] on input "*" at bounding box center [615, 263] width 11 height 17
click at [616, 267] on input "*" at bounding box center [615, 263] width 11 height 17
type input "*"
click at [701, 343] on button "Guardar cambios" at bounding box center [714, 349] width 69 height 19
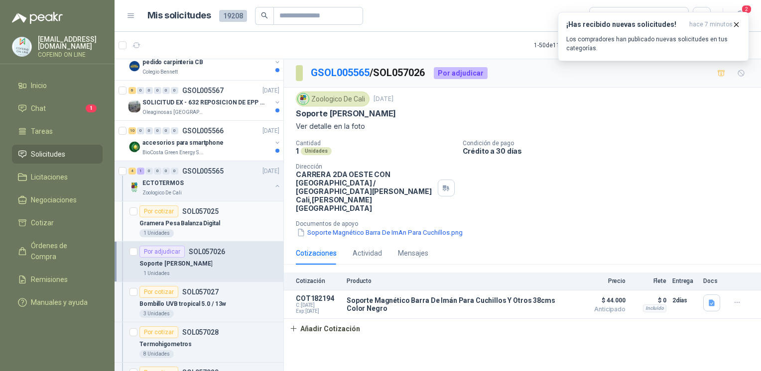
scroll to position [1818, 0]
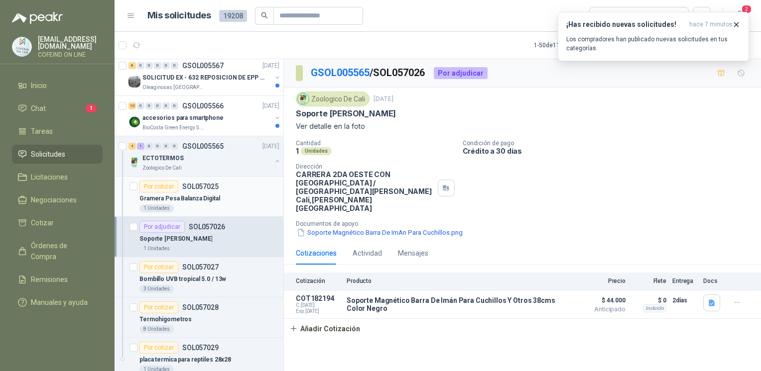
click at [213, 197] on p "Gramera Pesa Balanza Digital" at bounding box center [179, 198] width 81 height 9
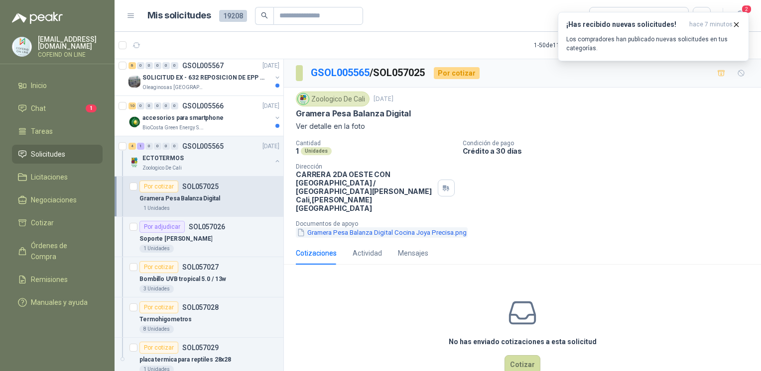
click at [426, 228] on button "Gramera Pesa Balanza Digital Cocina Joya Precisa.png" at bounding box center [382, 233] width 172 height 10
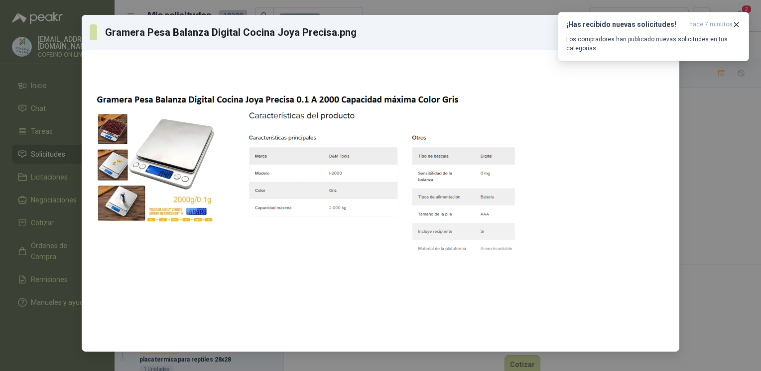
click at [690, 204] on div "Gramera Pesa Balanza Digital Cocina Joya Precisa.png Descargar" at bounding box center [380, 185] width 761 height 371
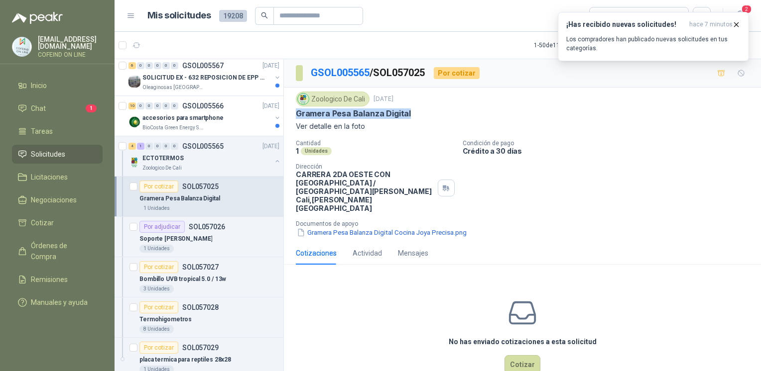
drag, startPoint x: 417, startPoint y: 118, endPoint x: 295, endPoint y: 117, distance: 122.5
click at [295, 117] on div "Zoologico De Cali 23 sept, 2025 Gramera Pesa Balanza Digital Ver detalle en la …" at bounding box center [522, 165] width 477 height 154
copy p "Gramera Pesa Balanza Digital"
click at [337, 228] on button "Gramera Pesa Balanza Digital Cocina Joya Precisa.png" at bounding box center [382, 233] width 172 height 10
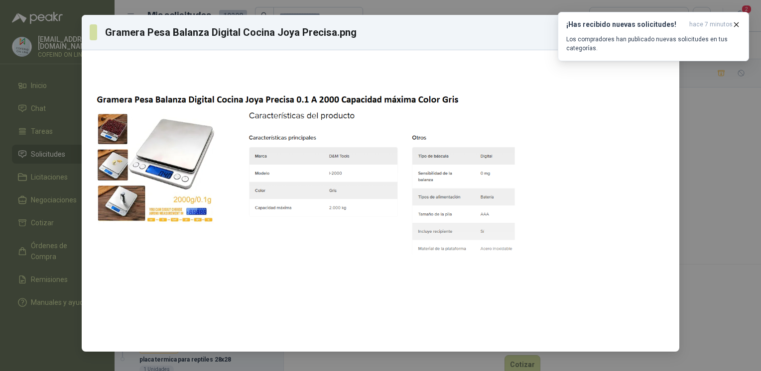
click at [737, 200] on div "Gramera Pesa Balanza Digital Cocina Joya Precisa.png Descargar" at bounding box center [380, 185] width 761 height 371
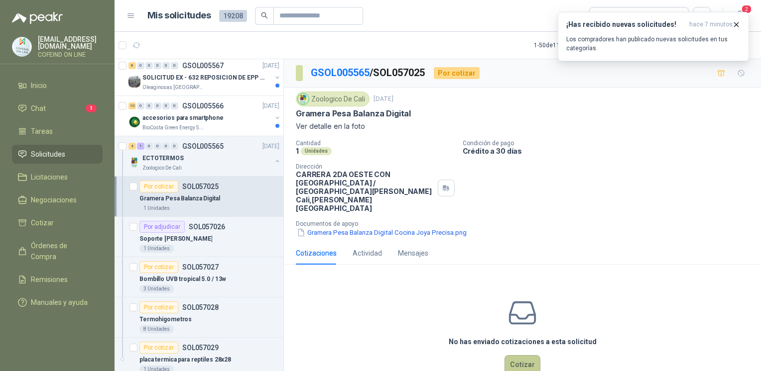
click at [512, 355] on button "Cotizar" at bounding box center [522, 364] width 36 height 19
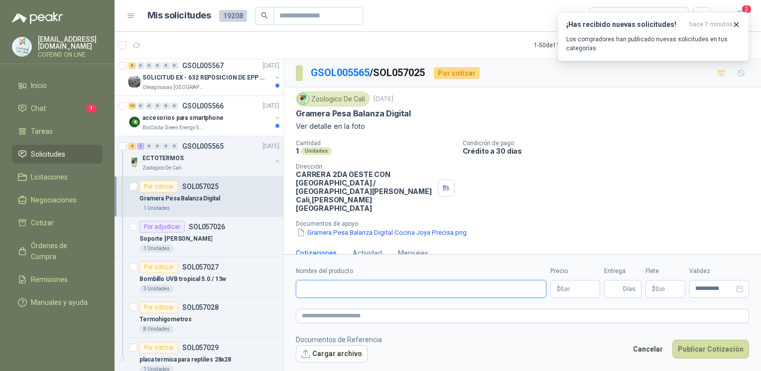
click at [391, 290] on input "Nombre del producto" at bounding box center [421, 289] width 250 height 18
paste input "**********"
type input "**********"
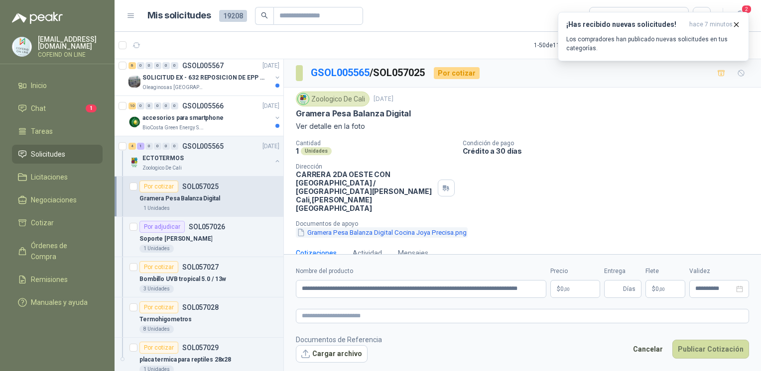
click at [355, 228] on button "Gramera Pesa Balanza Digital Cocina Joya Precisa.png" at bounding box center [382, 233] width 172 height 10
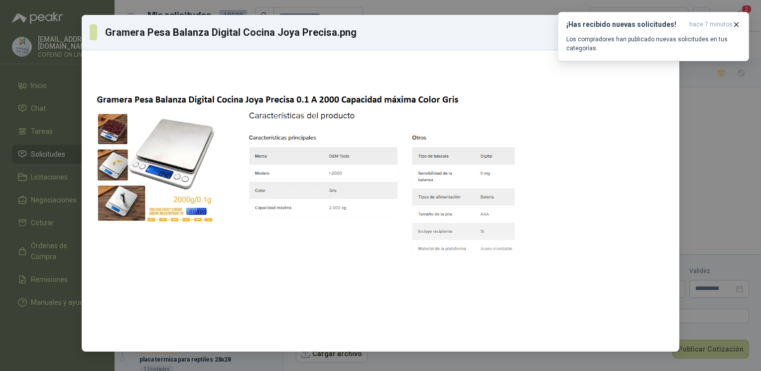
click at [695, 207] on div "Gramera Pesa Balanza Digital Cocina Joya Precisa.png Descargar" at bounding box center [380, 185] width 761 height 371
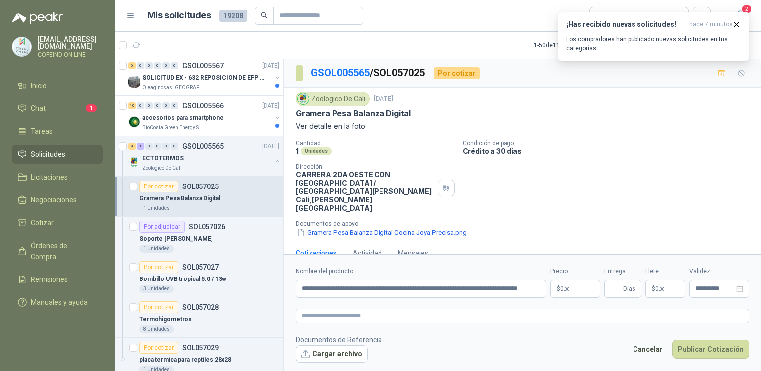
click at [408, 228] on button "Gramera Pesa Balanza Digital Cocina Joya Precisa.png" at bounding box center [382, 233] width 172 height 10
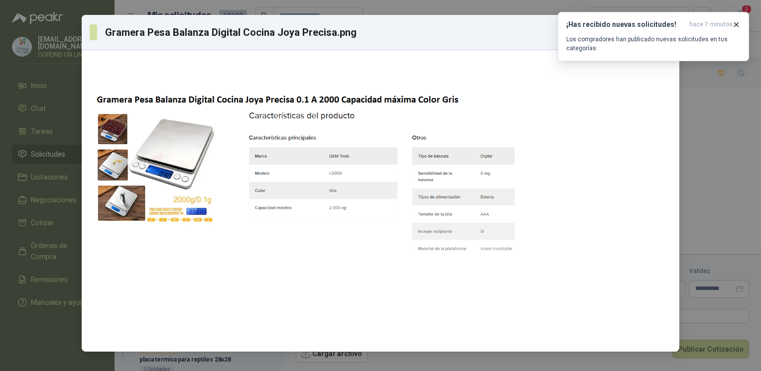
click at [697, 210] on div "Gramera Pesa Balanza Digital Cocina Joya Precisa.png Descargar" at bounding box center [380, 185] width 761 height 371
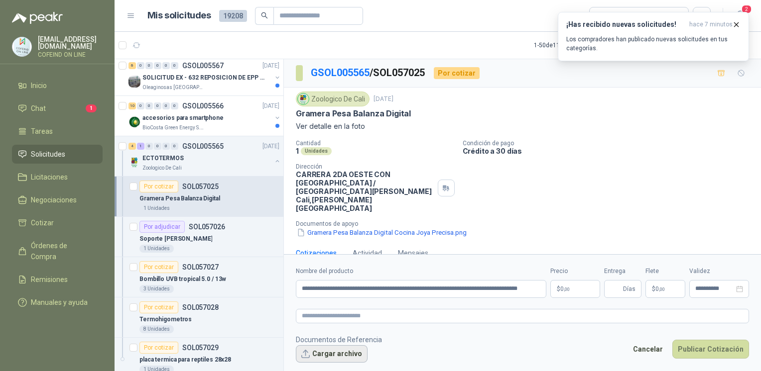
click at [354, 346] on button "Cargar archivo" at bounding box center [332, 355] width 72 height 18
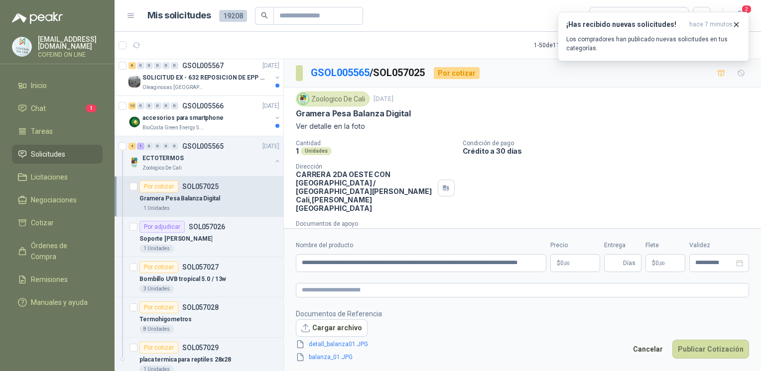
click at [575, 266] on body "osnaider564@gmail.com COFEIND ON LINE Inicio Chat 1 Tareas Solicitudes Licitaci…" at bounding box center [380, 185] width 761 height 371
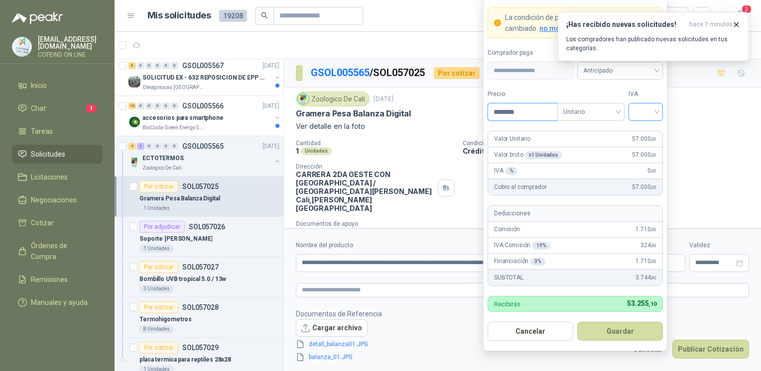
type input "********"
click at [649, 110] on input "search" at bounding box center [645, 111] width 22 height 15
click at [641, 165] on div "0%" at bounding box center [645, 165] width 18 height 11
click at [641, 163] on div "IVA 0 % 0 ,00" at bounding box center [575, 171] width 174 height 16
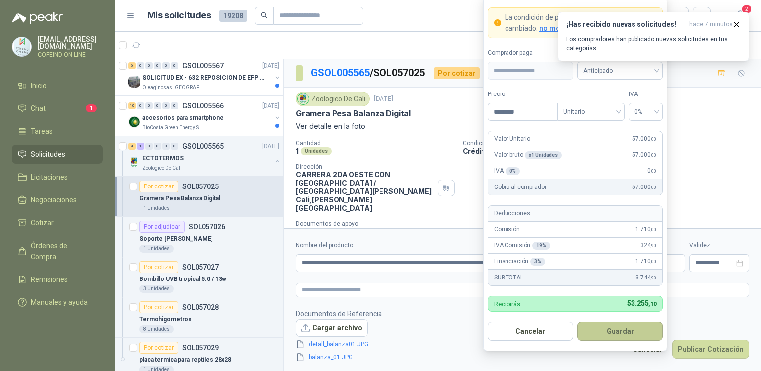
click at [616, 331] on button "Guardar" at bounding box center [620, 331] width 86 height 19
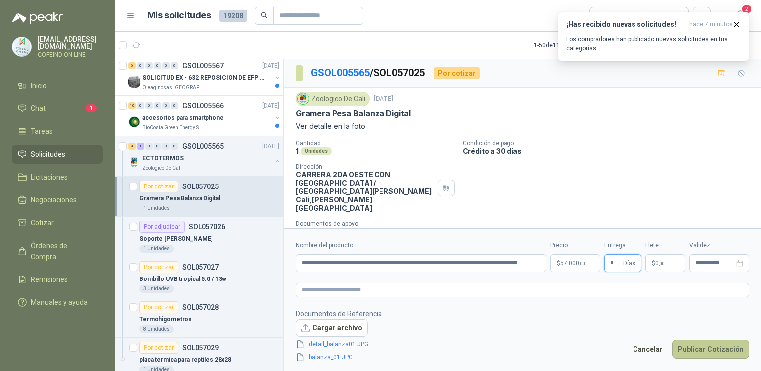
type input "*"
click at [699, 350] on button "Publicar Cotización" at bounding box center [710, 349] width 77 height 19
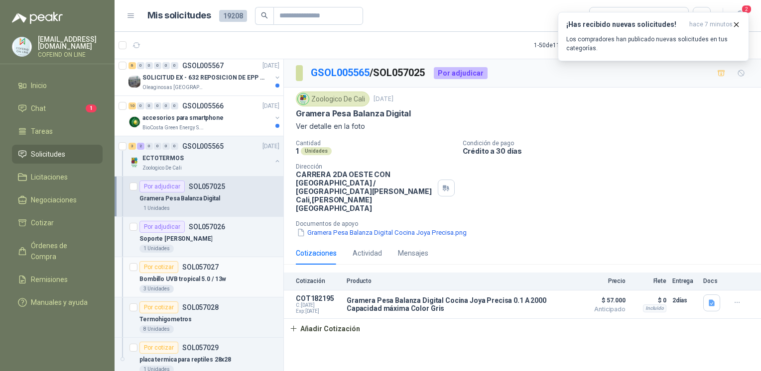
click at [189, 278] on p "Bombillo UVB tropical 5.0 / 13w" at bounding box center [182, 279] width 87 height 9
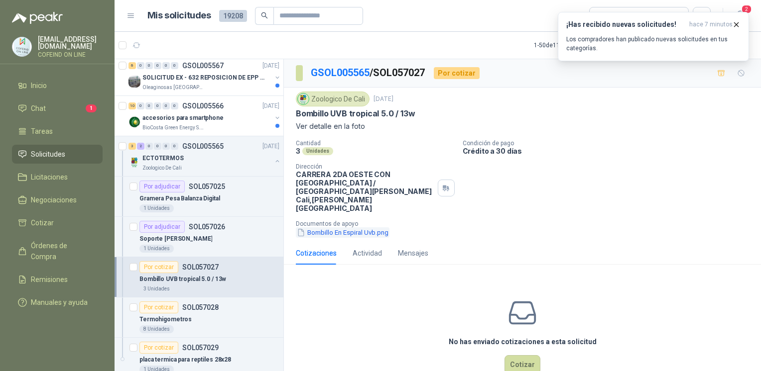
click at [376, 228] on button "Bombillo En Espiral Uvb.png" at bounding box center [343, 233] width 94 height 10
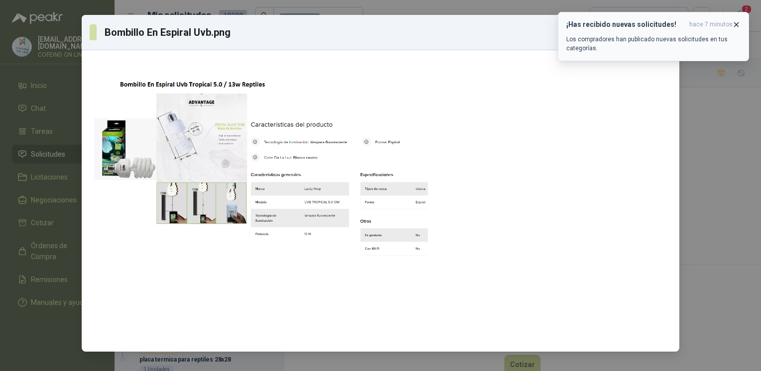
click at [737, 26] on icon "button" at bounding box center [736, 24] width 8 height 8
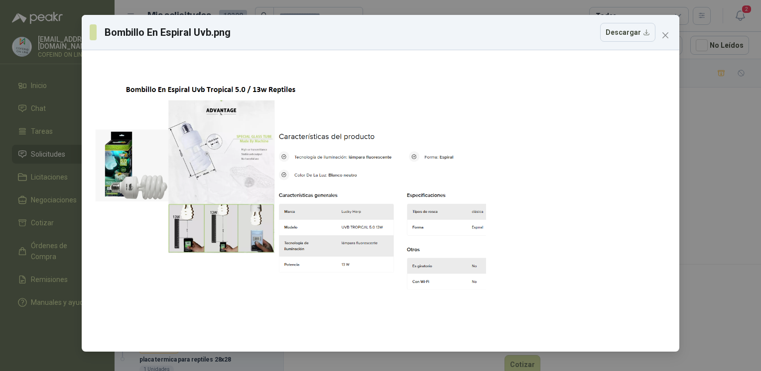
click at [703, 171] on div "Bombillo En Espiral Uvb.png Descargar" at bounding box center [380, 185] width 761 height 371
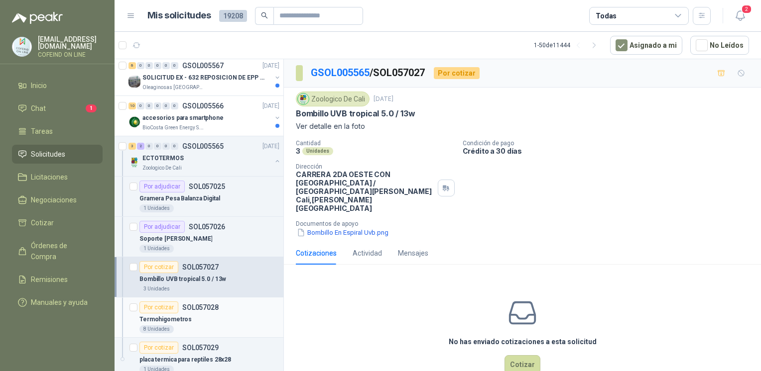
click at [215, 314] on div "Termohigometros" at bounding box center [209, 320] width 140 height 12
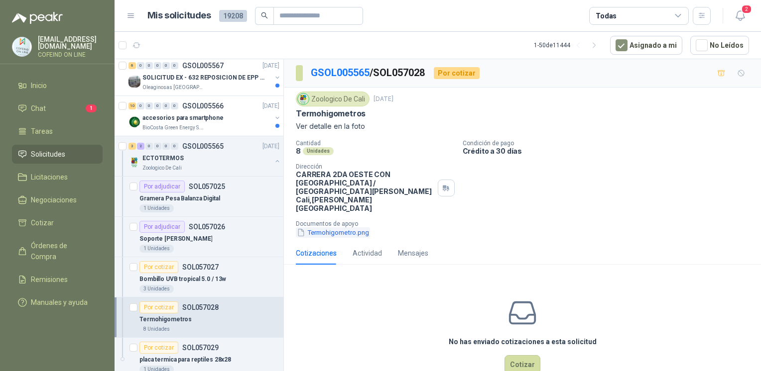
click at [325, 228] on button "Termohigometro.png" at bounding box center [333, 233] width 74 height 10
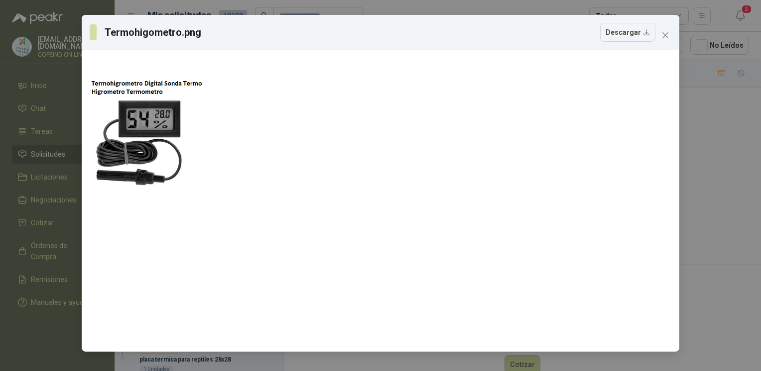
click at [698, 188] on div "Termohigometro.png Descargar" at bounding box center [380, 185] width 761 height 371
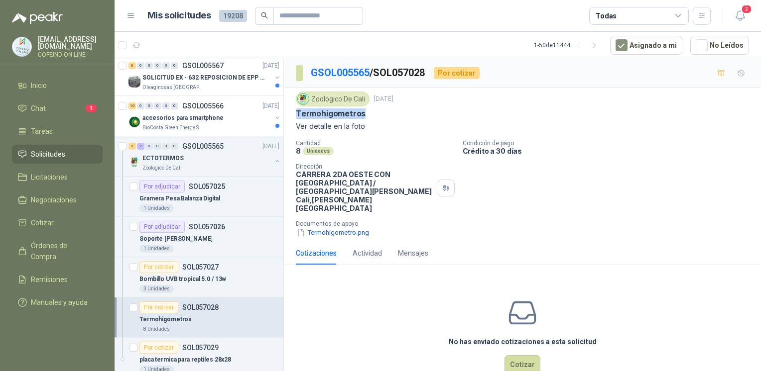
drag, startPoint x: 370, startPoint y: 110, endPoint x: 289, endPoint y: 113, distance: 81.2
click at [289, 113] on div "Zoologico De Cali 23 sept, 2025 Termohigometros Ver detalle en la foto Cantidad…" at bounding box center [522, 165] width 477 height 154
copy p "Termohigometros"
click at [337, 228] on button "Termohigometro.png" at bounding box center [333, 233] width 74 height 10
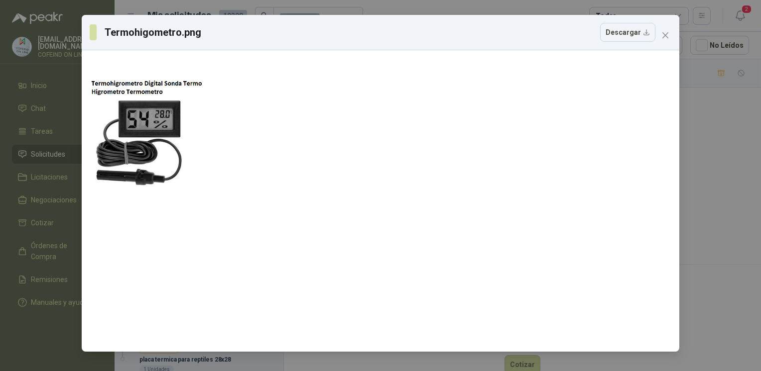
click at [730, 188] on div "Termohigometro.png Descargar" at bounding box center [380, 185] width 761 height 371
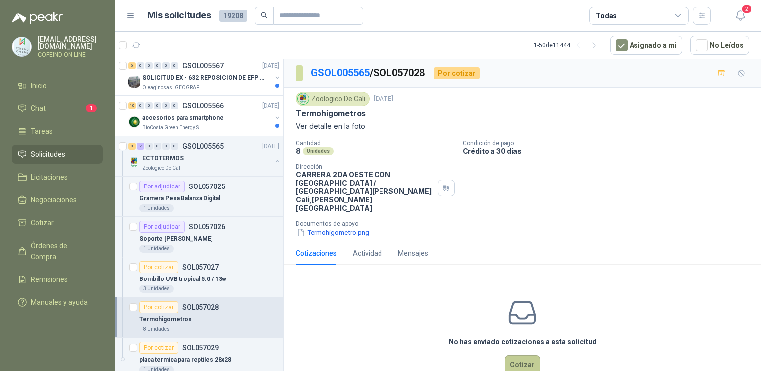
click at [520, 355] on button "Cotizar" at bounding box center [522, 364] width 36 height 19
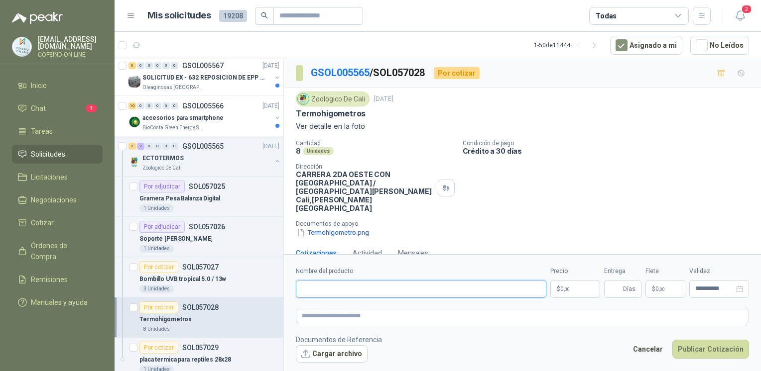
click at [335, 293] on input "Nombre del producto" at bounding box center [421, 289] width 250 height 18
paste input "**********"
type input "**********"
click at [329, 221] on div "Zoologico De Cali 23 sept, 2025 Termohigometros Ver detalle en la foto Cantidad…" at bounding box center [522, 165] width 477 height 154
click at [329, 228] on button "Termohigometro.png" at bounding box center [333, 233] width 74 height 10
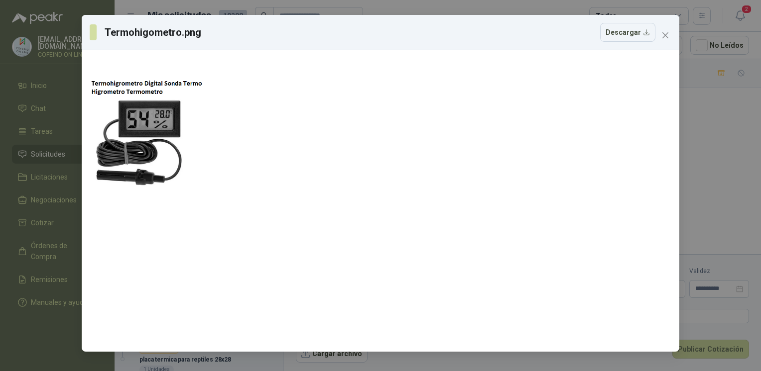
click at [721, 151] on div "Termohigometro.png Descargar" at bounding box center [380, 185] width 761 height 371
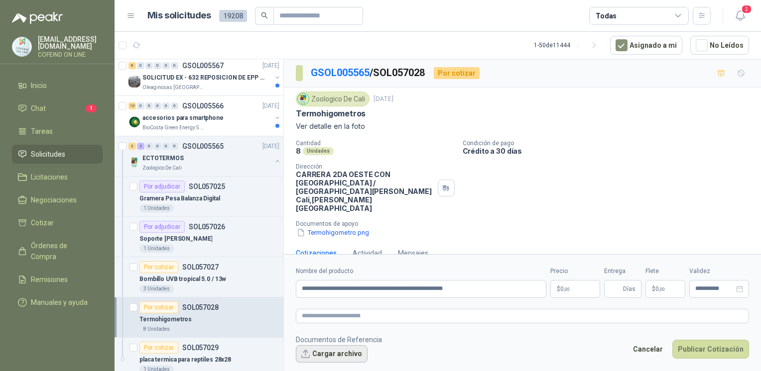
click at [328, 353] on button "Cargar archivo" at bounding box center [332, 355] width 72 height 18
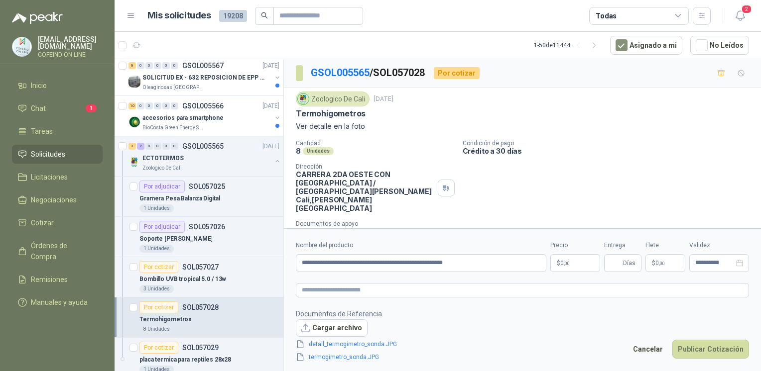
click at [565, 272] on form "**********" at bounding box center [522, 302] width 477 height 146
click at [565, 264] on body "osnaider564@gmail.com COFEIND ON LINE Inicio Chat 1 Tareas Solicitudes Licitaci…" at bounding box center [380, 185] width 761 height 371
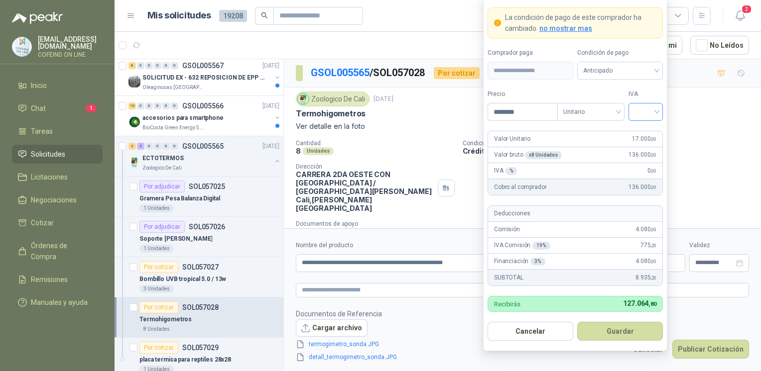
click at [655, 103] on div at bounding box center [645, 112] width 34 height 18
type input "********"
drag, startPoint x: 649, startPoint y: 136, endPoint x: 647, endPoint y: 145, distance: 9.2
click at [647, 145] on form "**********" at bounding box center [575, 174] width 184 height 354
drag, startPoint x: 647, startPoint y: 145, endPoint x: 640, endPoint y: 115, distance: 31.6
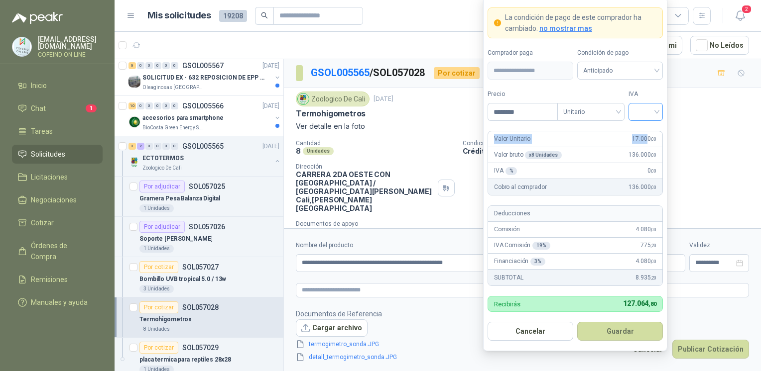
click at [640, 115] on input "search" at bounding box center [645, 111] width 22 height 15
click at [639, 172] on div "0%" at bounding box center [645, 165] width 30 height 16
click at [615, 331] on button "Guardar" at bounding box center [620, 331] width 86 height 19
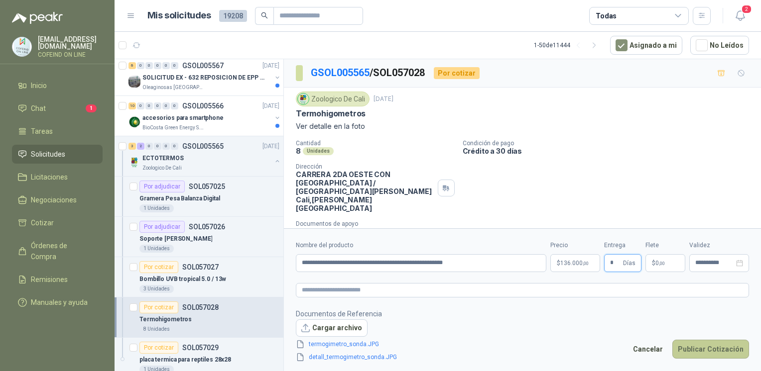
type input "*"
click at [697, 348] on button "Publicar Cotización" at bounding box center [710, 349] width 77 height 19
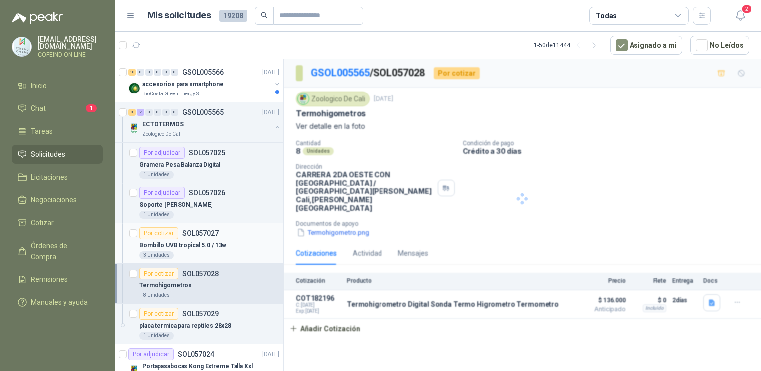
scroll to position [1877, 0]
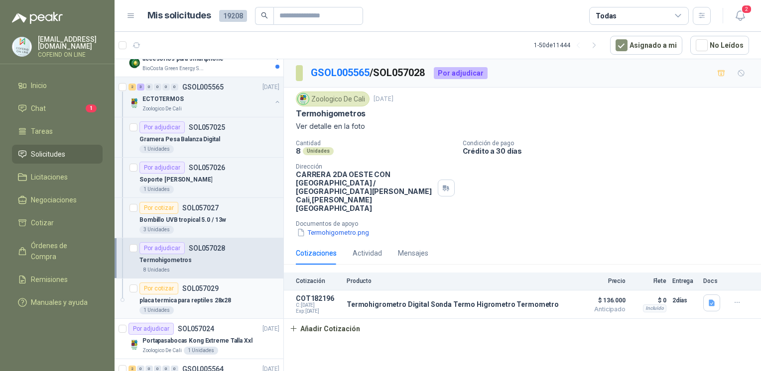
click at [237, 288] on div "Por cotizar SOL057029" at bounding box center [209, 289] width 140 height 12
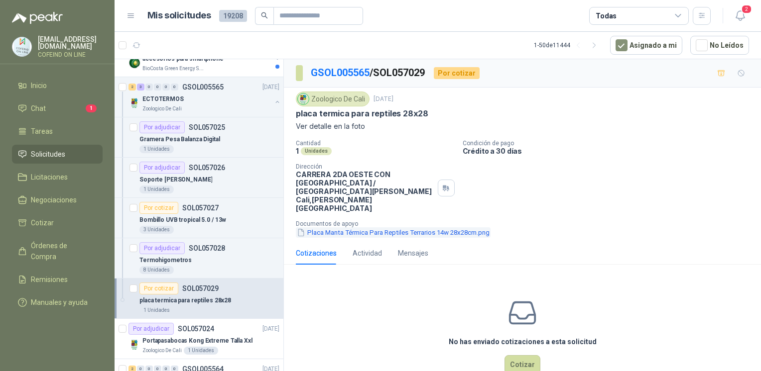
click at [398, 228] on button "Placa Manta Térmica Para Reptiles Terrarios 14w 28x28cm.png" at bounding box center [393, 233] width 195 height 10
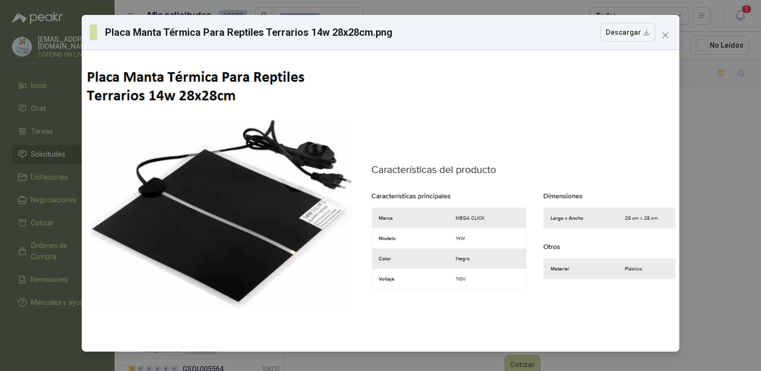
click at [711, 162] on div "Placa Manta Térmica Para Reptiles Terrarios 14w 28x28cm.png Descargar" at bounding box center [380, 185] width 761 height 371
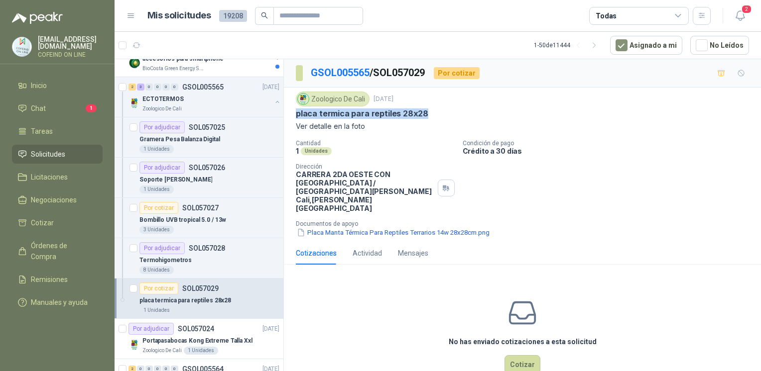
drag, startPoint x: 430, startPoint y: 112, endPoint x: 296, endPoint y: 113, distance: 134.4
click at [296, 113] on div "placa termica para reptiles 28x28" at bounding box center [522, 114] width 453 height 10
copy p "placa termica para reptiles 28x28"
click at [351, 228] on button "Placa Manta Térmica Para Reptiles Terrarios 14w 28x28cm.png" at bounding box center [393, 233] width 195 height 10
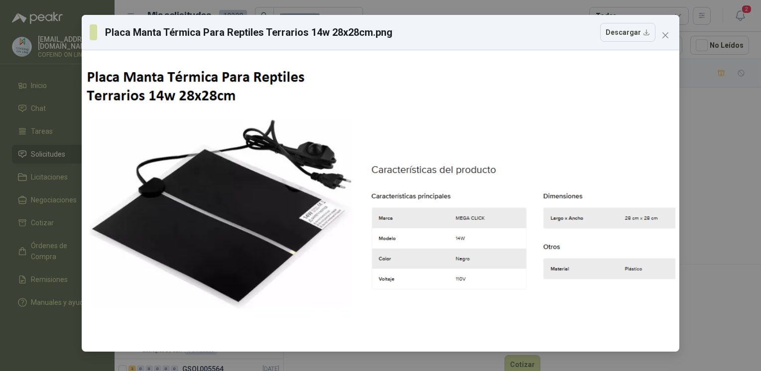
click at [711, 213] on div "Placa Manta Térmica Para Reptiles Terrarios 14w 28x28cm.png Descargar" at bounding box center [380, 185] width 761 height 371
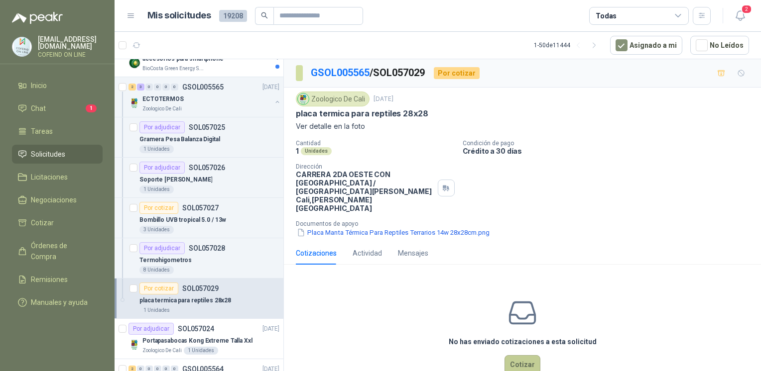
click at [511, 355] on button "Cotizar" at bounding box center [522, 364] width 36 height 19
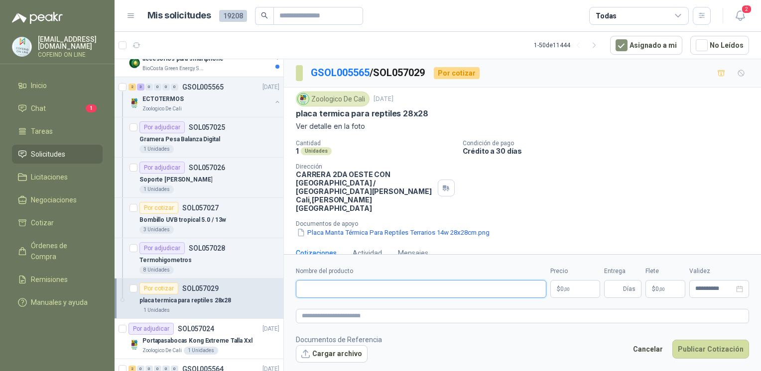
click at [352, 285] on input "Nombre del producto" at bounding box center [421, 289] width 250 height 18
paste input "**********"
type input "**********"
click at [659, 352] on button "Cancelar" at bounding box center [647, 349] width 41 height 19
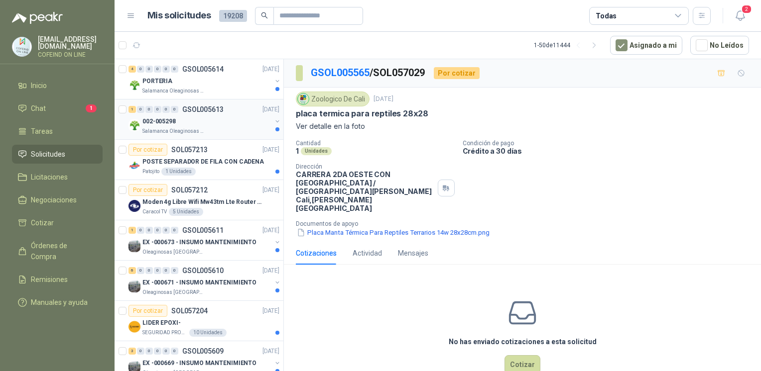
click at [222, 118] on div "002-005298" at bounding box center [206, 122] width 129 height 12
click at [225, 132] on div "Salamanca Oleaginosas SAS" at bounding box center [206, 131] width 129 height 8
click at [413, 353] on div "No has enviado cotizaciones a esta solicitud Cotizar" at bounding box center [522, 336] width 477 height 127
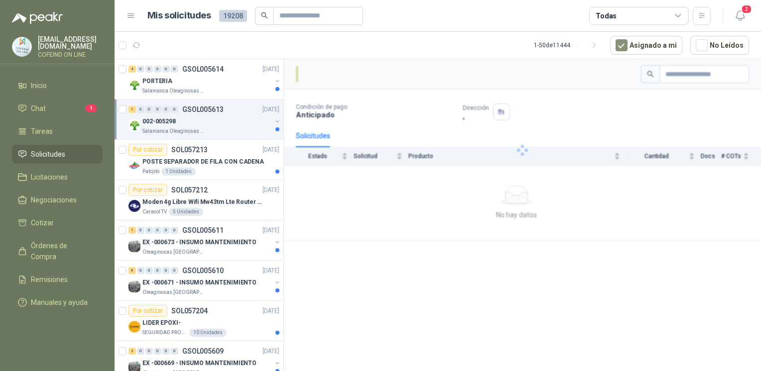
click at [595, 214] on div at bounding box center [522, 150] width 477 height 182
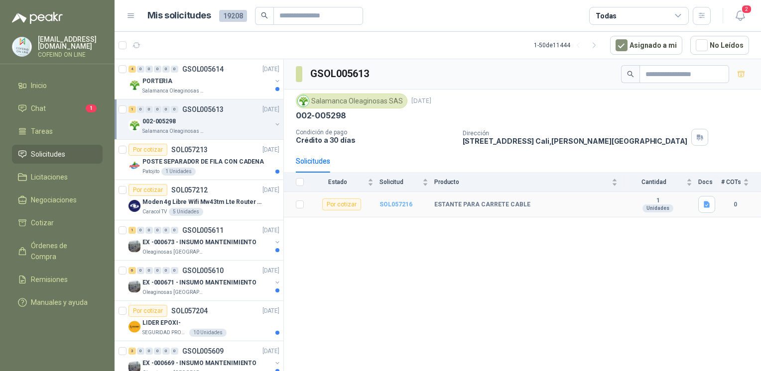
click at [385, 201] on b "SOL057216" at bounding box center [395, 204] width 33 height 7
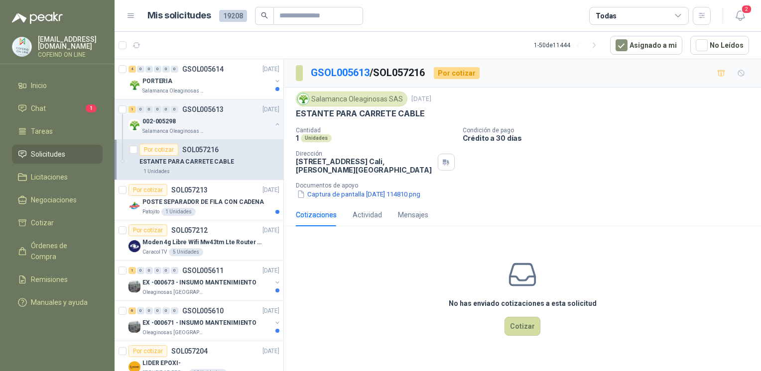
click at [371, 192] on div "Salamanca Oleaginosas SAS 24 sept, 2025 ESTANTE PARA CARRETE CABLE Cantidad 1 U…" at bounding box center [522, 146] width 477 height 116
click at [367, 189] on button "Captura de pantalla 2025-09-24 114810.png" at bounding box center [358, 194] width 125 height 10
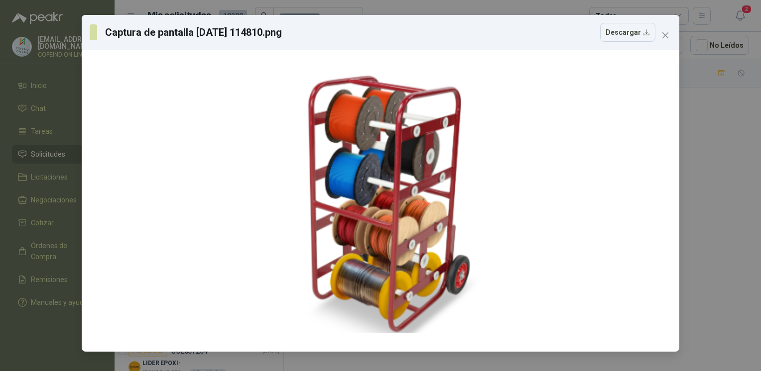
click at [705, 185] on div "Captura de pantalla 2025-09-24 114810.png Descargar" at bounding box center [380, 185] width 761 height 371
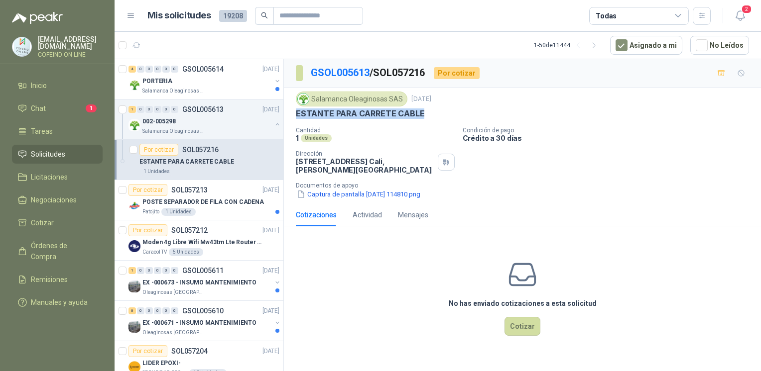
drag, startPoint x: 292, startPoint y: 112, endPoint x: 428, endPoint y: 114, distance: 135.4
click at [428, 114] on div "Salamanca Oleaginosas SAS 24 sept, 2025 ESTANTE PARA CARRETE CABLE Cantidad 1 U…" at bounding box center [522, 146] width 477 height 116
copy p "ESTANTE PARA CARRETE CABLE"
click at [366, 189] on button "Captura de pantalla 2025-09-24 114810.png" at bounding box center [358, 194] width 125 height 10
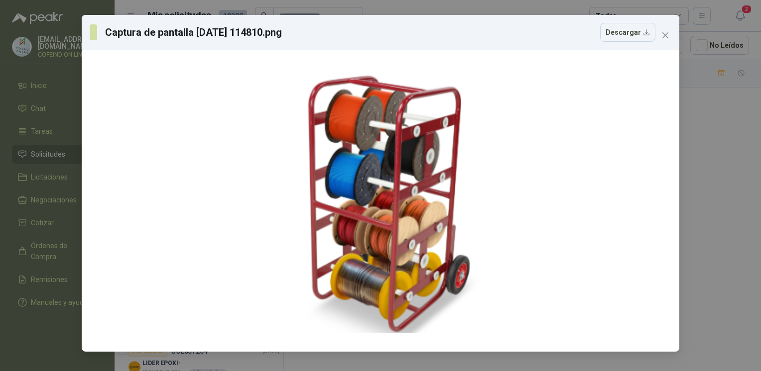
click at [703, 144] on div "Captura de pantalla 2025-09-24 114810.png Descargar" at bounding box center [380, 185] width 761 height 371
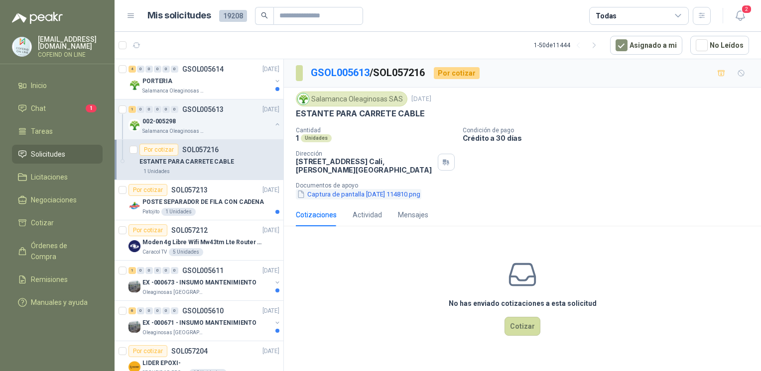
click at [376, 189] on button "Captura de pantalla 2025-09-24 114810.png" at bounding box center [358, 194] width 125 height 10
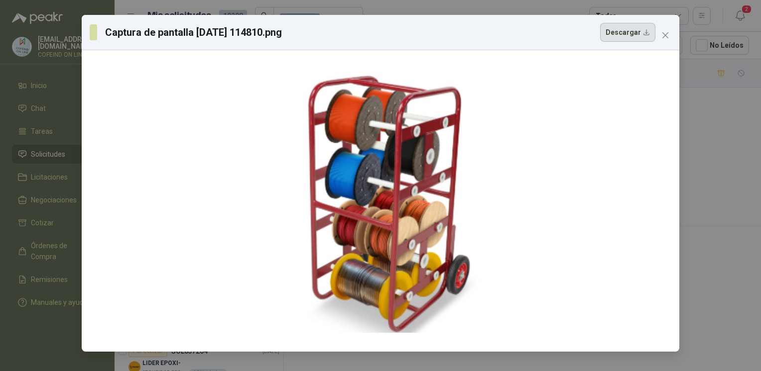
click at [629, 29] on button "Descargar" at bounding box center [627, 32] width 55 height 19
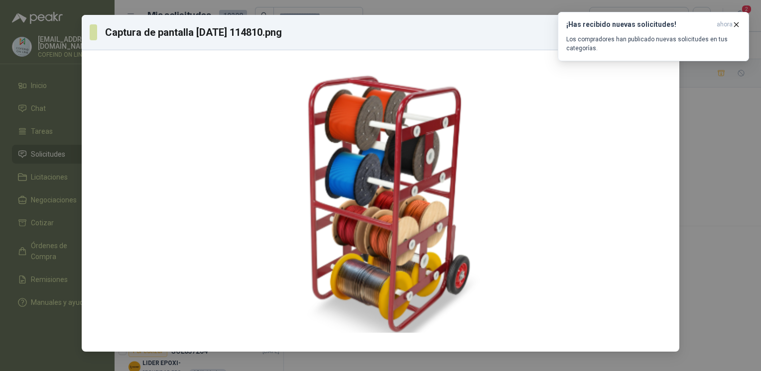
click at [709, 150] on div "Captura de pantalla 2025-09-24 114810.png Descargar" at bounding box center [380, 185] width 761 height 371
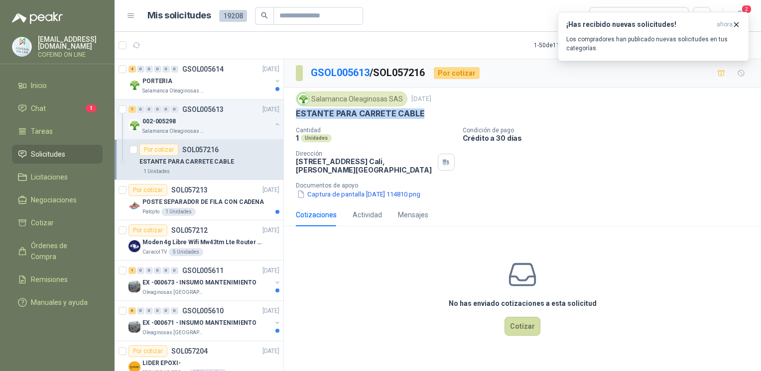
drag, startPoint x: 428, startPoint y: 119, endPoint x: 292, endPoint y: 116, distance: 136.0
click at [292, 116] on div "Salamanca Oleaginosas SAS 24 sept, 2025 ESTANTE PARA CARRETE CABLE Cantidad 1 U…" at bounding box center [522, 146] width 477 height 116
copy p "ESTANTE PARA CARRETE CABLE"
click at [331, 189] on button "Captura de pantalla 2025-09-24 114810.png" at bounding box center [358, 194] width 125 height 10
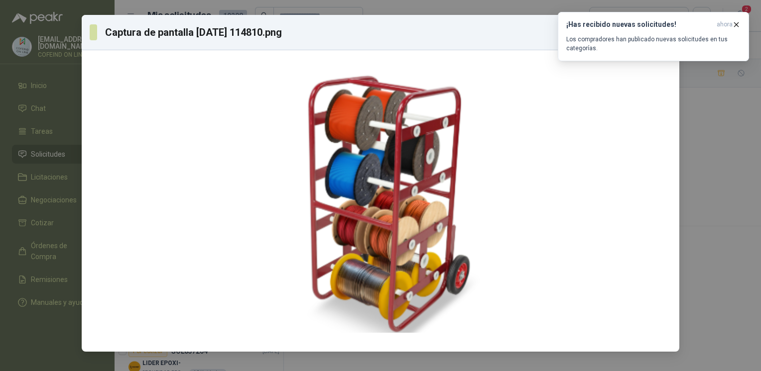
click at [749, 187] on div "Captura de pantalla 2025-09-24 114810.png Descargar" at bounding box center [380, 185] width 761 height 371
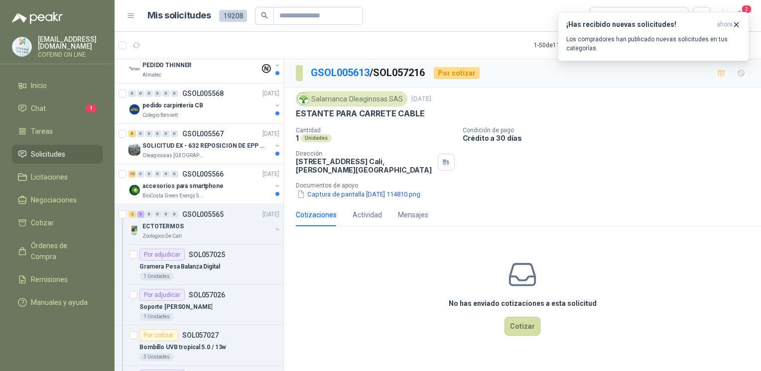
scroll to position [1775, 0]
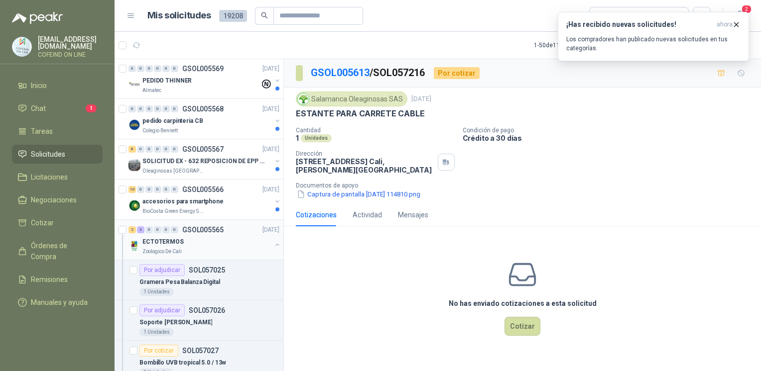
click at [273, 241] on button "button" at bounding box center [277, 245] width 8 height 8
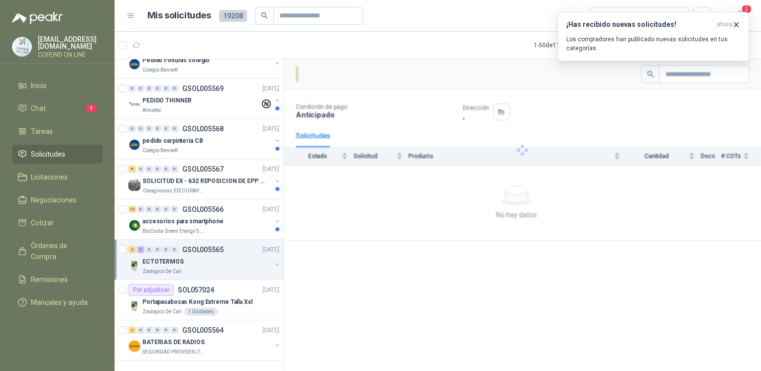
click at [273, 261] on button "button" at bounding box center [277, 265] width 8 height 8
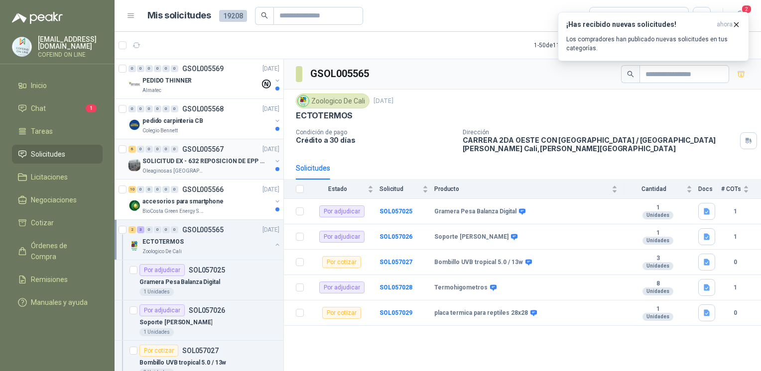
click at [242, 167] on div "Oleaginosas [GEOGRAPHIC_DATA][PERSON_NAME]" at bounding box center [206, 171] width 129 height 8
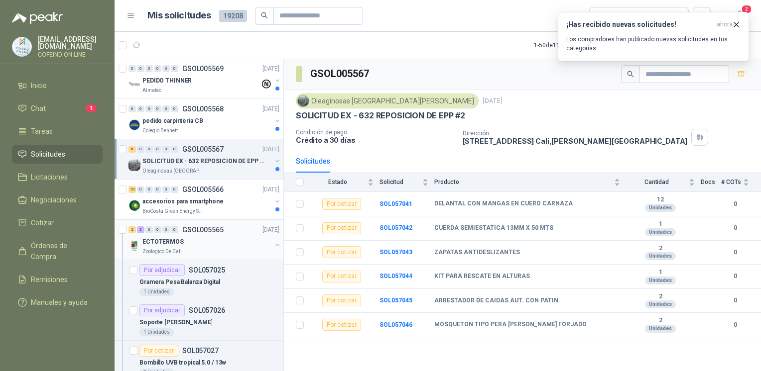
click at [274, 242] on icon "button" at bounding box center [277, 244] width 7 height 7
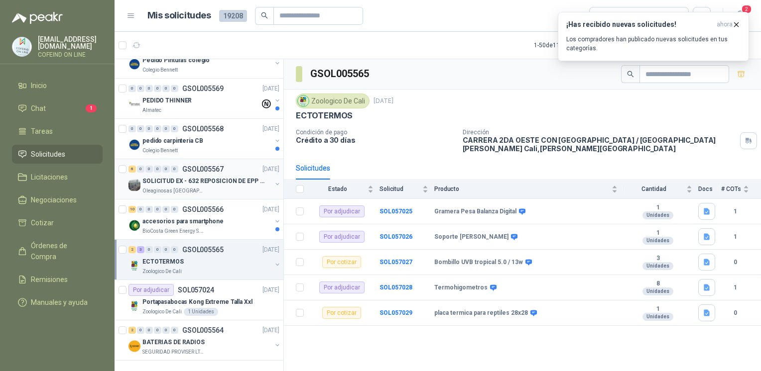
click at [247, 177] on p "SOLICITUD EX - 632 REPOSICION DE EPP #2" at bounding box center [204, 181] width 124 height 9
